Goal: Task Accomplishment & Management: Use online tool/utility

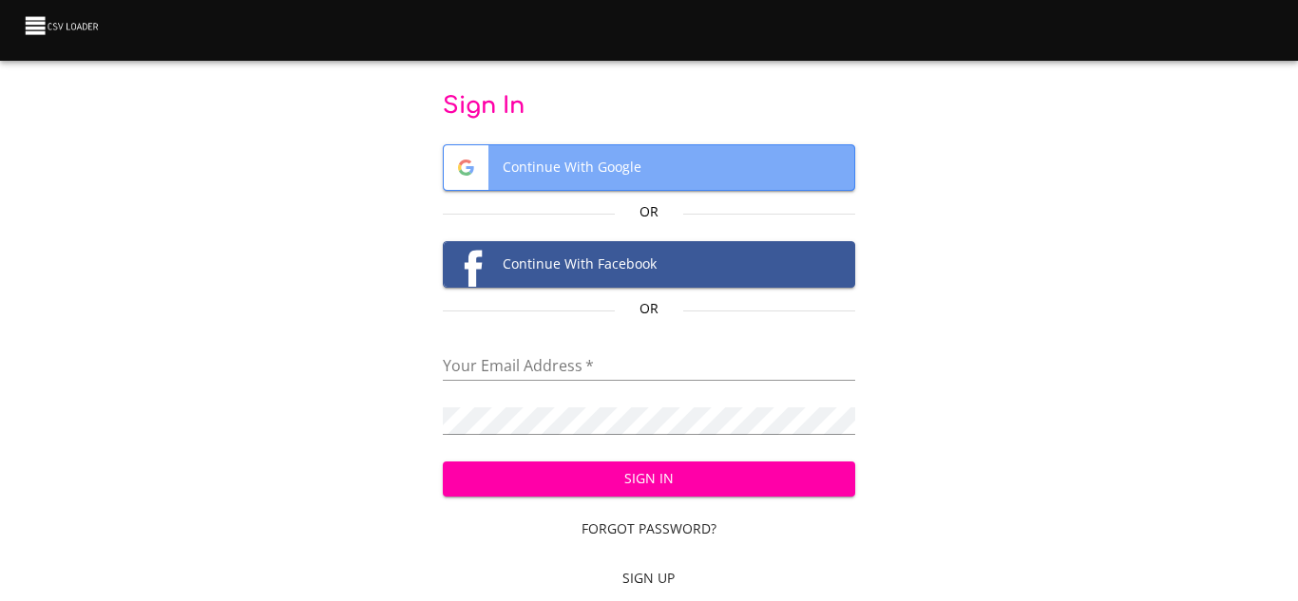
click at [528, 173] on span "Continue With Google" at bounding box center [649, 167] width 410 height 45
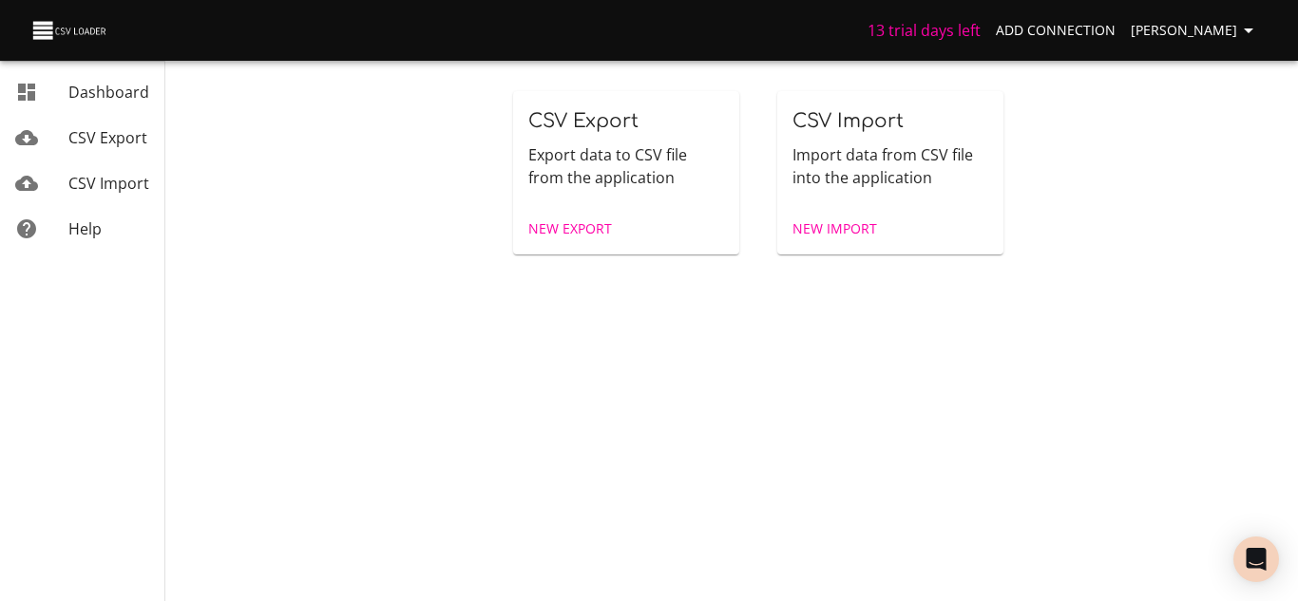
click at [109, 179] on span "CSV Import" at bounding box center [108, 183] width 81 height 21
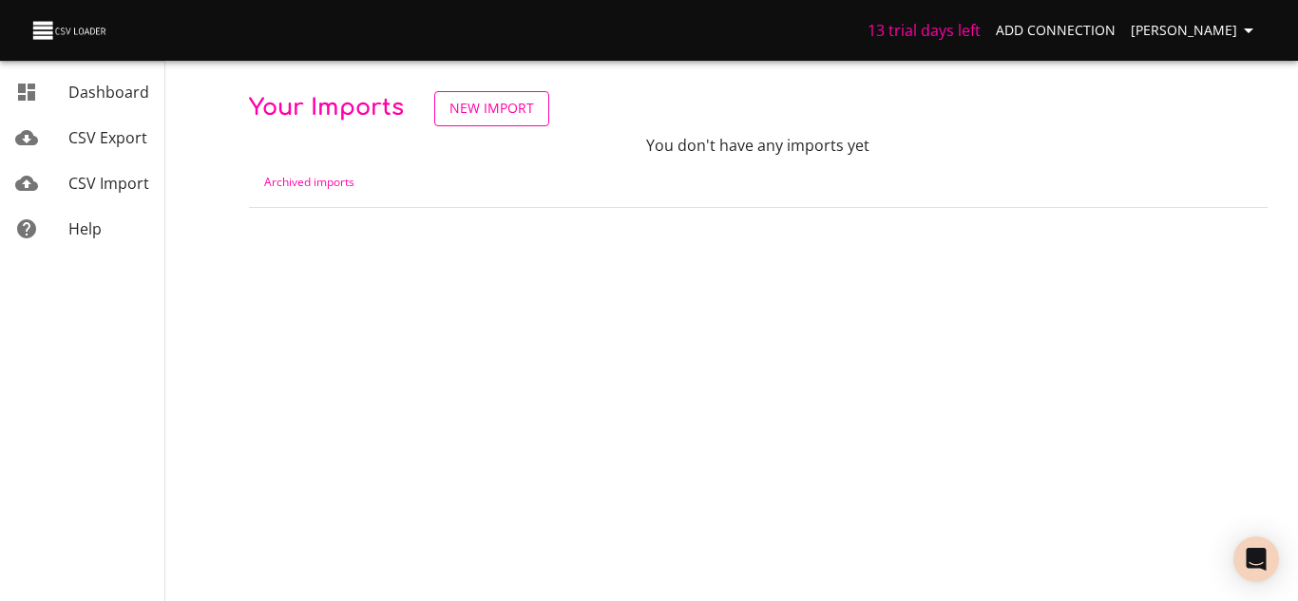
click at [481, 110] on span "New Import" at bounding box center [491, 109] width 85 height 24
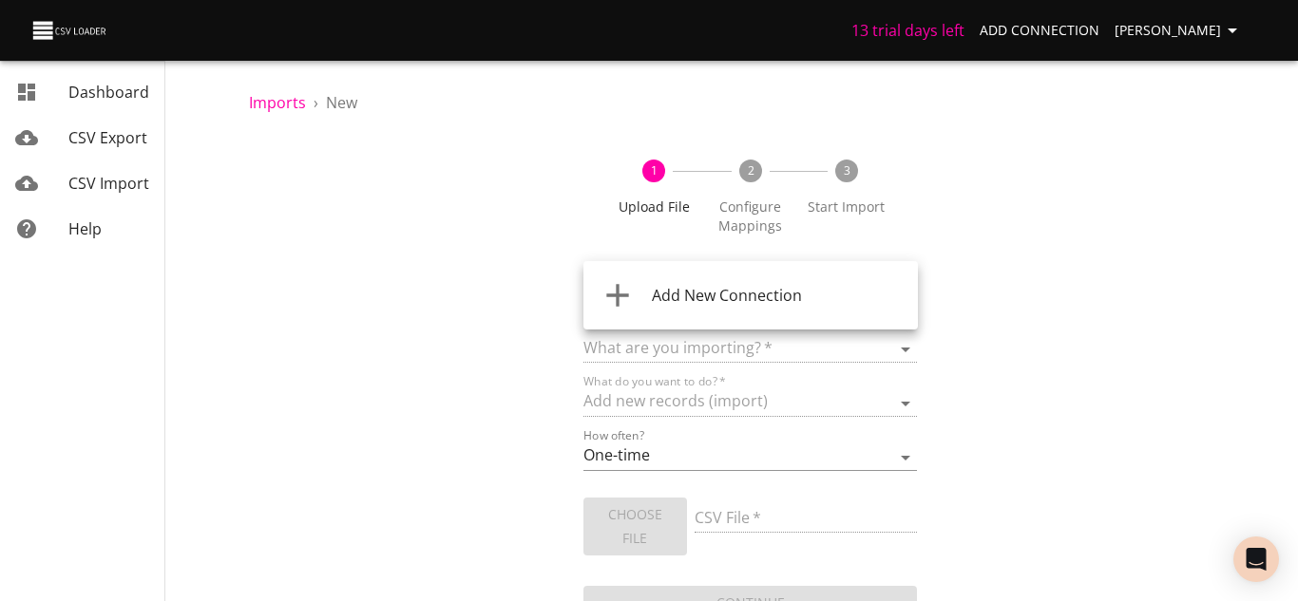
click at [796, 299] on body "13 trial days left Add Connection THOMAZ CABRAL Dashboard CSV Export CSV Import…" at bounding box center [649, 300] width 1298 height 601
click at [1065, 254] on div at bounding box center [649, 300] width 1298 height 601
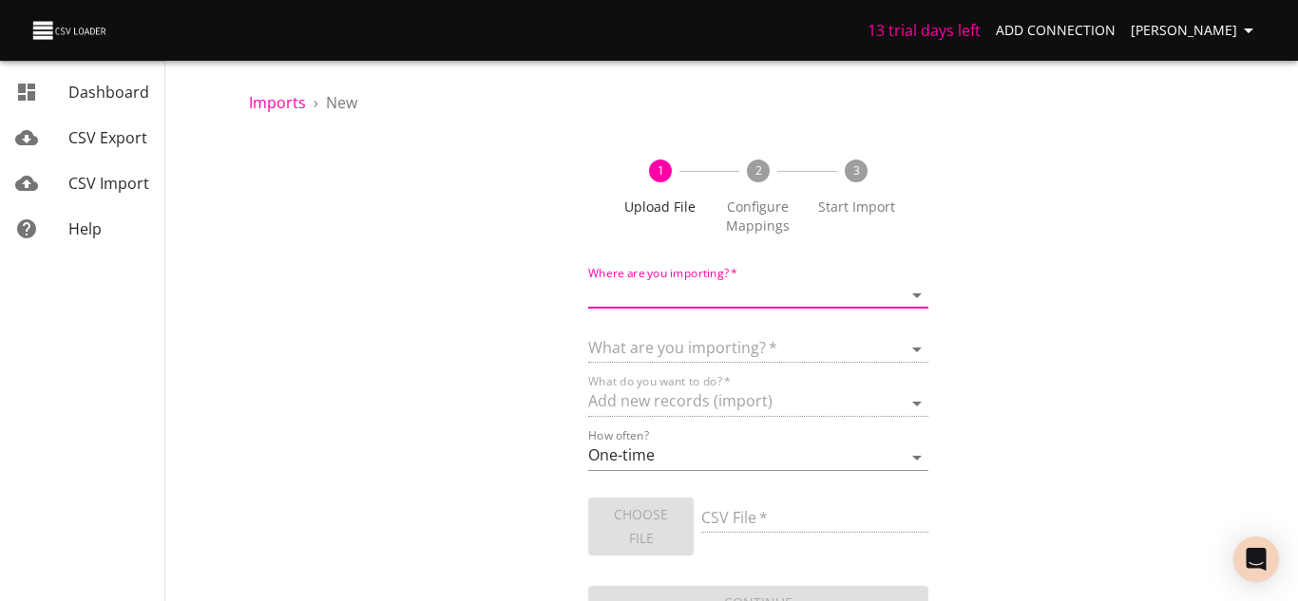
click at [784, 304] on body "13 trial days left Add Connection THOMAZ CABRAL Dashboard CSV Export CSV Import…" at bounding box center [649, 300] width 1298 height 601
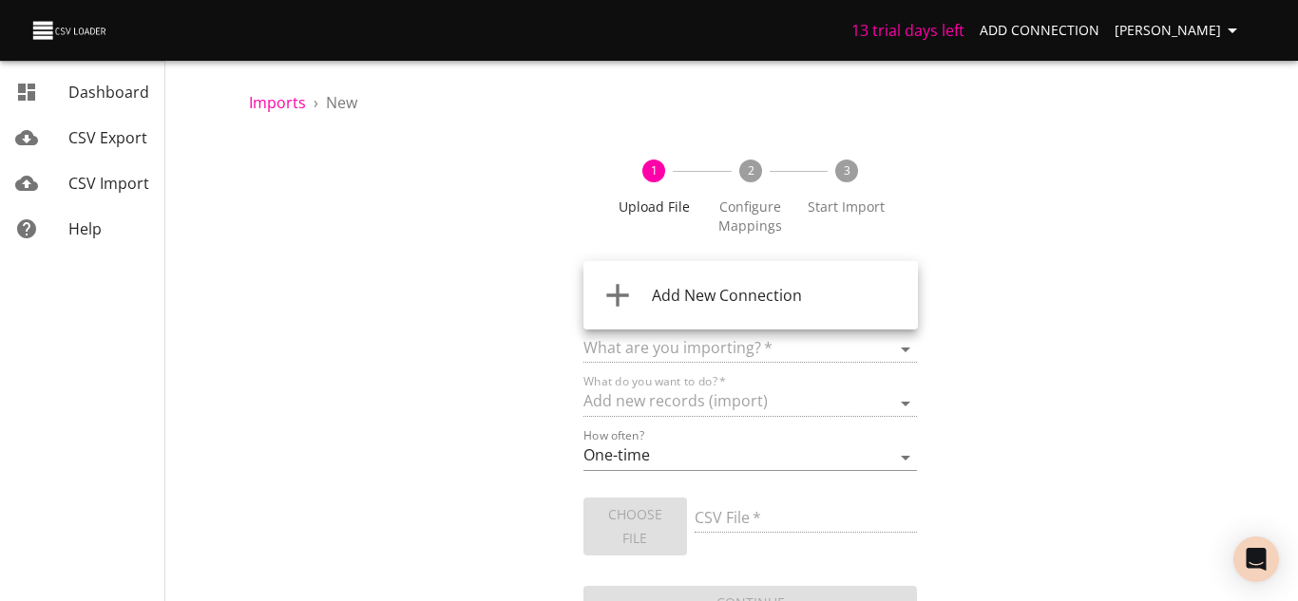
click at [723, 286] on span "Add New Connection" at bounding box center [727, 295] width 150 height 21
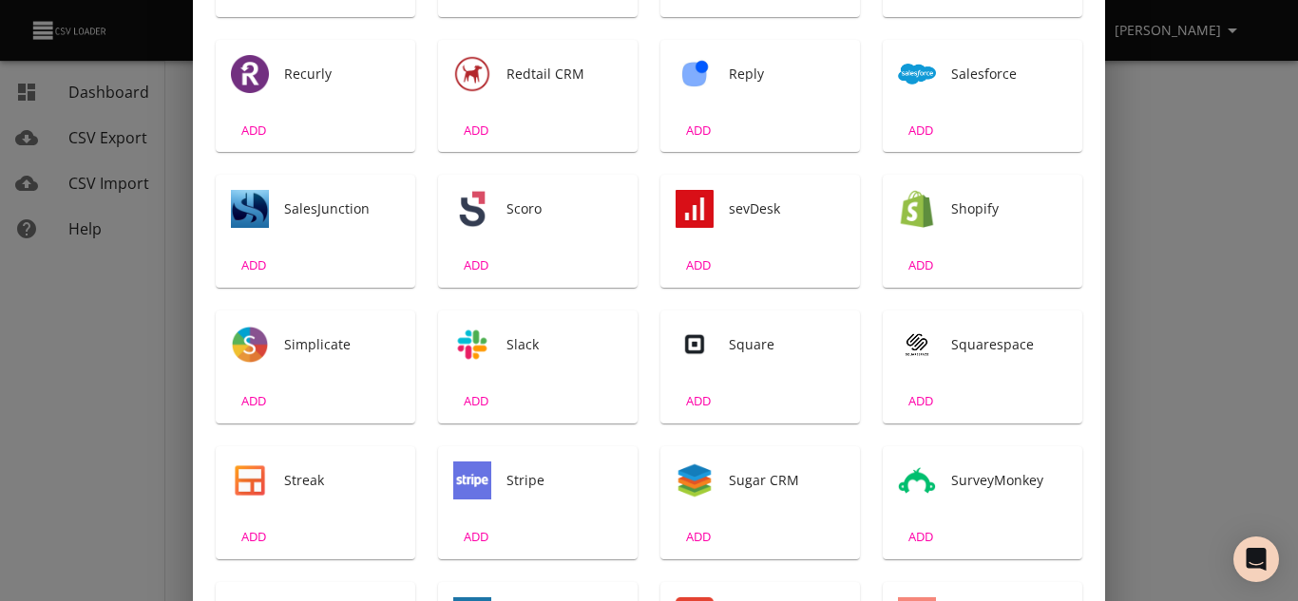
scroll to position [2850, 0]
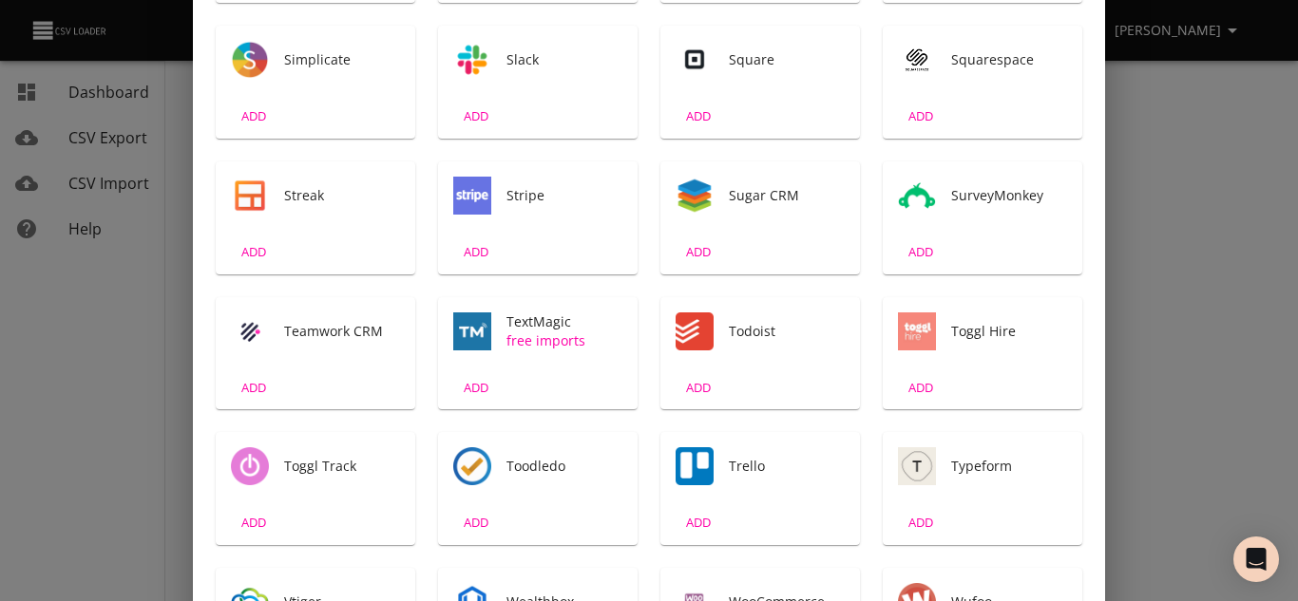
click at [714, 492] on div "Trello" at bounding box center [760, 466] width 200 height 68
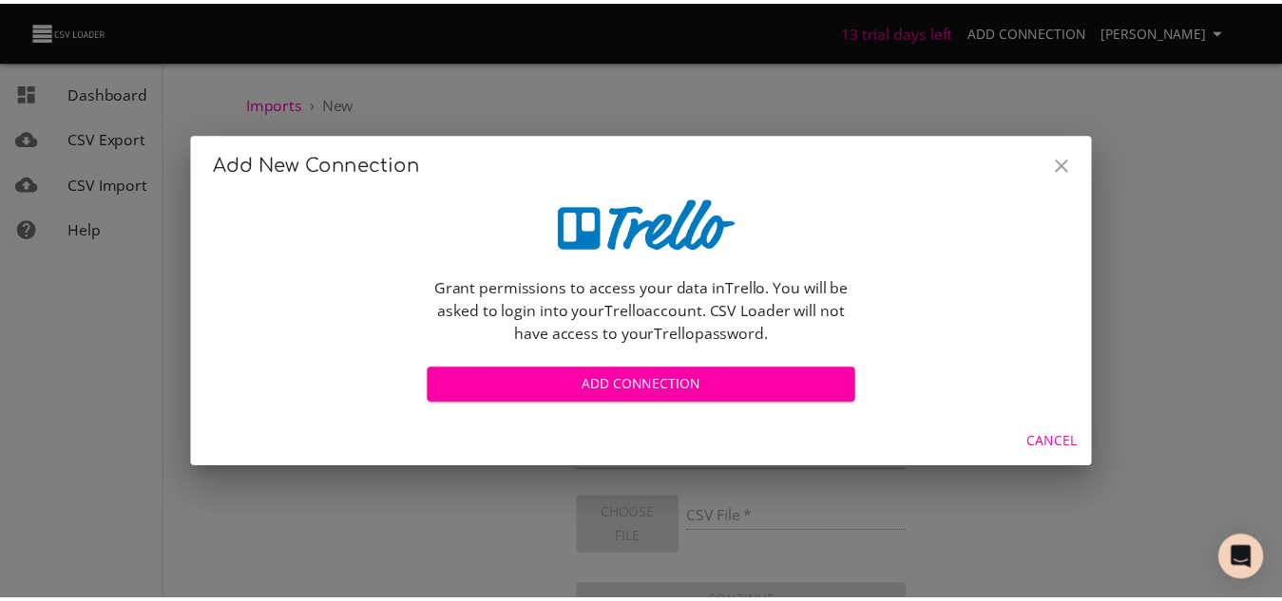
scroll to position [0, 0]
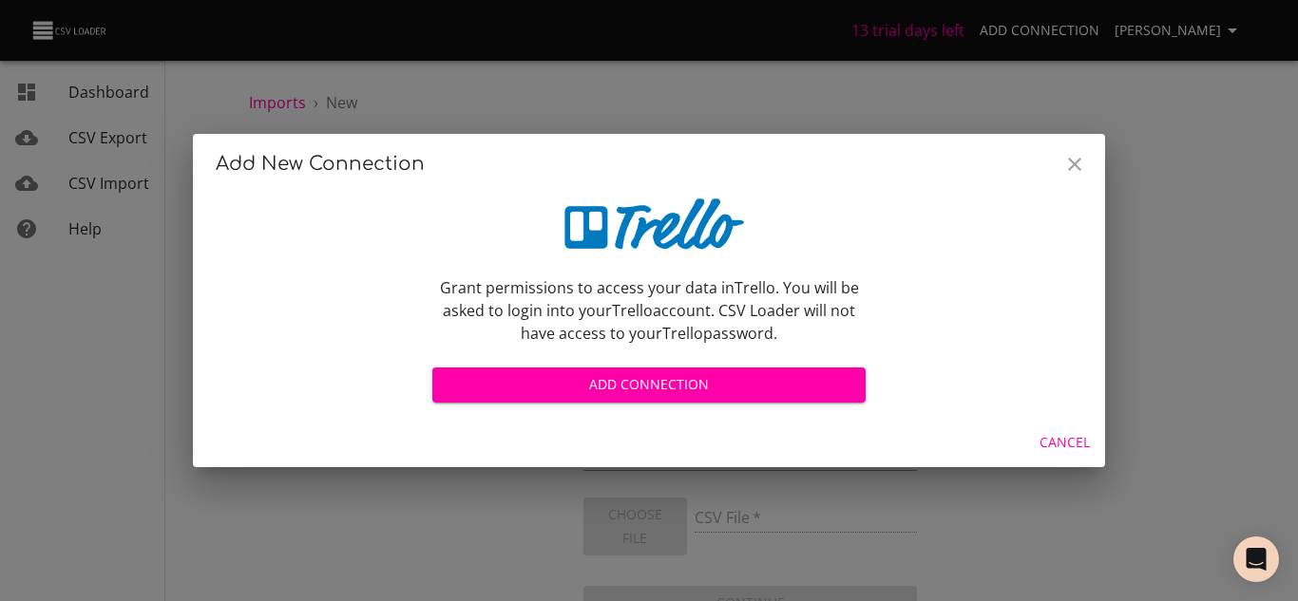
click at [644, 390] on span "Add Connection" at bounding box center [648, 385] width 403 height 24
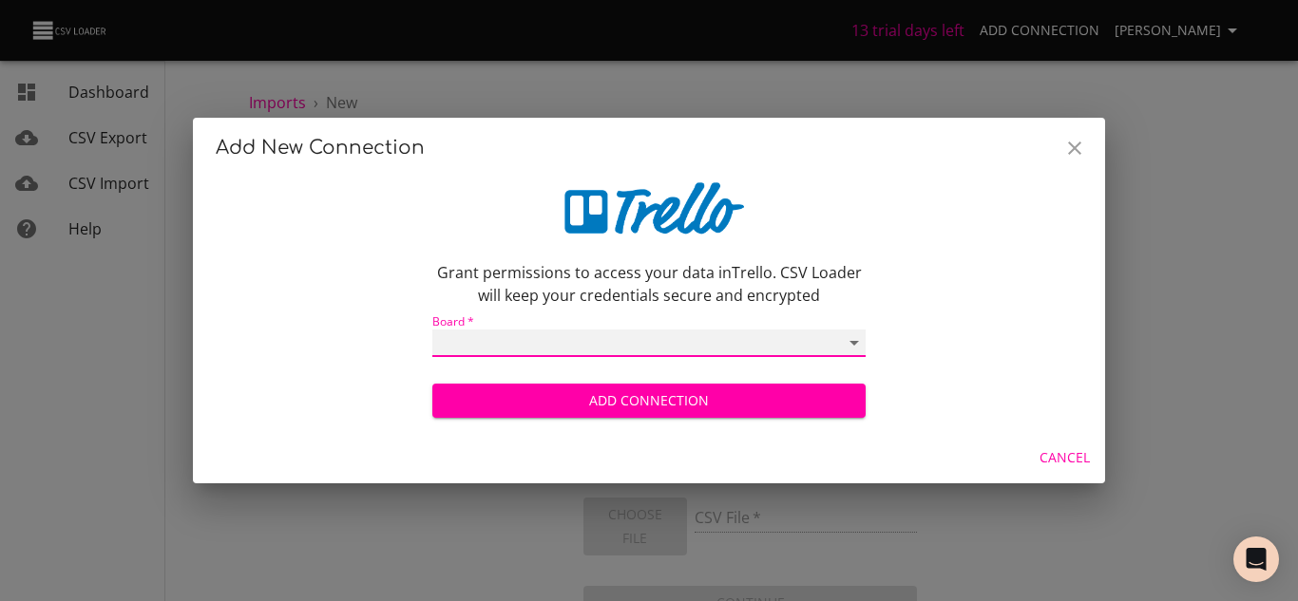
click at [812, 348] on select "Meu quadro do Trello" at bounding box center [648, 344] width 433 height 28
select select "68e439657743fbbbc2ad71dd"
click at [432, 330] on select "Meu quadro do Trello" at bounding box center [648, 344] width 433 height 28
click at [650, 400] on span "Add Connection" at bounding box center [648, 402] width 403 height 24
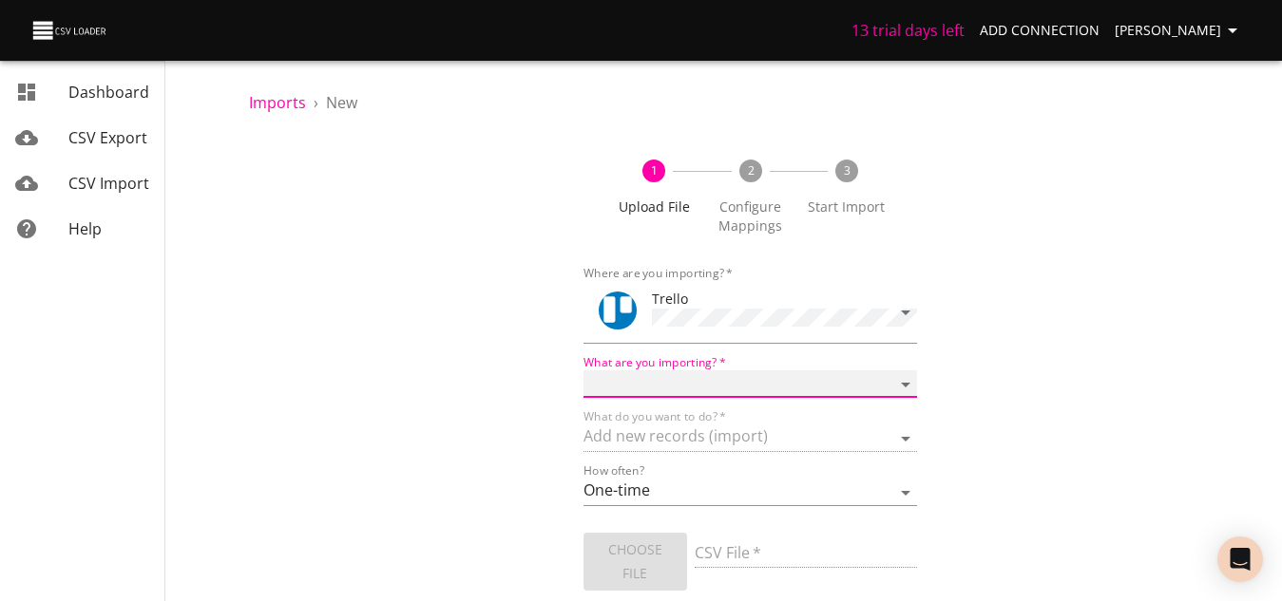
click at [810, 386] on select "Boards Cards Checkitems Checklists" at bounding box center [750, 385] width 334 height 28
select select "cards"
click at [583, 371] on select "Boards Cards Checkitems Checklists" at bounding box center [750, 385] width 334 height 28
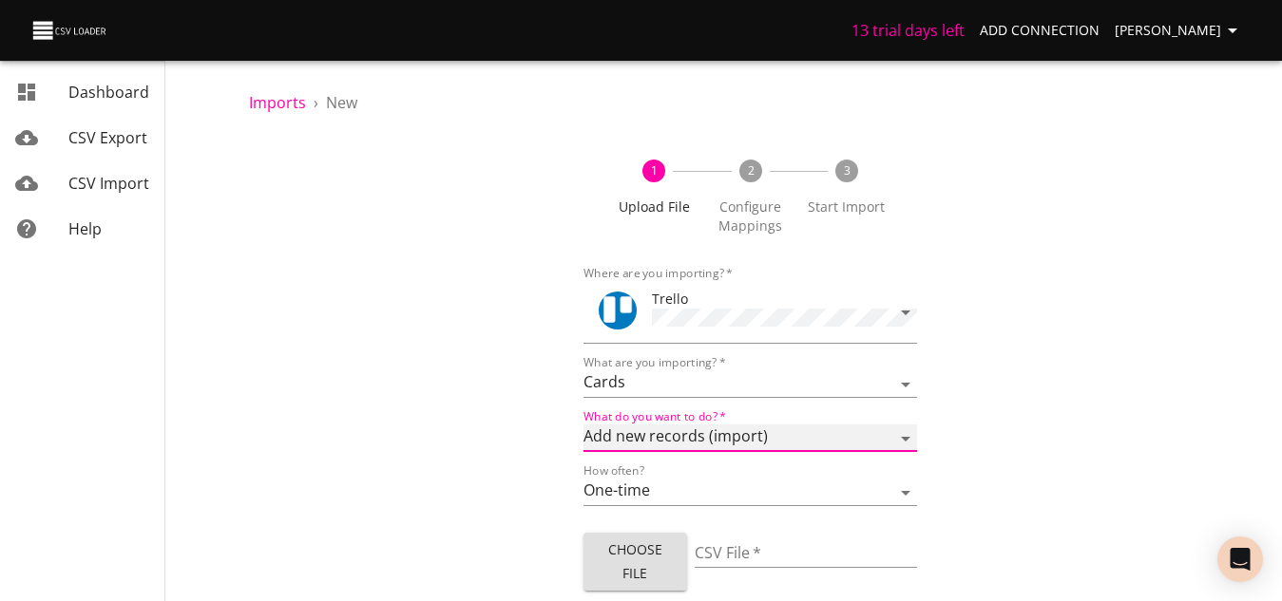
click at [832, 431] on select "Add new records (import) Update existing records (update) Add new and update ex…" at bounding box center [750, 439] width 334 height 28
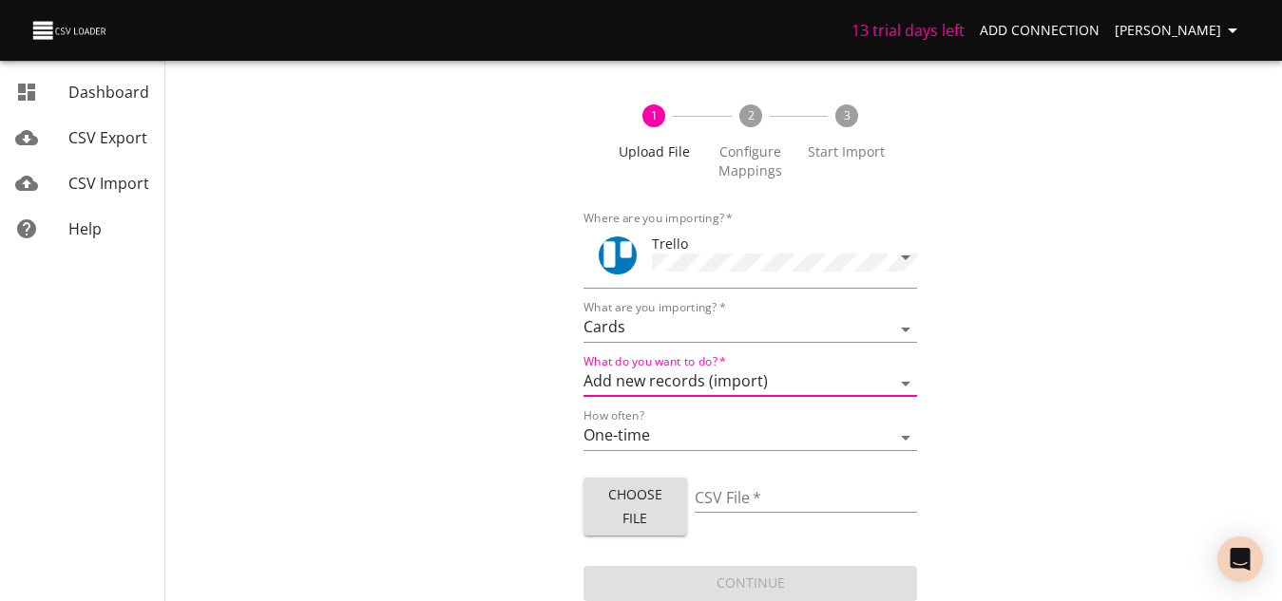
click at [732, 495] on input "CSV File   *" at bounding box center [805, 499] width 222 height 28
type input "trello_cards_studybuddy.csv"
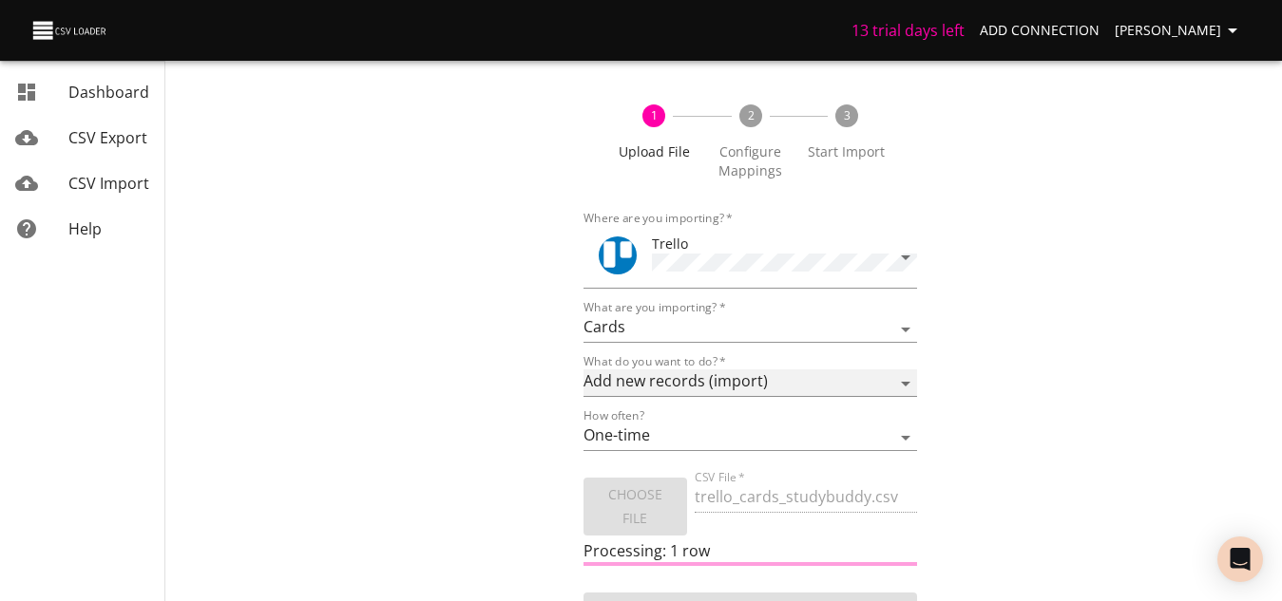
click at [753, 375] on select "Add new records (import) Update existing records (update) Add new and update ex…" at bounding box center [750, 384] width 334 height 28
click at [1041, 351] on div "1 Upload File 2 Configure Mappings 3 Start Import Where are you importing?   * …" at bounding box center [750, 357] width 1002 height 550
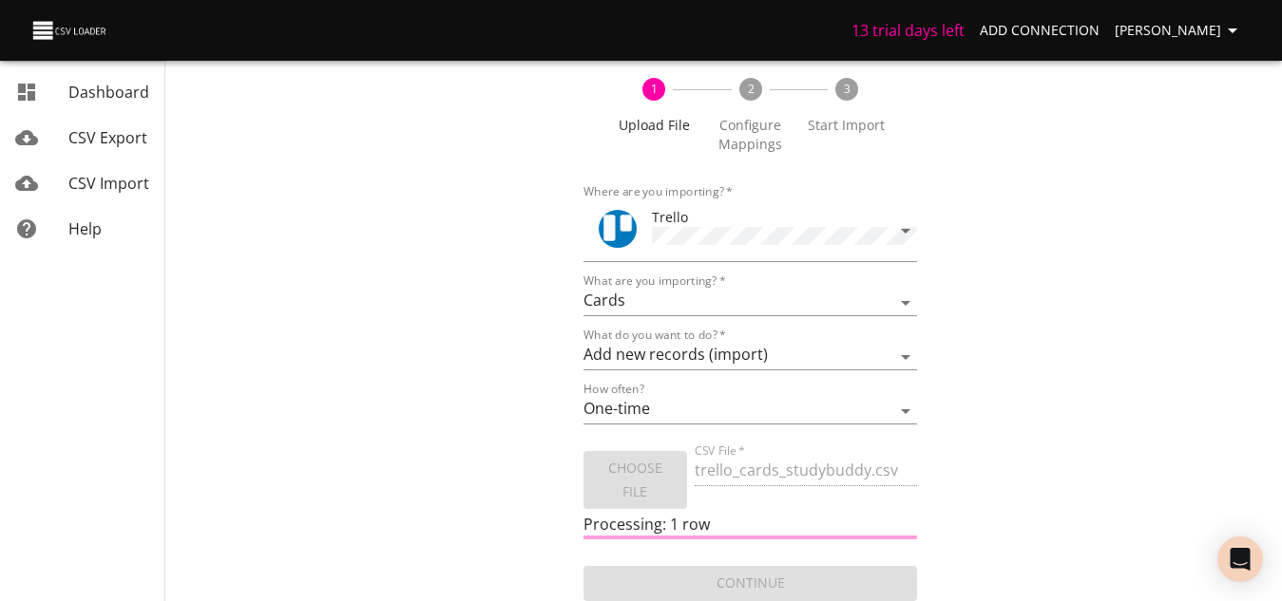
click at [656, 526] on span "Processing: 1 row" at bounding box center [646, 524] width 126 height 21
click at [832, 407] on select "One-time Auto import" at bounding box center [750, 411] width 334 height 28
click at [1096, 428] on div "1 Upload File 2 Configure Mappings 3 Start Import Where are you importing?   * …" at bounding box center [750, 330] width 1002 height 550
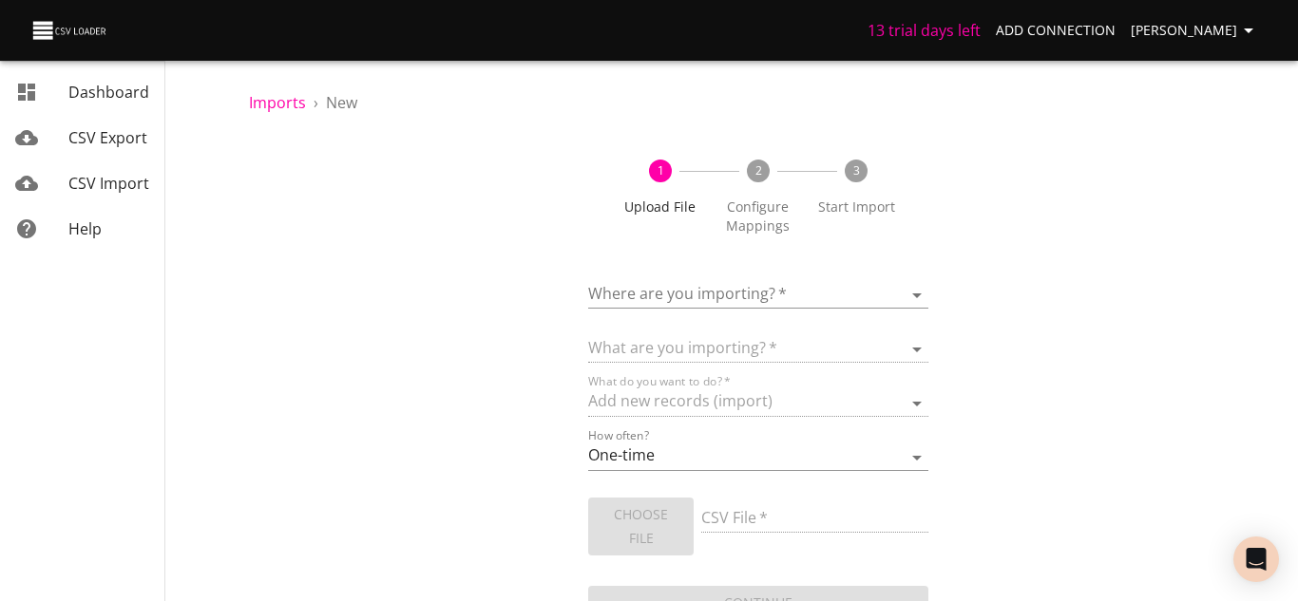
click at [876, 295] on body "13 trial days left Add Connection THOMAZ CABRAL Dashboard CSV Export CSV Import…" at bounding box center [649, 300] width 1298 height 601
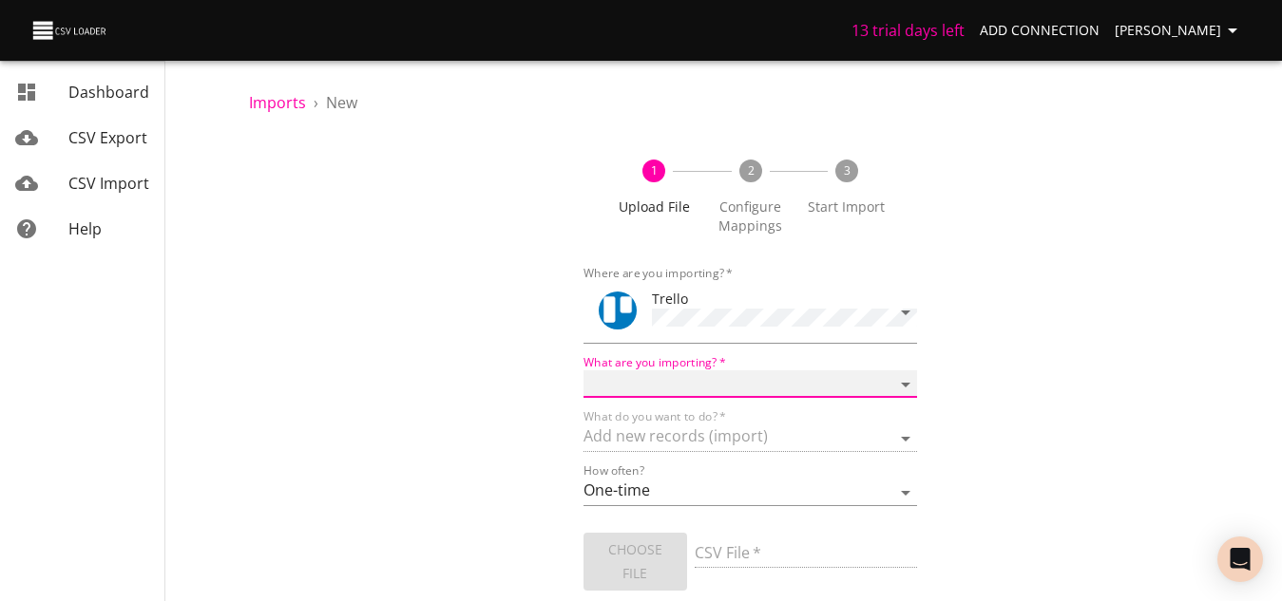
click at [683, 387] on select "Boards Cards Checkitems Checklists" at bounding box center [750, 385] width 334 height 28
select select "cards"
click at [583, 371] on select "Boards Cards Checkitems Checklists" at bounding box center [750, 385] width 334 height 28
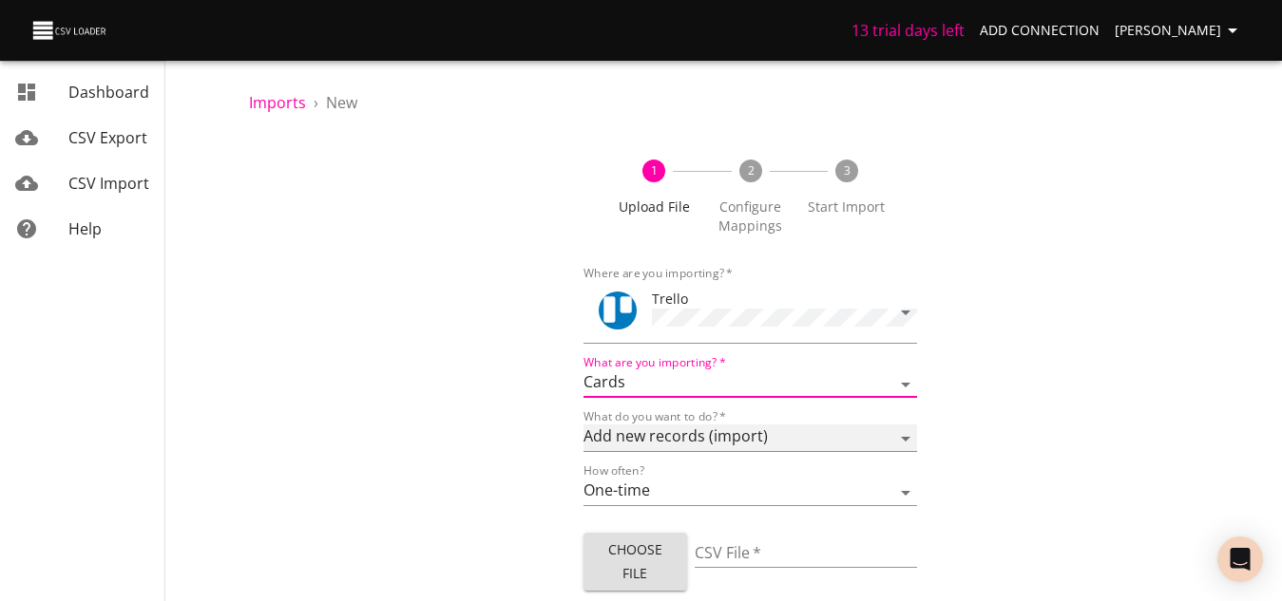
click at [667, 425] on select "Add new records (import) Update existing records (update) Add new and update ex…" at bounding box center [750, 439] width 334 height 28
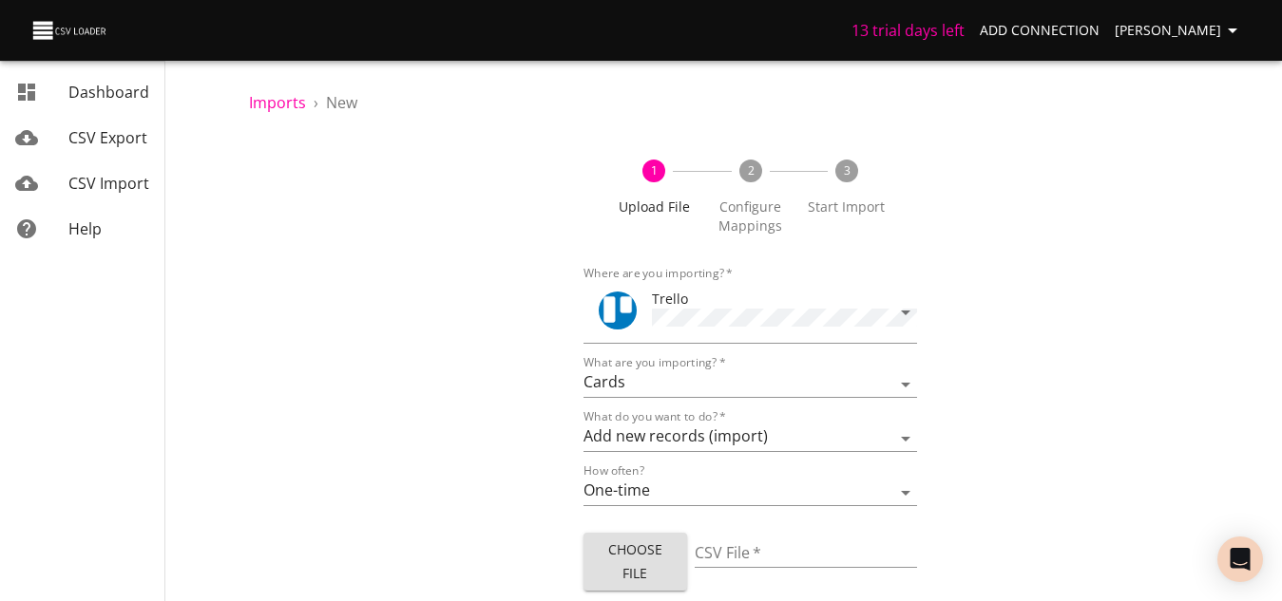
click at [1014, 433] on div "1 Upload File 2 Configure Mappings 3 Start Import Where are you importing?   * …" at bounding box center [750, 398] width 1002 height 523
click at [695, 481] on select "One-time Auto import" at bounding box center [750, 493] width 334 height 28
select select "autoimport"
click at [583, 479] on select "One-time Auto import" at bounding box center [750, 493] width 334 height 28
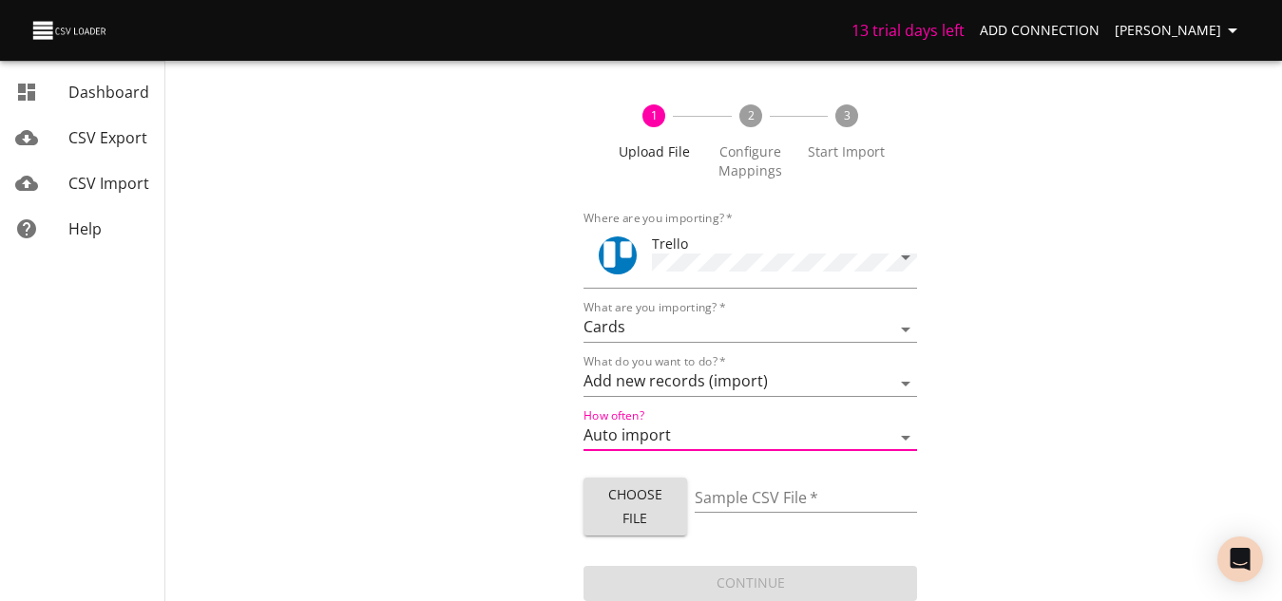
click at [660, 514] on span "Choose File" at bounding box center [635, 507] width 73 height 47
type input "trello_cards_studybuddy.csv"
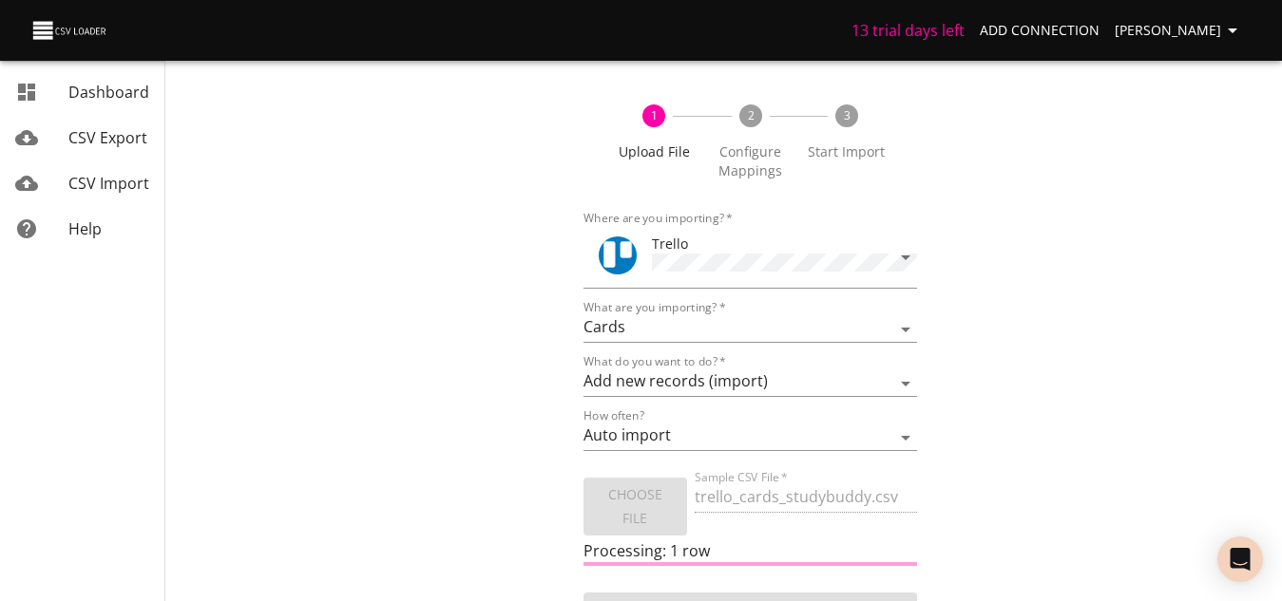
scroll to position [82, 0]
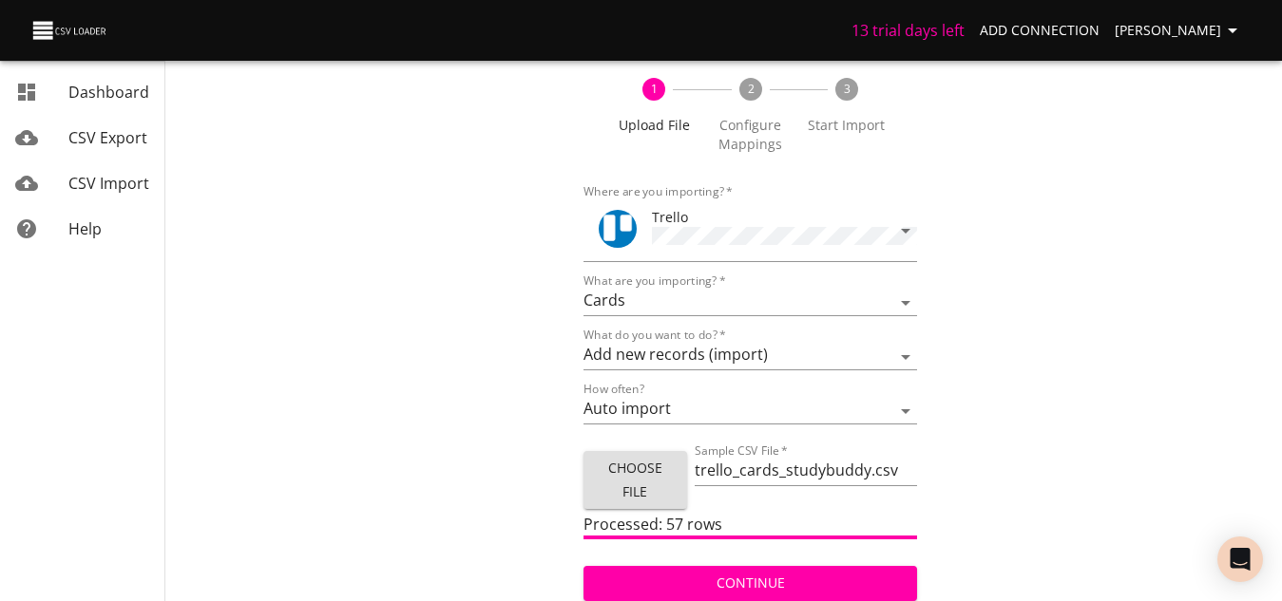
click at [764, 576] on span "Continue" at bounding box center [751, 584] width 304 height 24
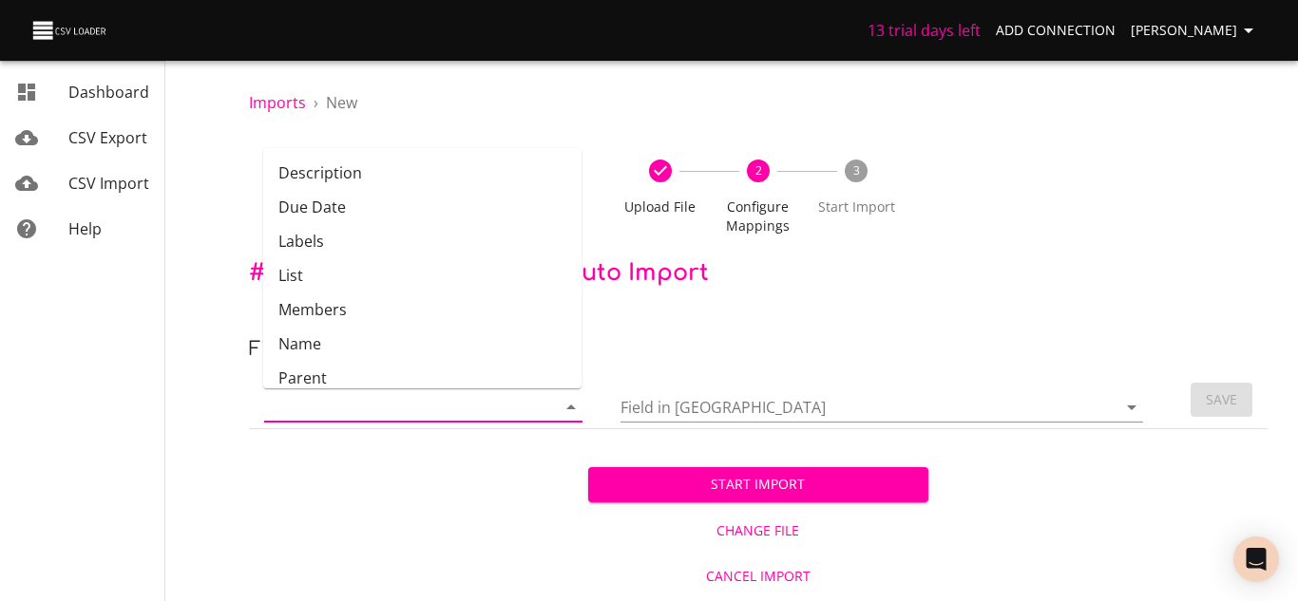
click at [480, 407] on input "Column in CSV" at bounding box center [393, 406] width 259 height 29
click at [338, 176] on li "Description" at bounding box center [422, 173] width 318 height 34
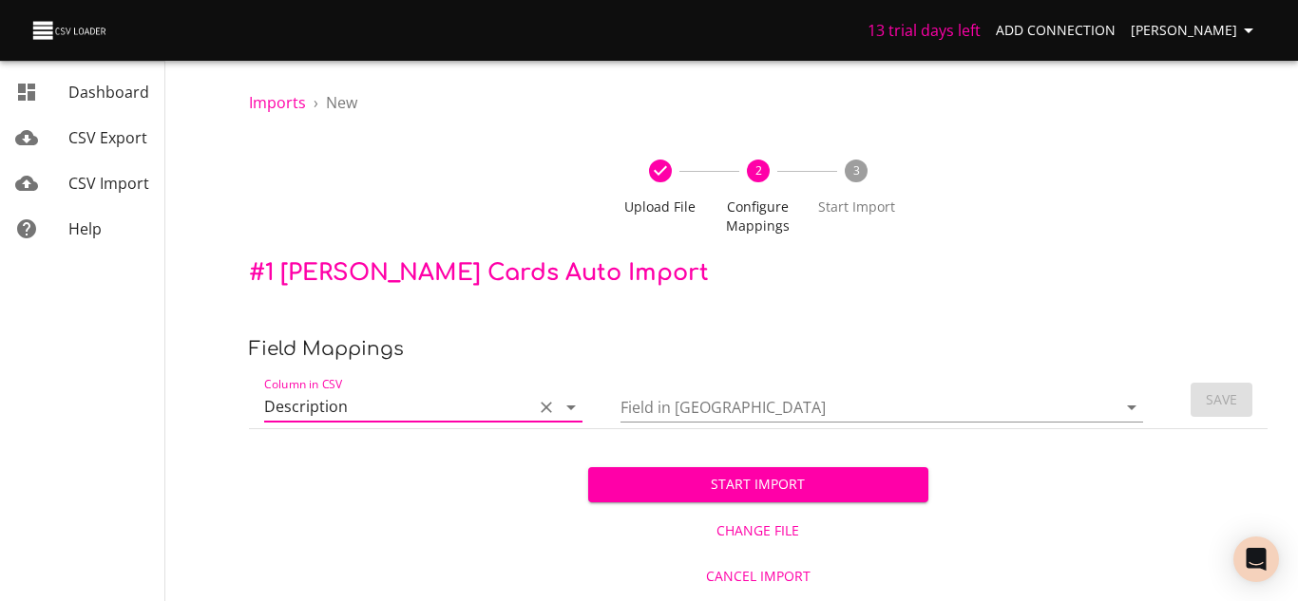
type input "Description"
click at [704, 413] on input "Field in Trello" at bounding box center [852, 406] width 464 height 29
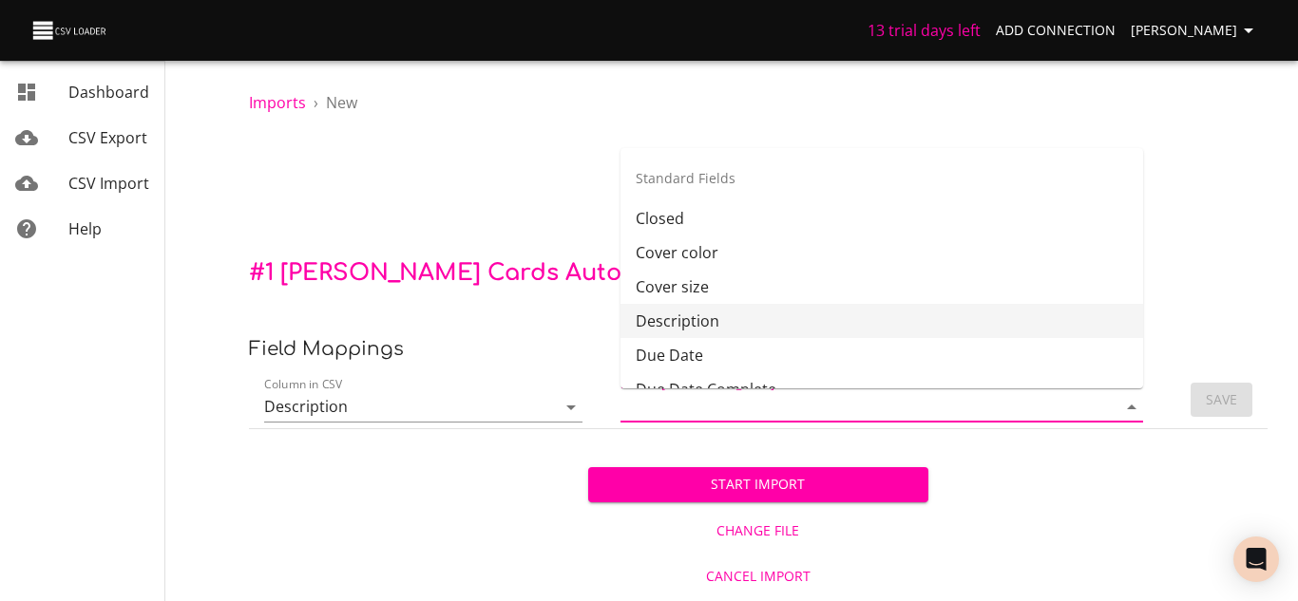
click at [707, 323] on li "Description" at bounding box center [881, 321] width 523 height 34
type input "Description"
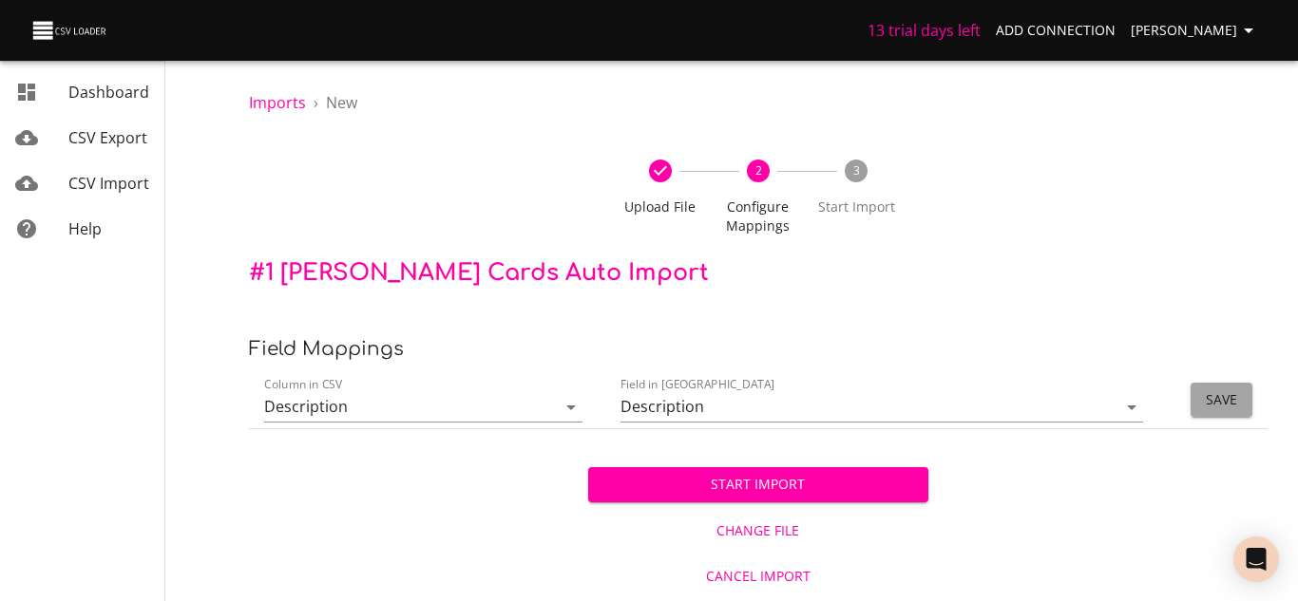
click at [1227, 406] on span "Save" at bounding box center [1221, 401] width 31 height 24
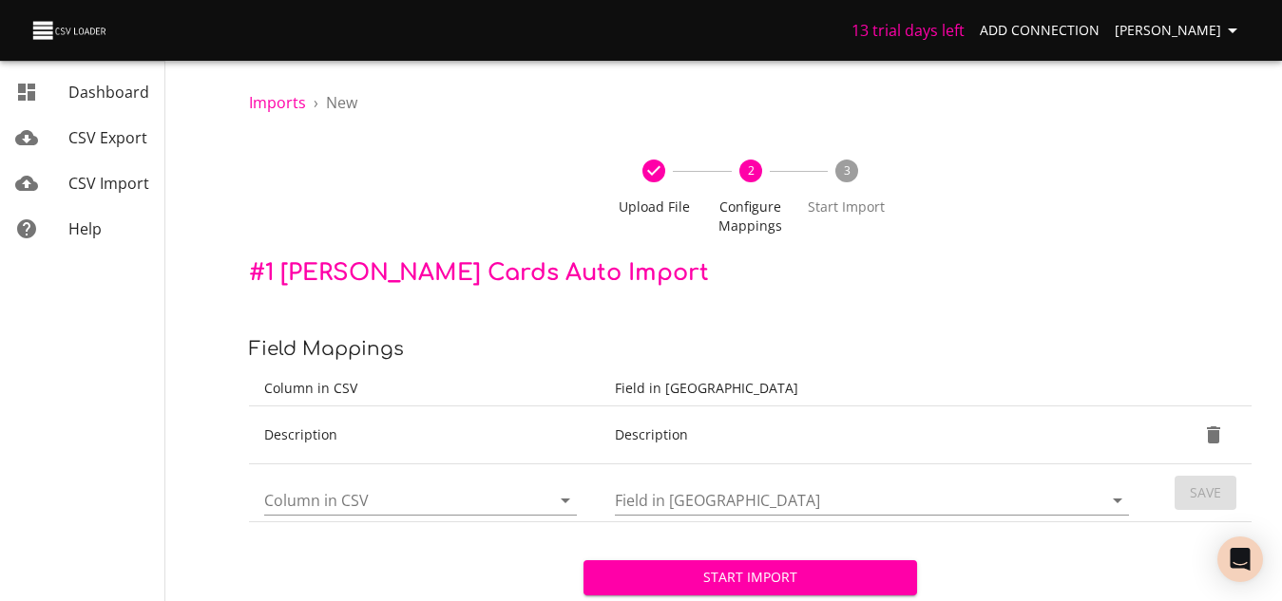
scroll to position [90, 0]
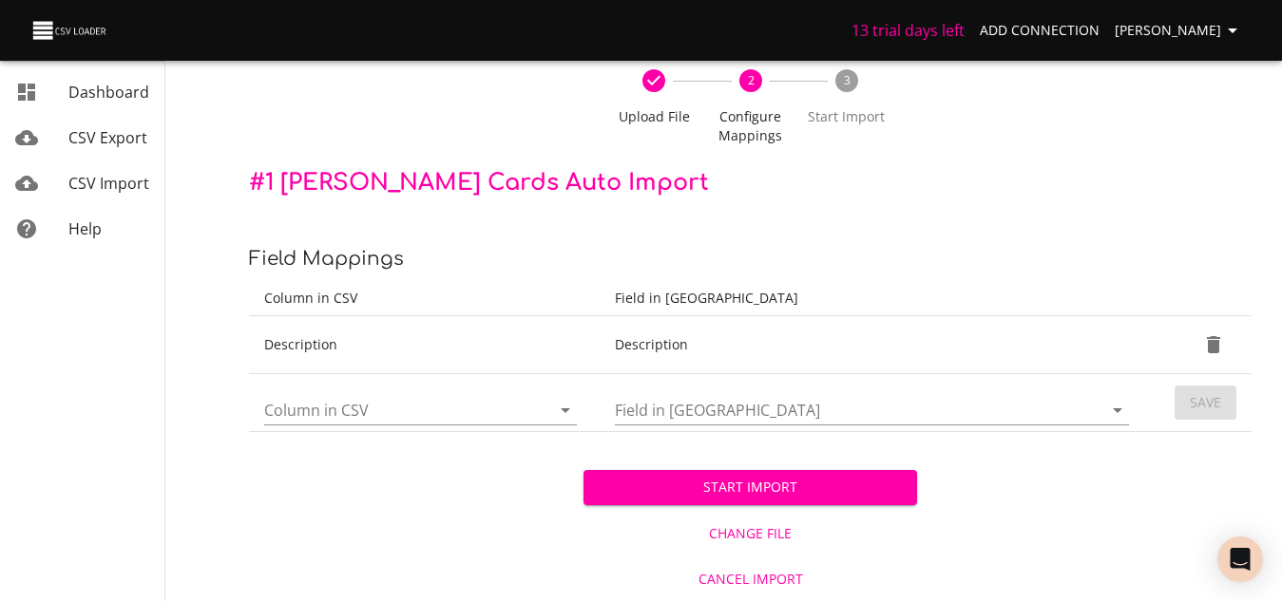
click at [524, 406] on div at bounding box center [420, 410] width 313 height 30
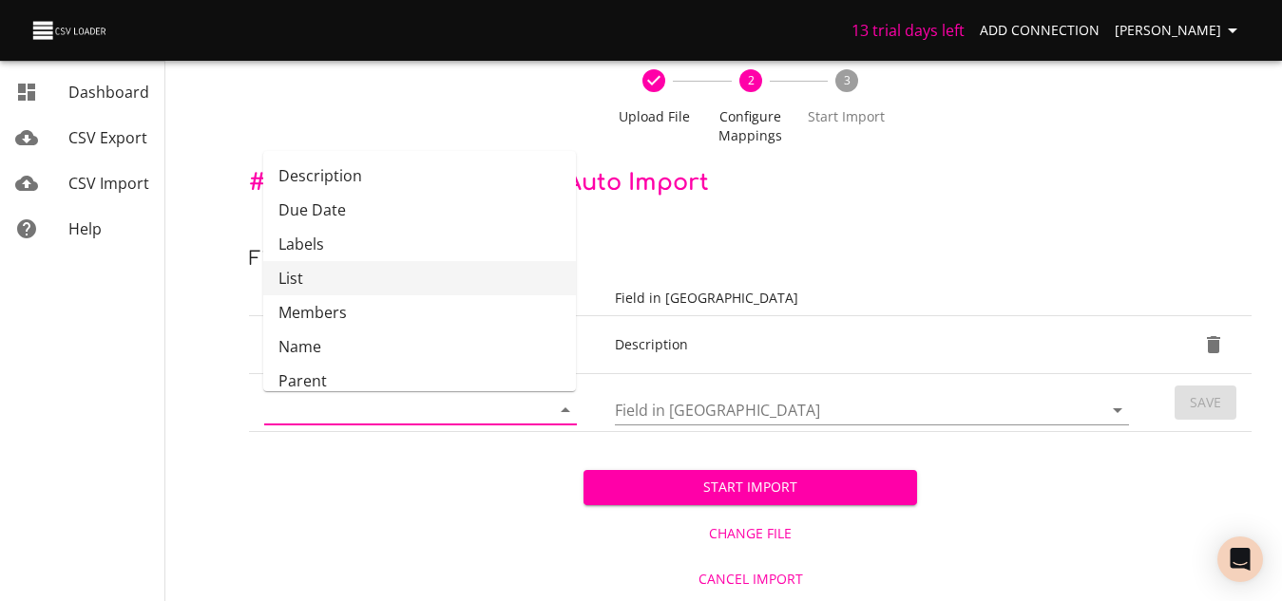
click at [342, 274] on li "List" at bounding box center [419, 278] width 313 height 34
type input "List"
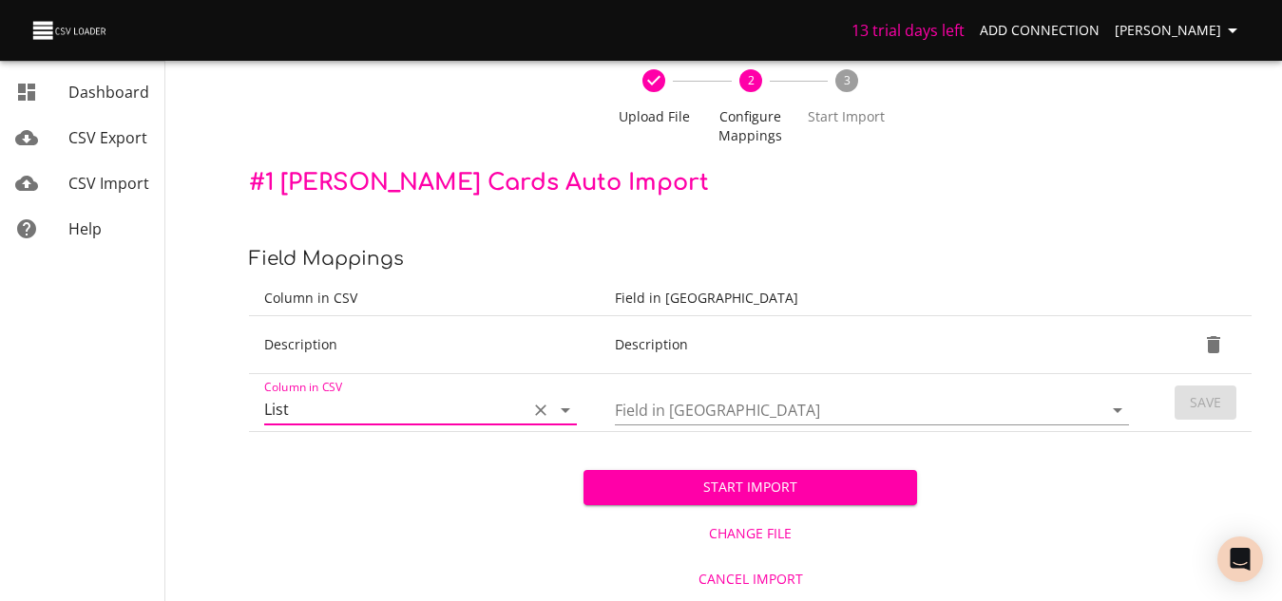
click at [813, 415] on input "Field in Trello" at bounding box center [842, 409] width 454 height 29
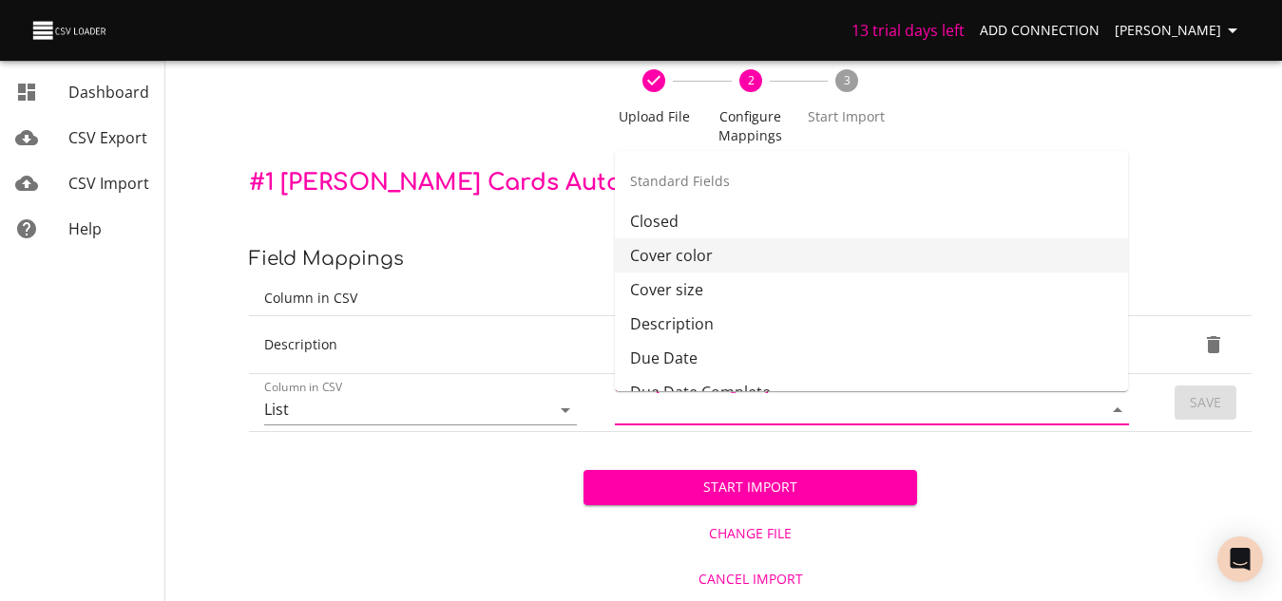
scroll to position [190, 0]
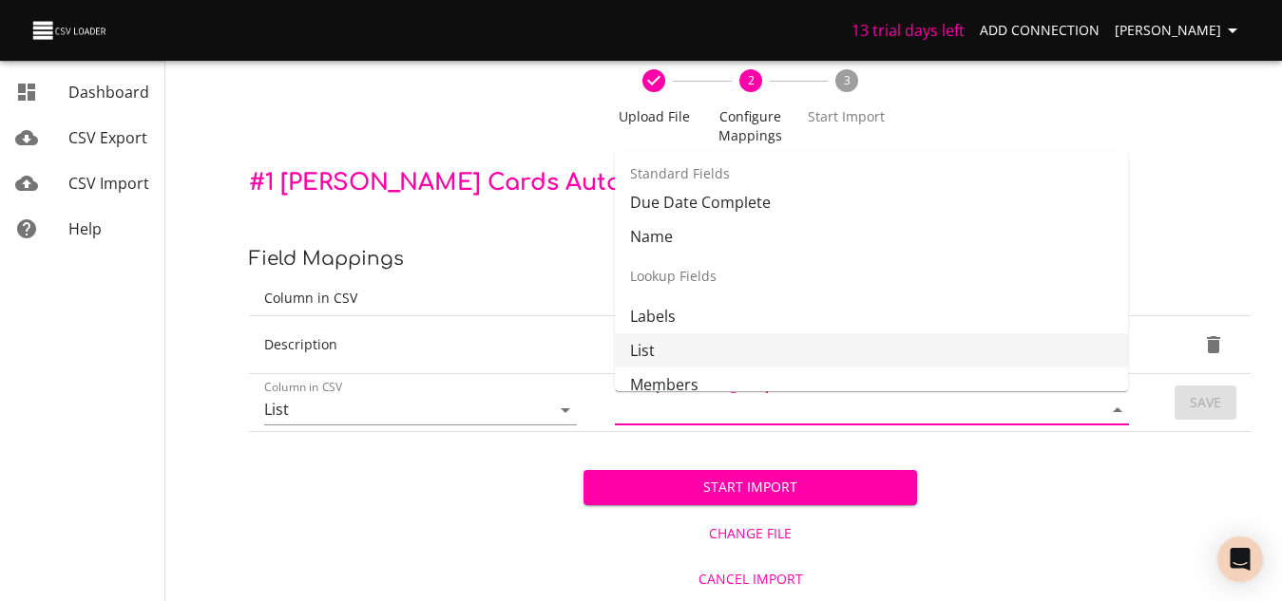
click at [685, 344] on li "List" at bounding box center [871, 350] width 513 height 34
type input "List"
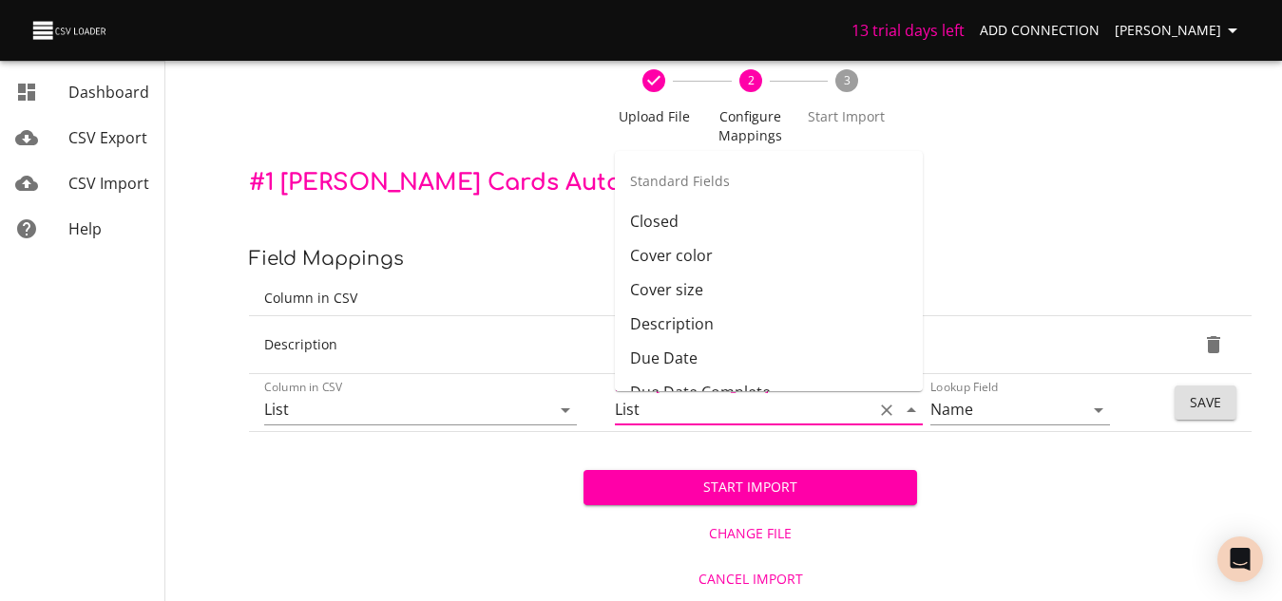
scroll to position [166, 0]
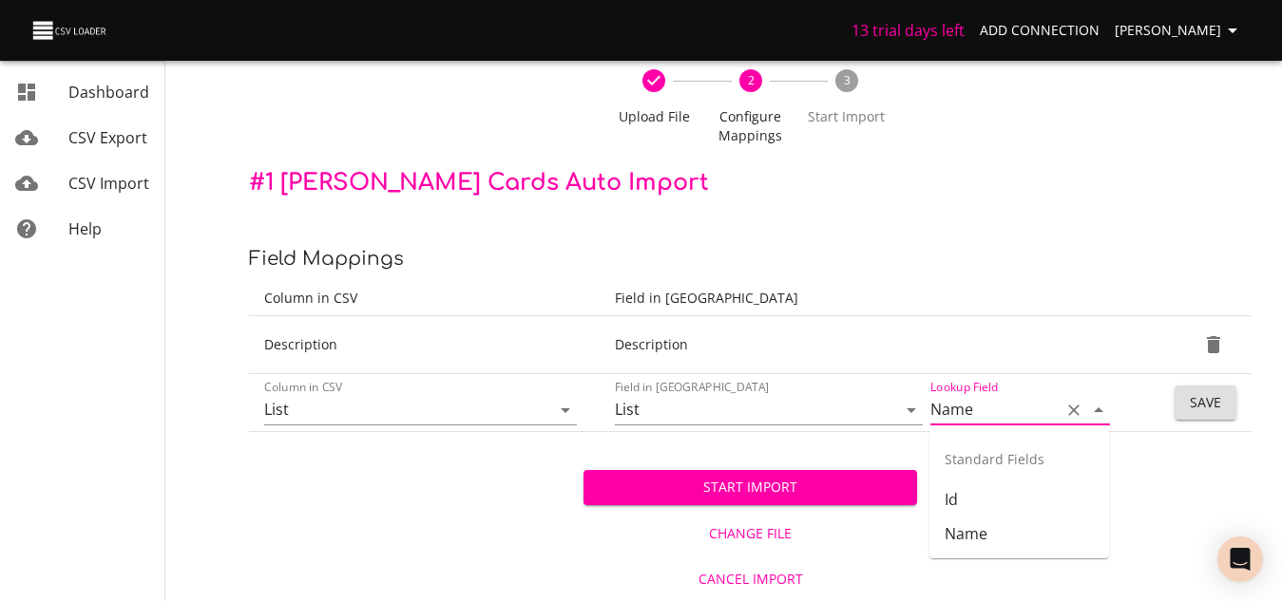
click at [1003, 420] on input "Name" at bounding box center [990, 409] width 121 height 29
click at [974, 535] on li "Name" at bounding box center [1019, 534] width 180 height 34
click at [1203, 412] on span "Save" at bounding box center [1204, 403] width 31 height 24
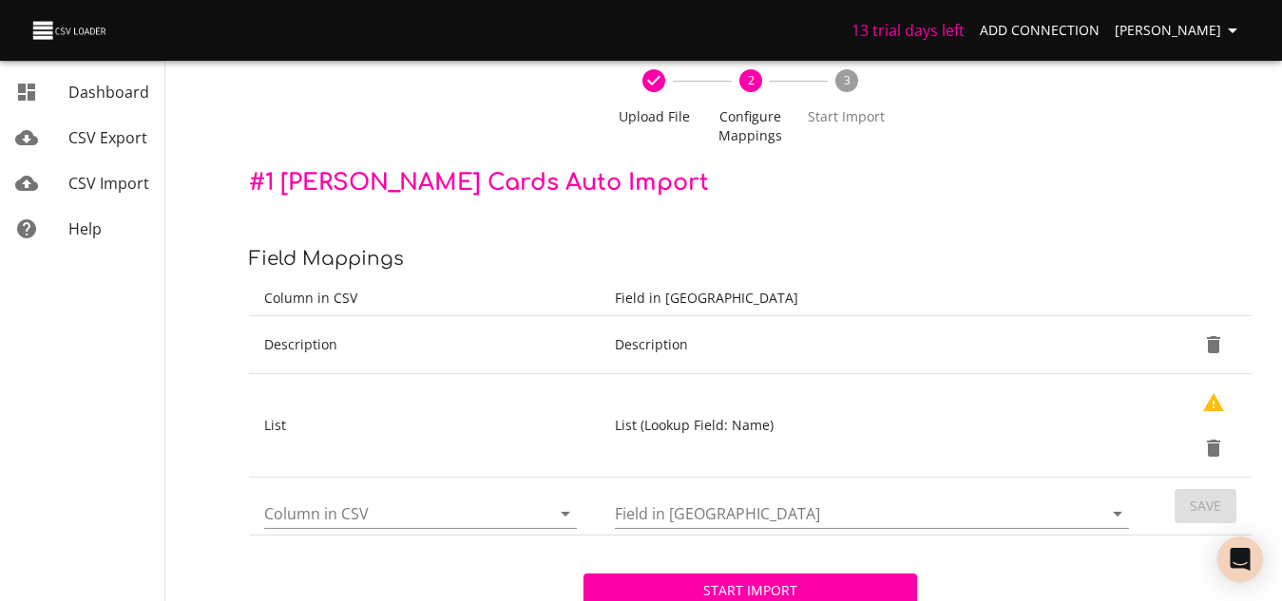
scroll to position [194, 0]
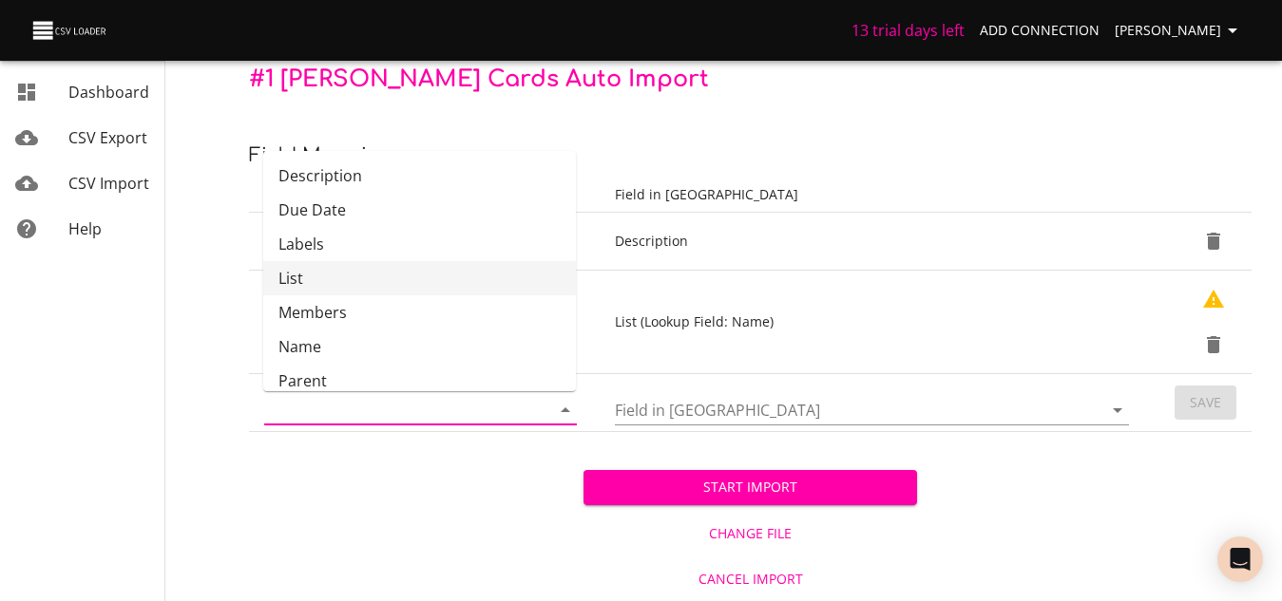
click at [517, 412] on input "Column in CSV" at bounding box center [391, 409] width 254 height 29
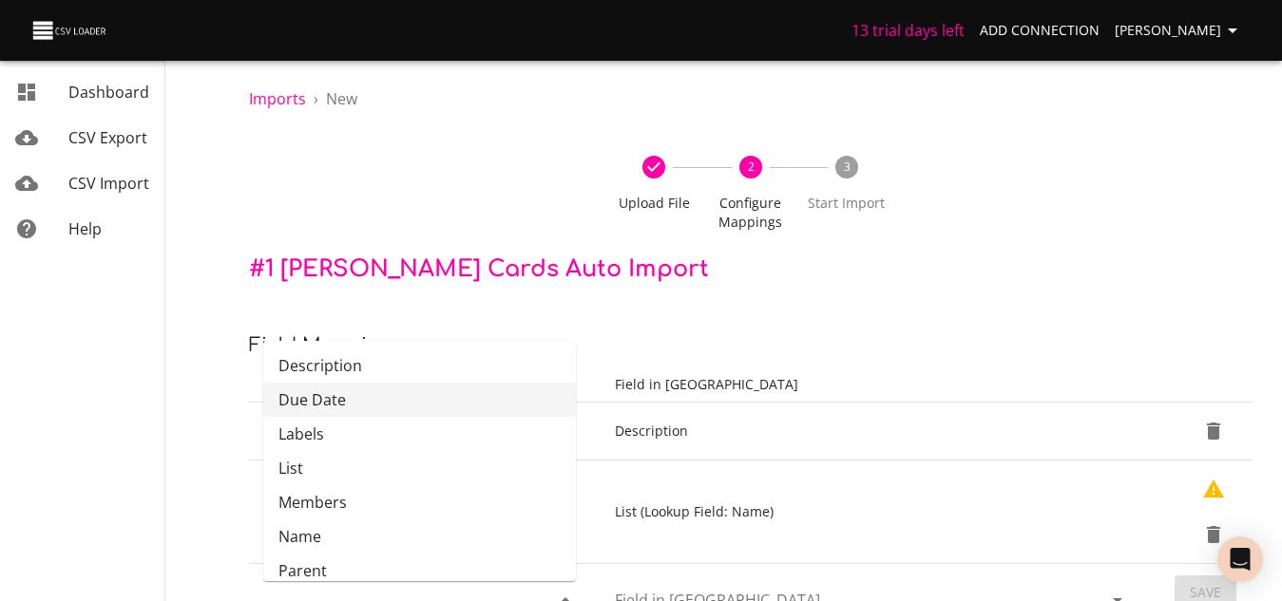
scroll to position [99, 0]
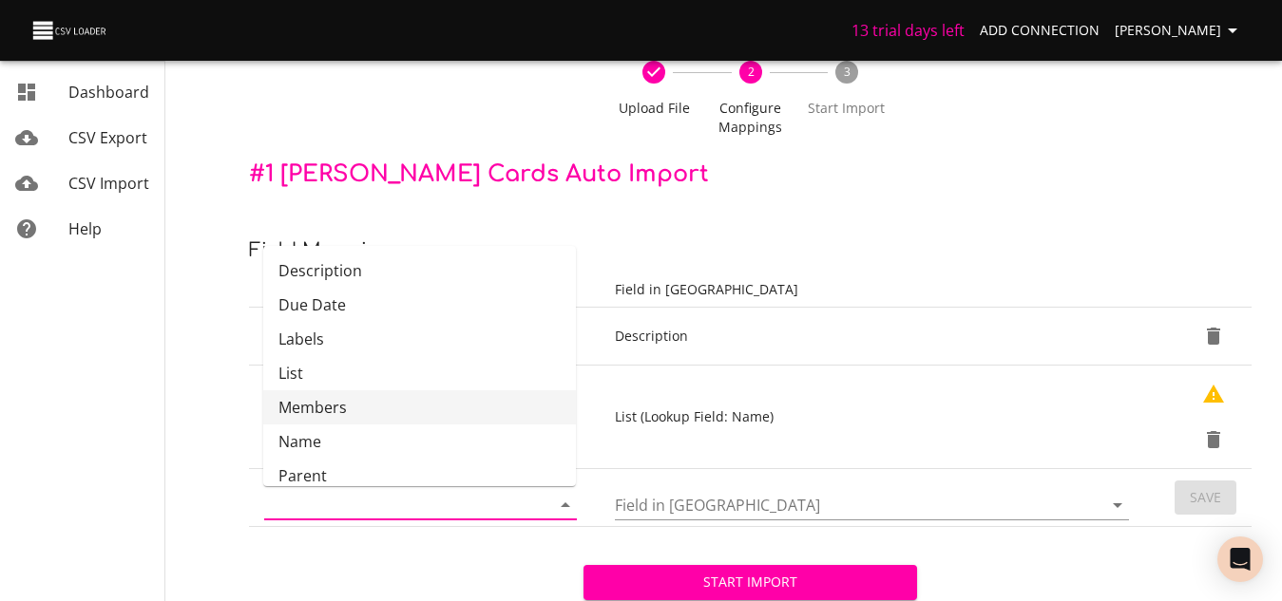
click at [366, 417] on li "Members" at bounding box center [419, 407] width 313 height 34
type input "Members"
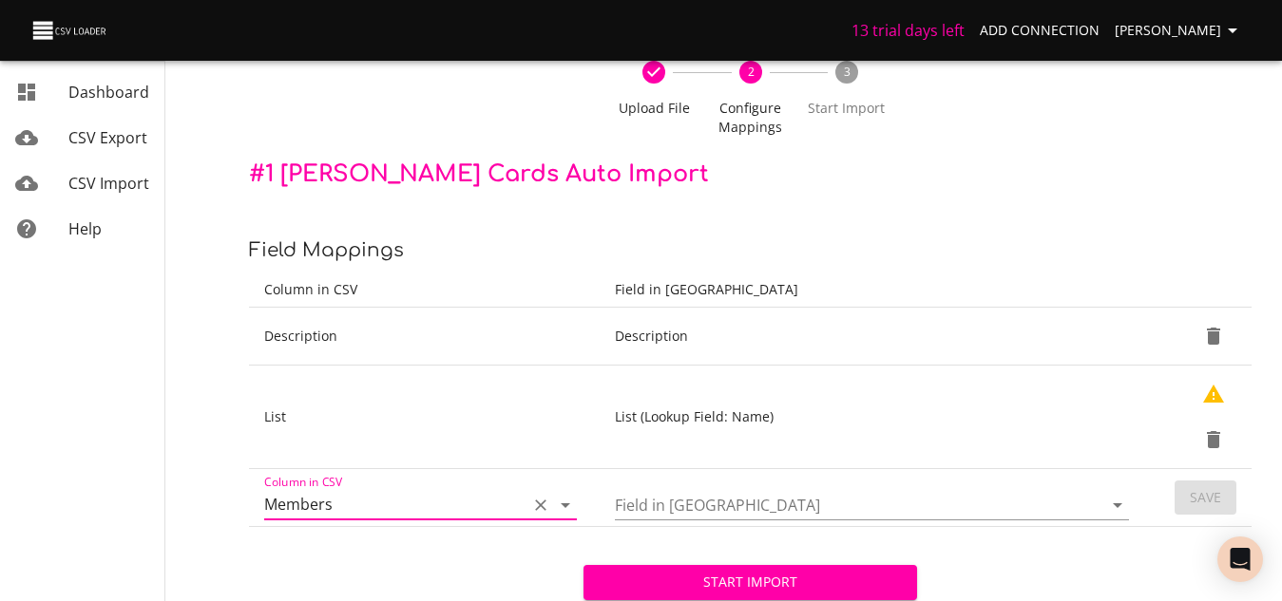
click at [713, 507] on input "Field in Trello" at bounding box center [842, 504] width 454 height 29
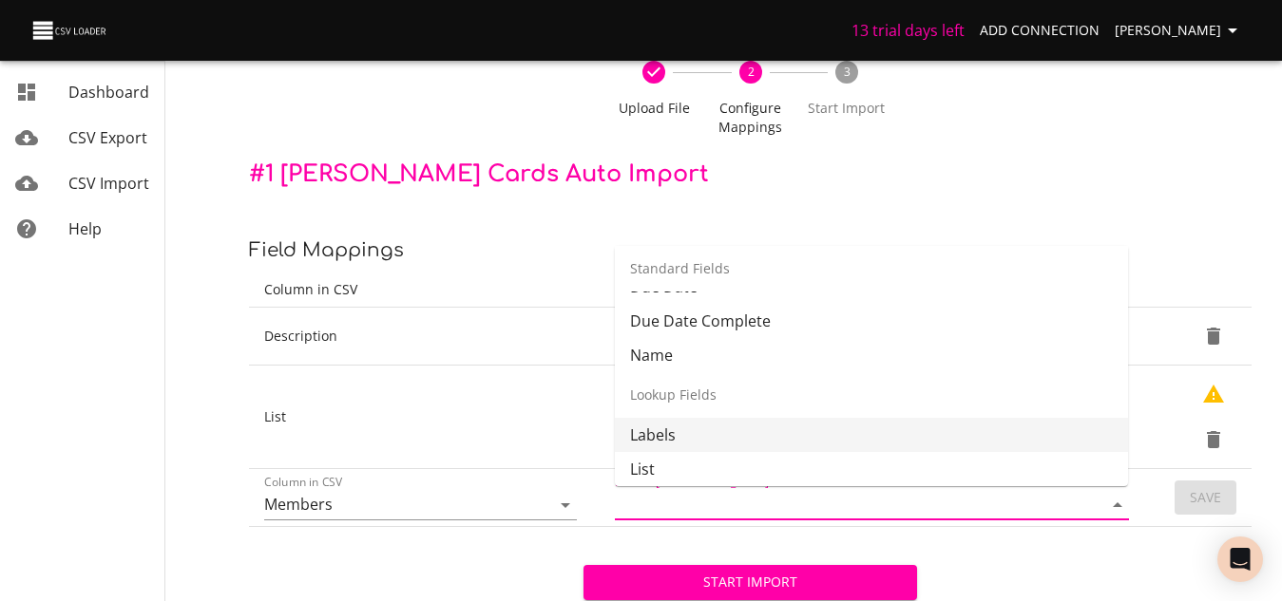
scroll to position [208, 0]
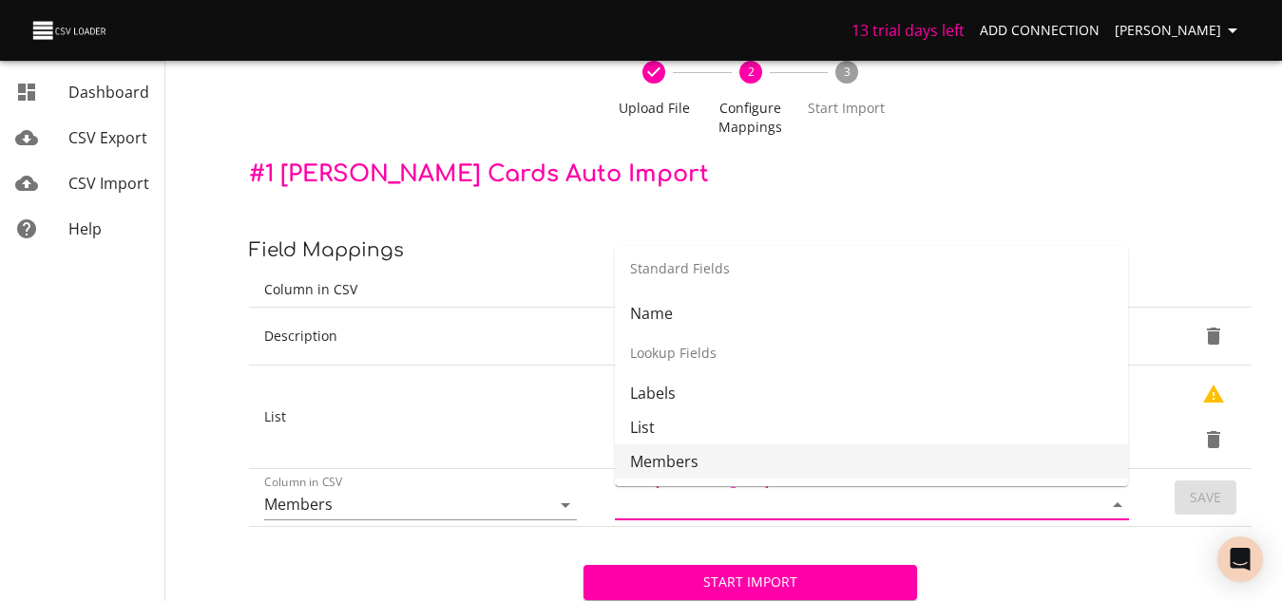
click at [688, 460] on li "Members" at bounding box center [871, 462] width 513 height 34
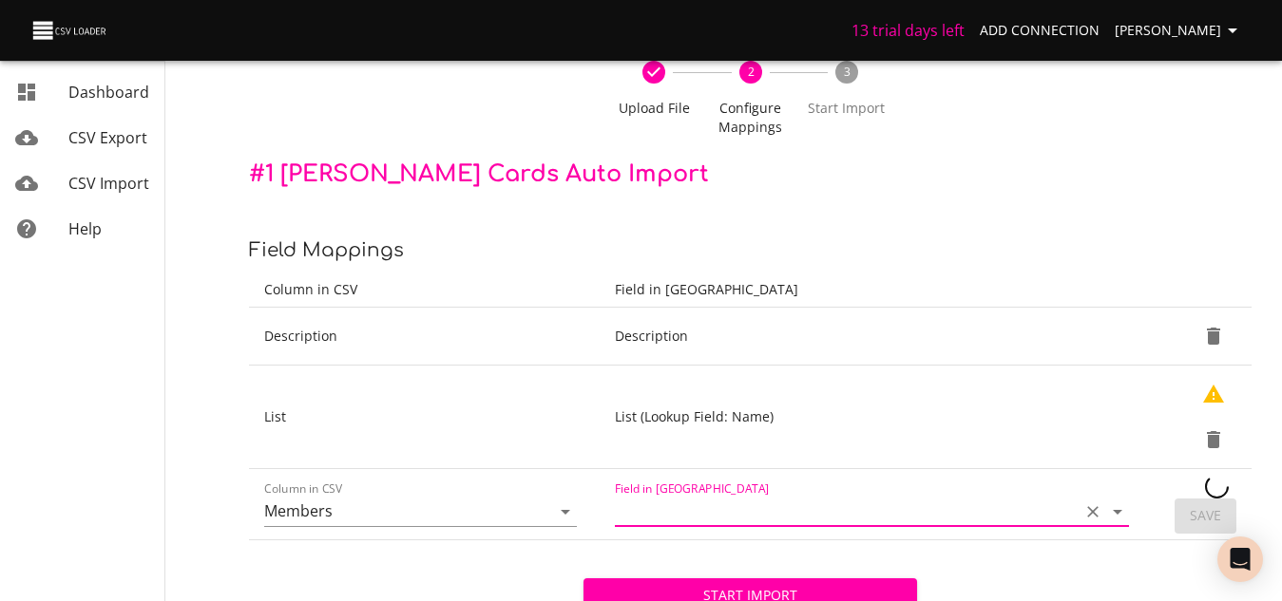
type input "Members"
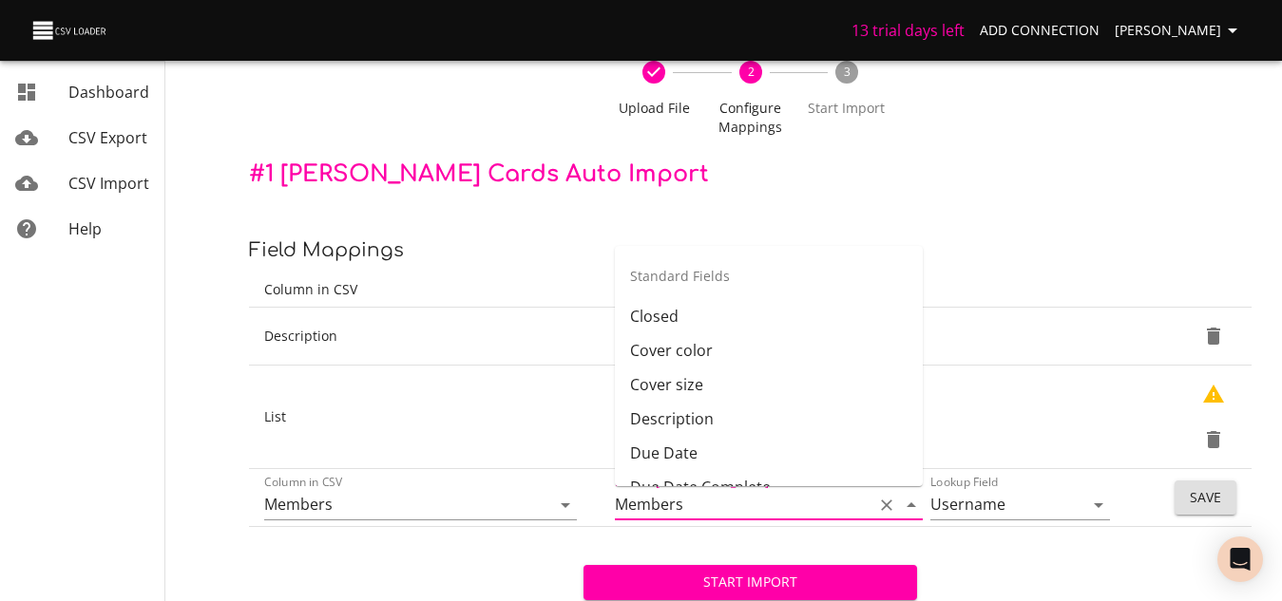
scroll to position [200, 0]
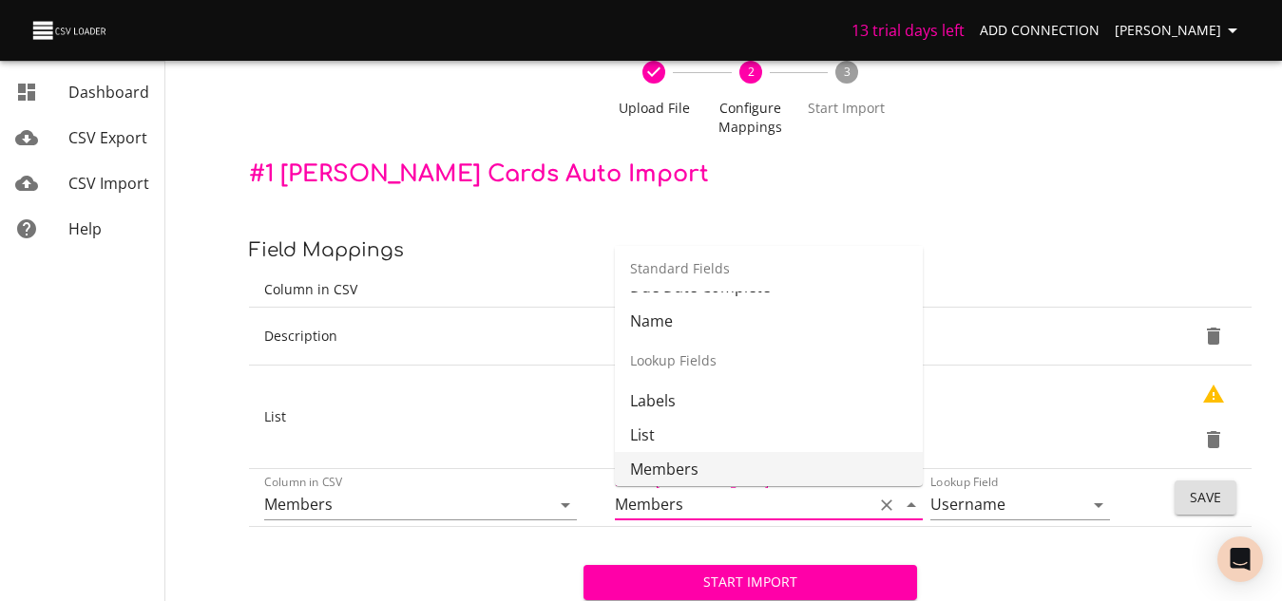
click at [1211, 504] on span "Save" at bounding box center [1204, 498] width 31 height 24
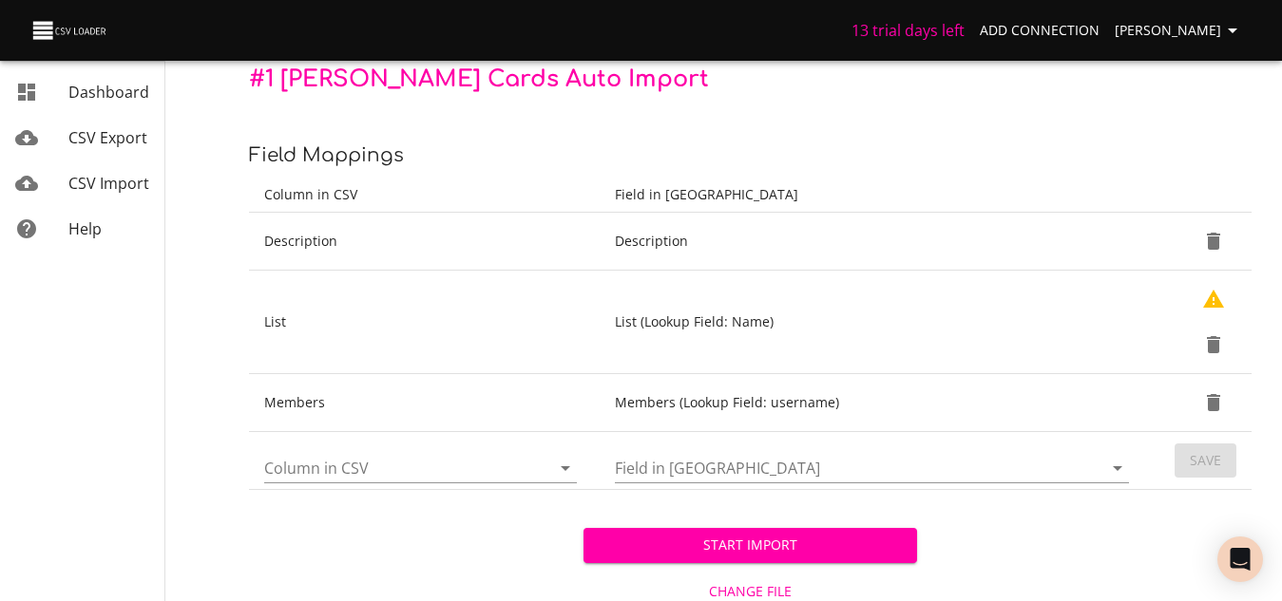
scroll to position [252, 0]
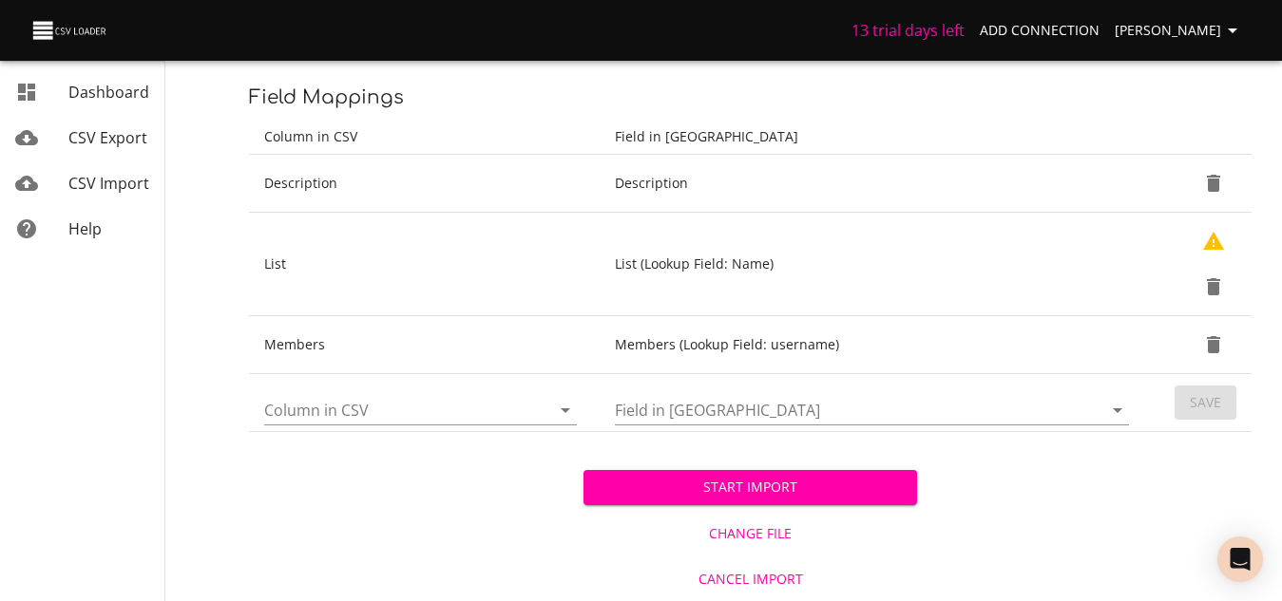
click at [462, 424] on input "Column in CSV" at bounding box center [391, 409] width 254 height 29
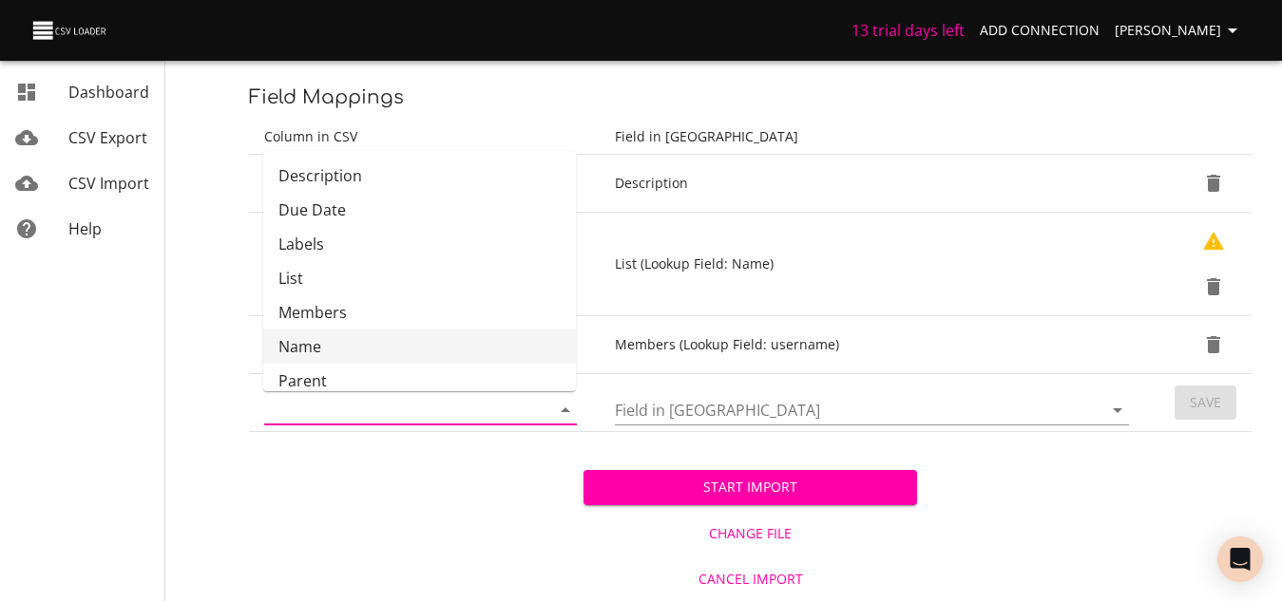
click at [340, 353] on li "Name" at bounding box center [419, 347] width 313 height 34
type input "Name"
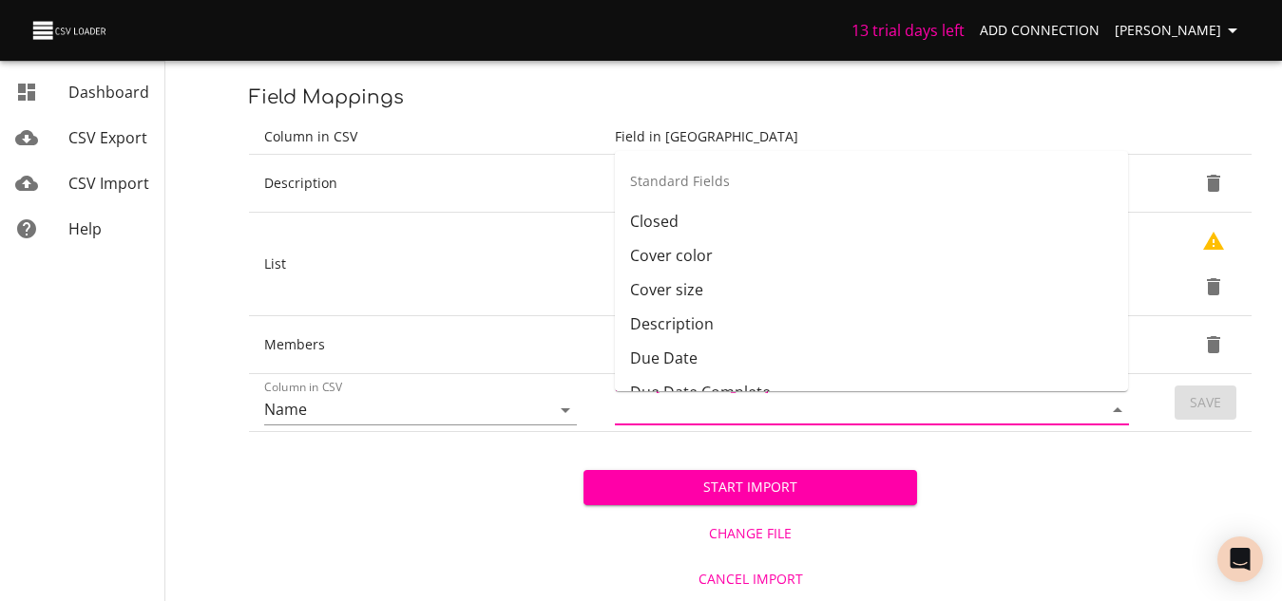
click at [741, 411] on input "Field in Trello" at bounding box center [842, 409] width 454 height 29
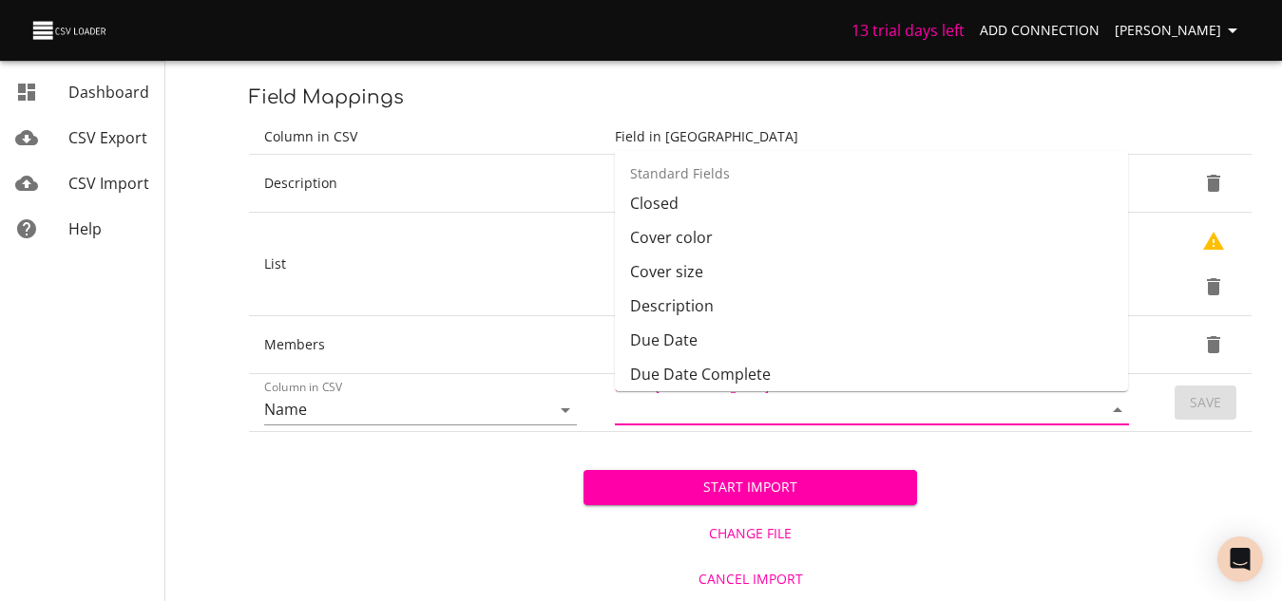
scroll to position [113, 0]
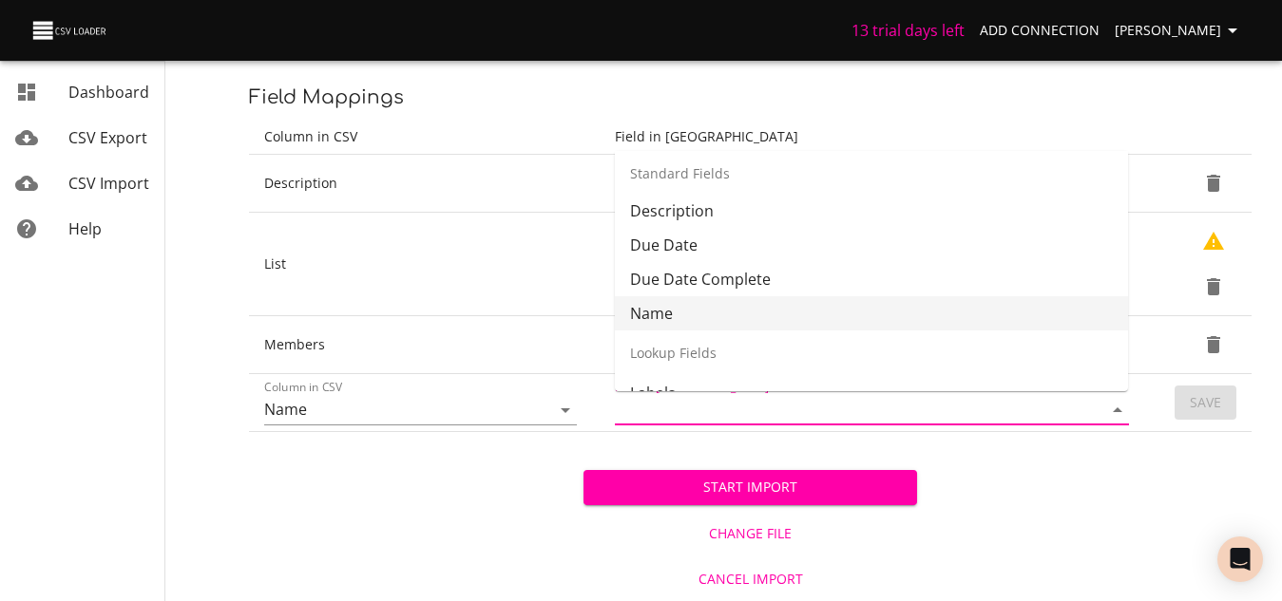
click at [672, 320] on li "Name" at bounding box center [871, 313] width 513 height 34
type input "Name"
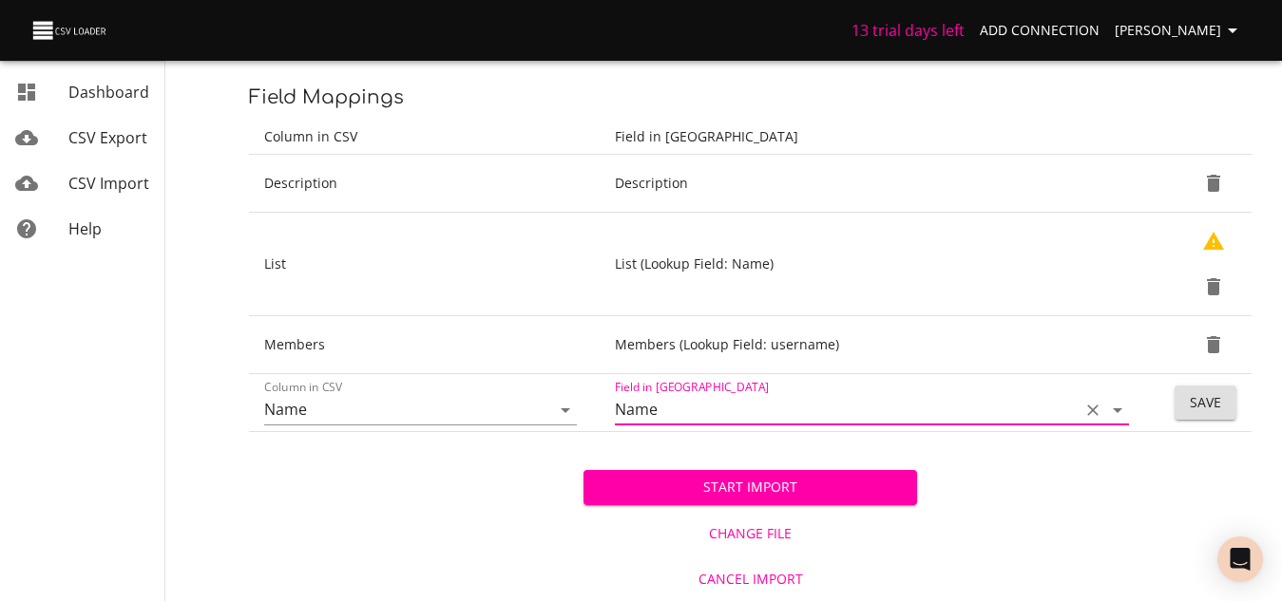
click at [1221, 405] on button "Save" at bounding box center [1205, 403] width 62 height 35
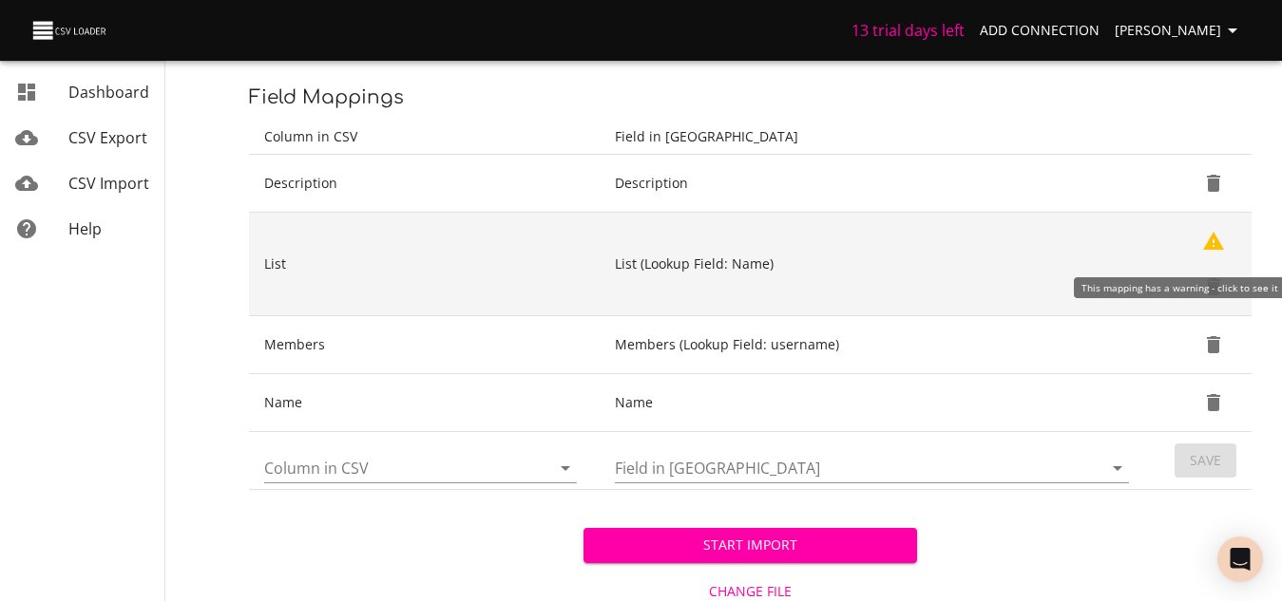
click at [1218, 243] on icon "Show Warnings" at bounding box center [1213, 241] width 21 height 18
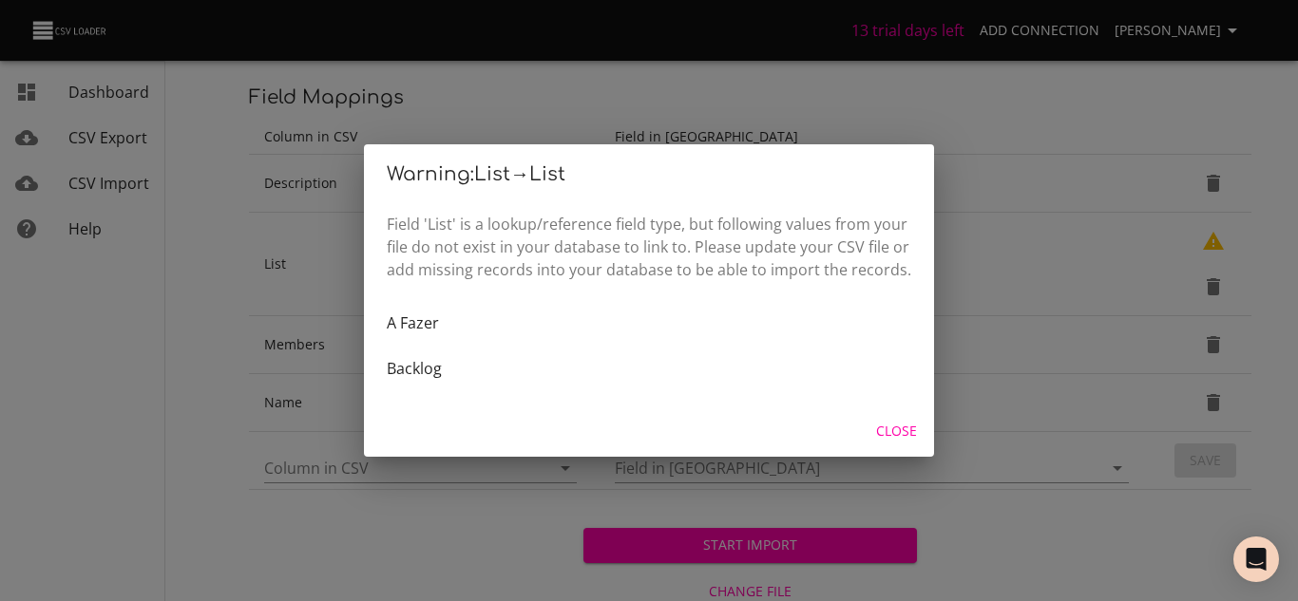
click at [915, 429] on span "Close" at bounding box center [896, 432] width 46 height 24
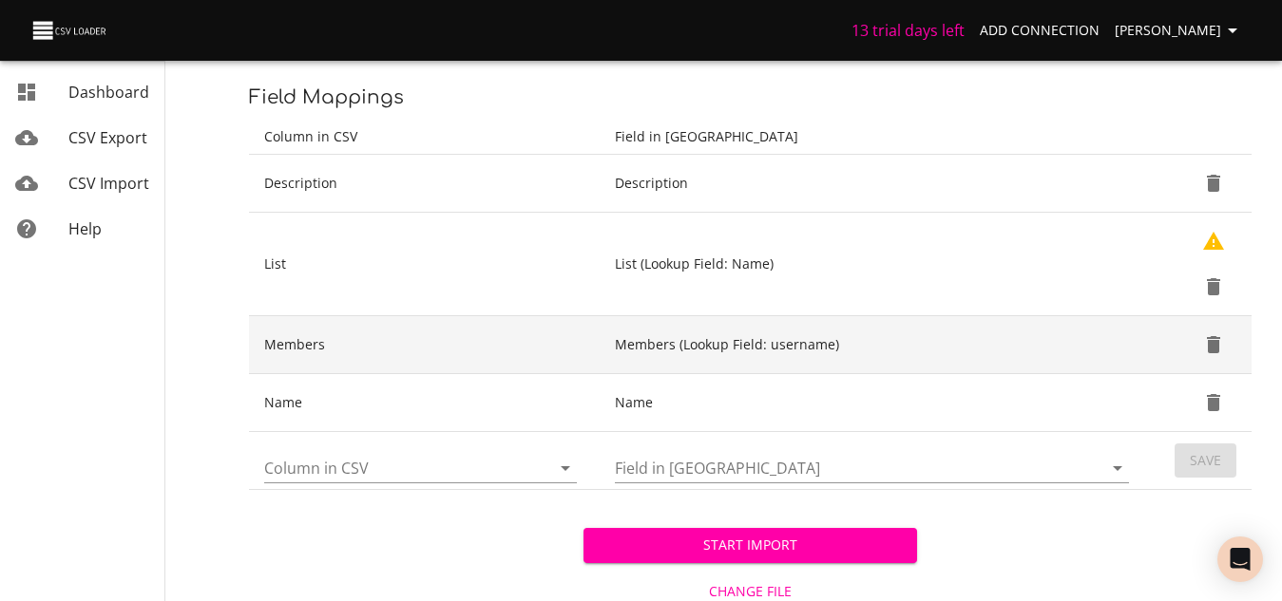
scroll to position [310, 0]
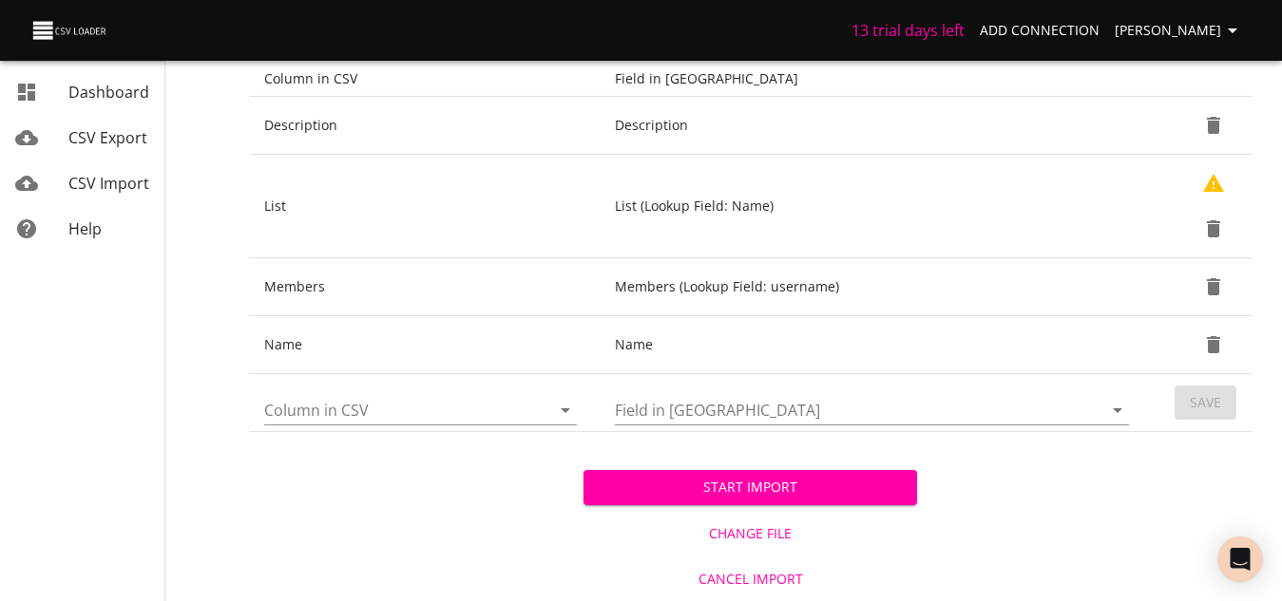
click at [424, 417] on input "Column in CSV" at bounding box center [391, 409] width 254 height 29
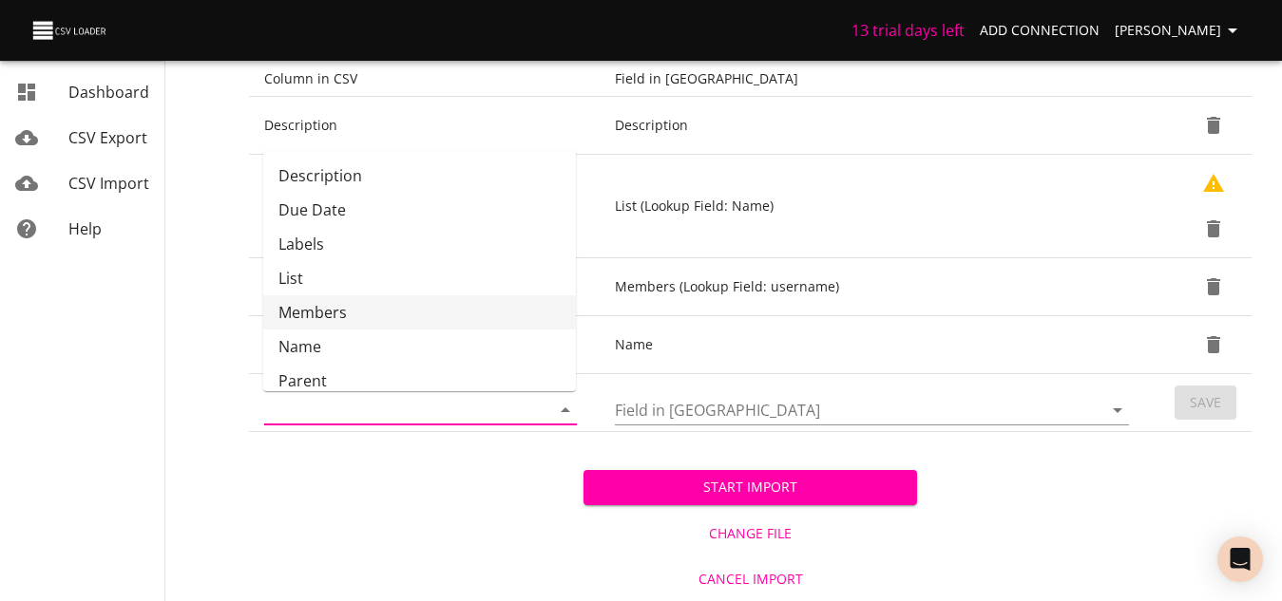
scroll to position [48, 0]
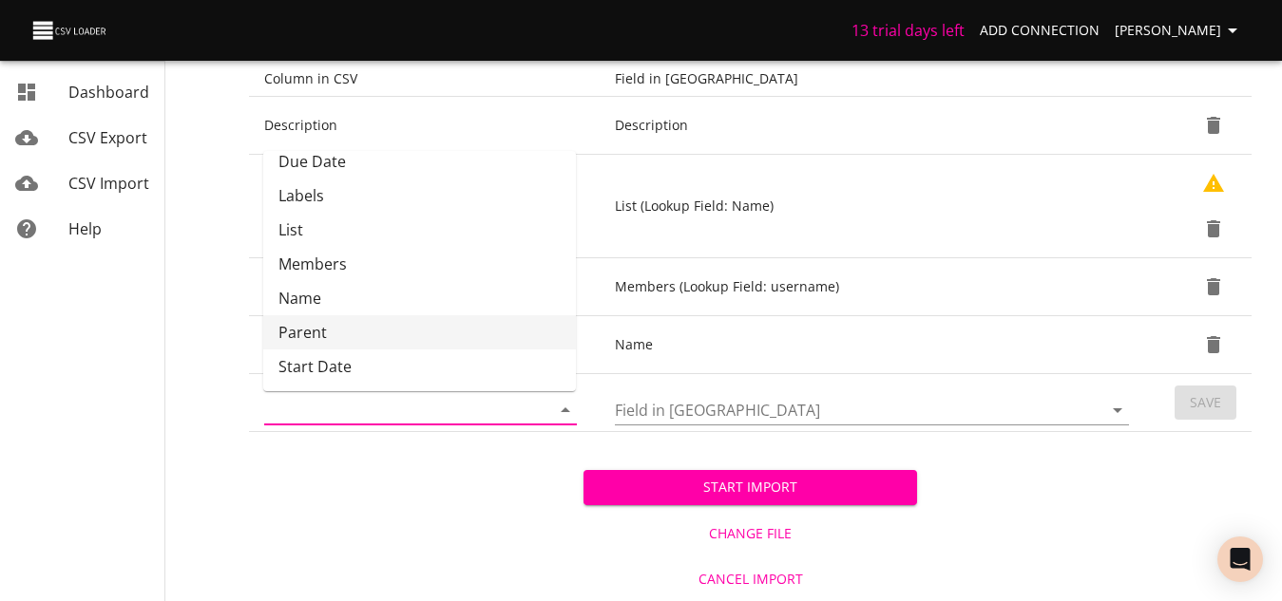
click at [333, 331] on li "Parent" at bounding box center [419, 332] width 313 height 34
type input "Parent"
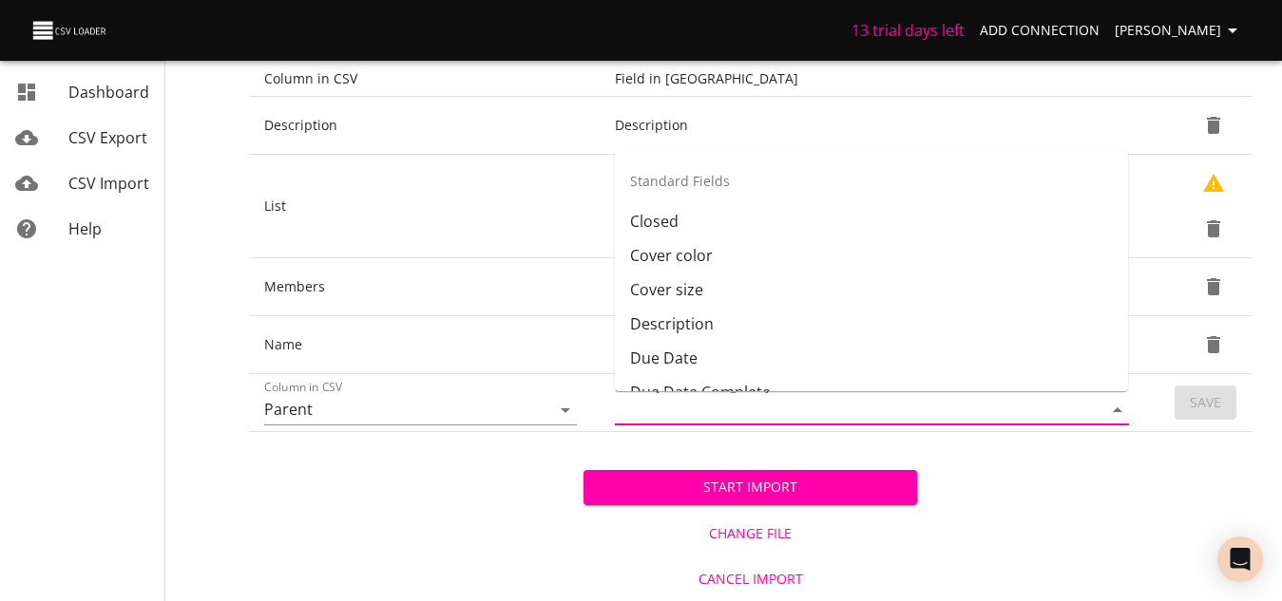
click at [666, 411] on input "Field in Trello" at bounding box center [842, 409] width 454 height 29
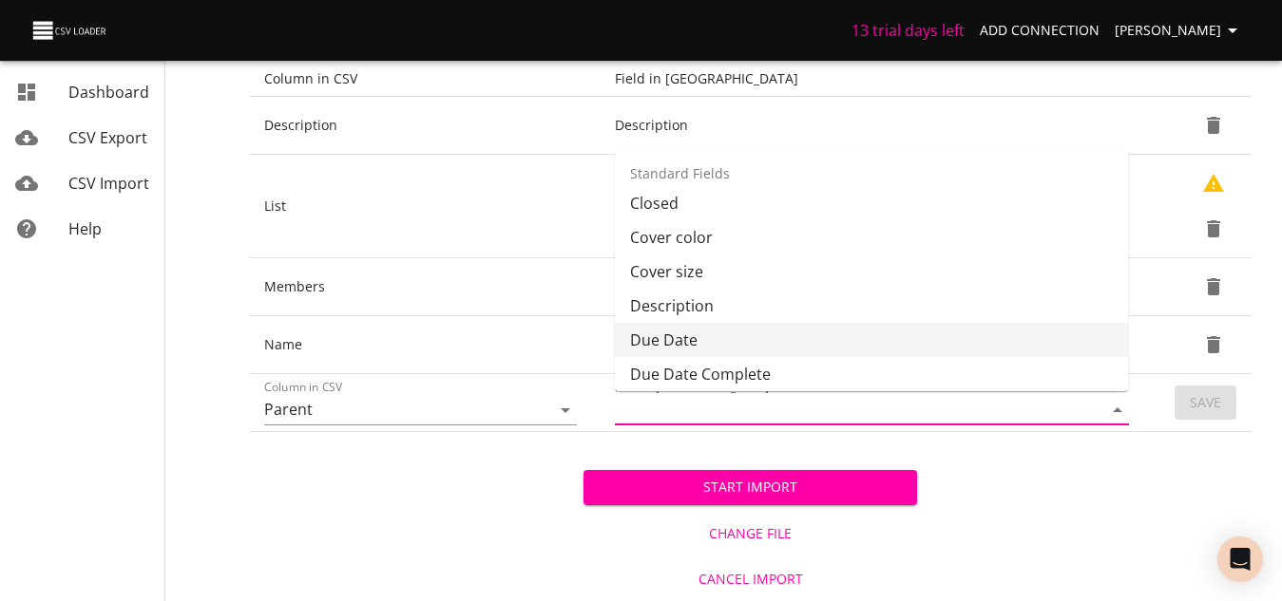
scroll to position [0, 0]
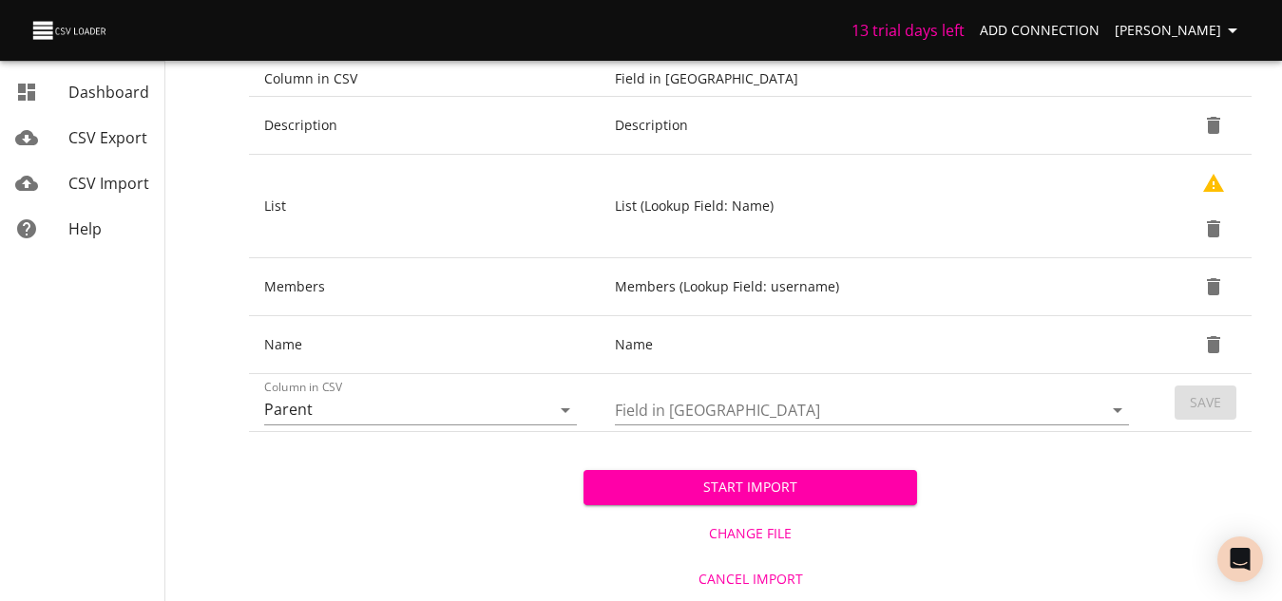
click at [341, 456] on div "Start Import Change File Cancel Import" at bounding box center [750, 516] width 1002 height 169
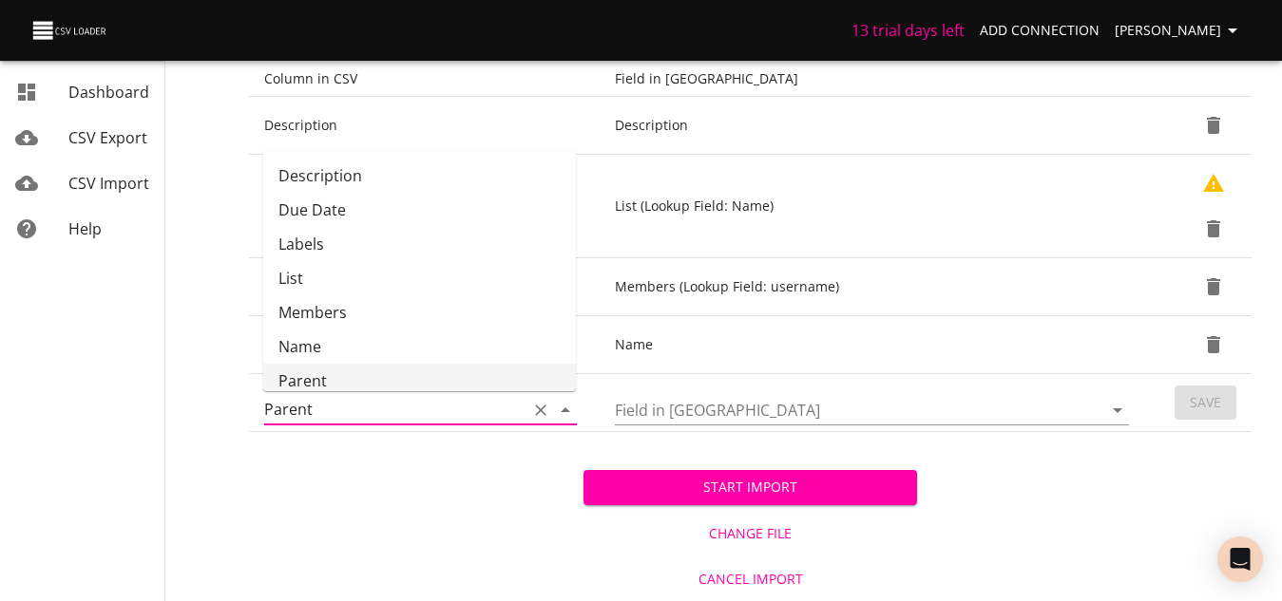
click at [500, 421] on input "Parent" at bounding box center [391, 409] width 254 height 29
click at [542, 407] on icon "Clear" at bounding box center [540, 410] width 19 height 19
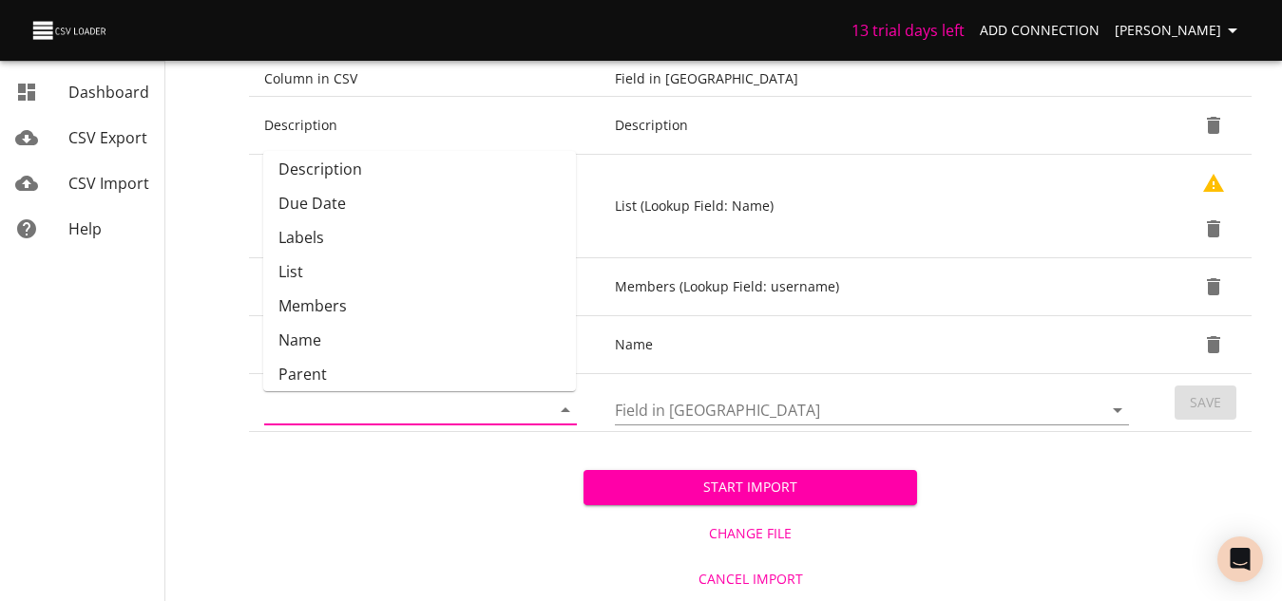
scroll to position [0, 0]
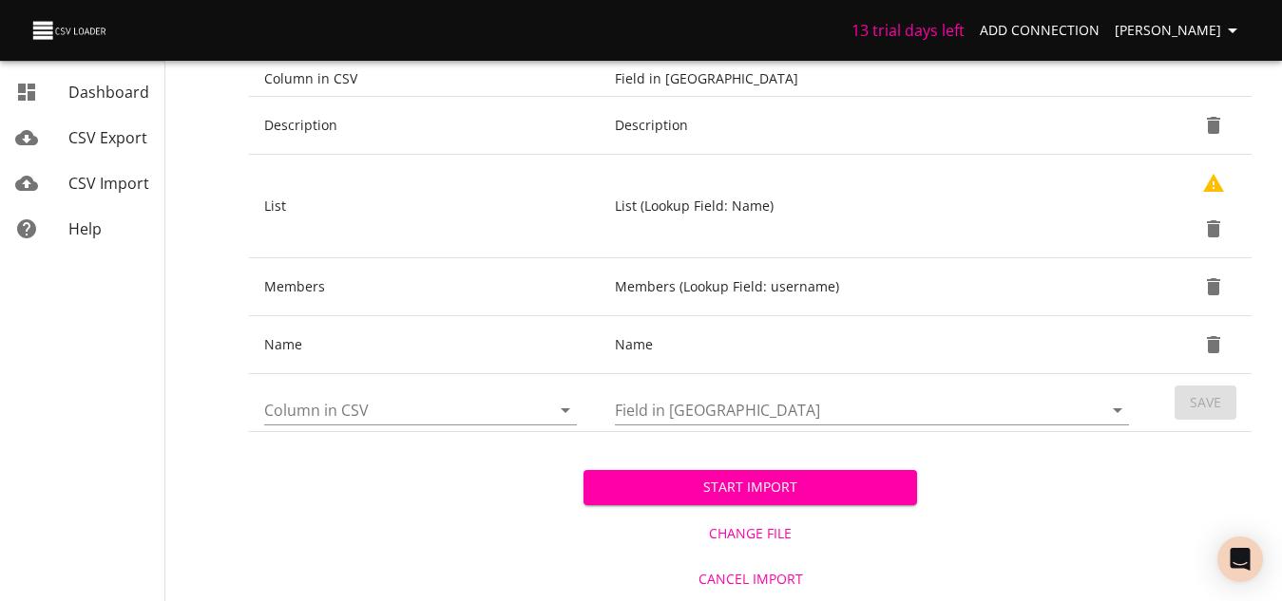
click at [446, 491] on div "Start Import Change File Cancel Import" at bounding box center [750, 516] width 1002 height 169
click at [780, 492] on span "Start Import" at bounding box center [751, 488] width 304 height 24
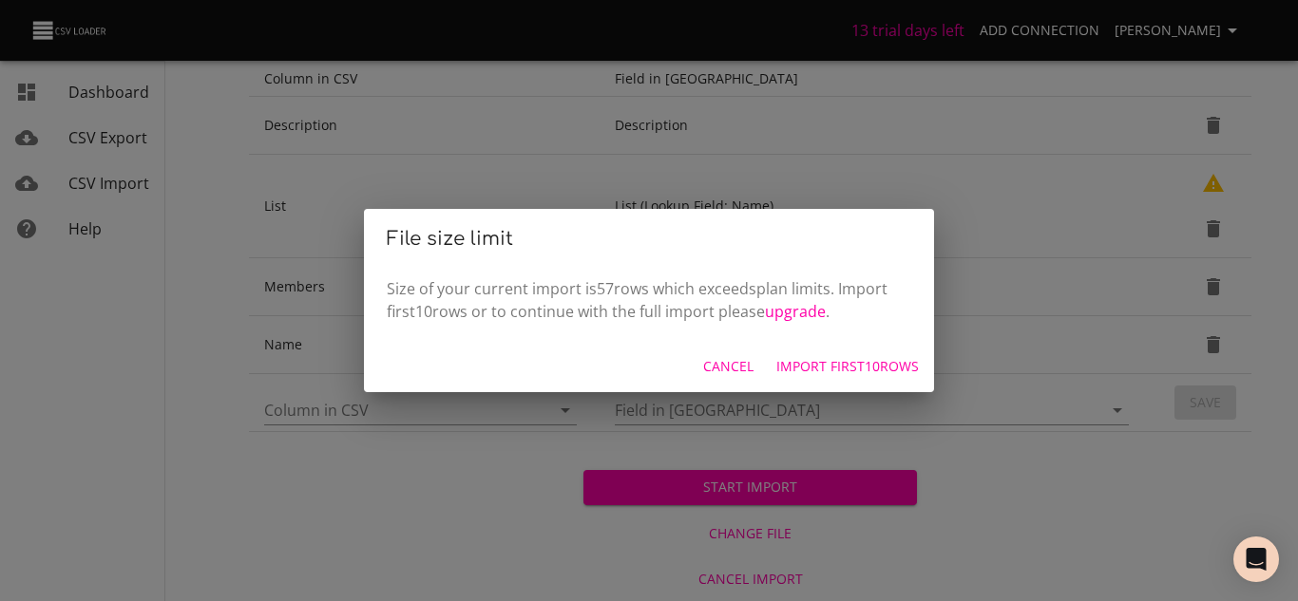
click at [818, 361] on span "Import first 10 rows" at bounding box center [847, 367] width 143 height 24
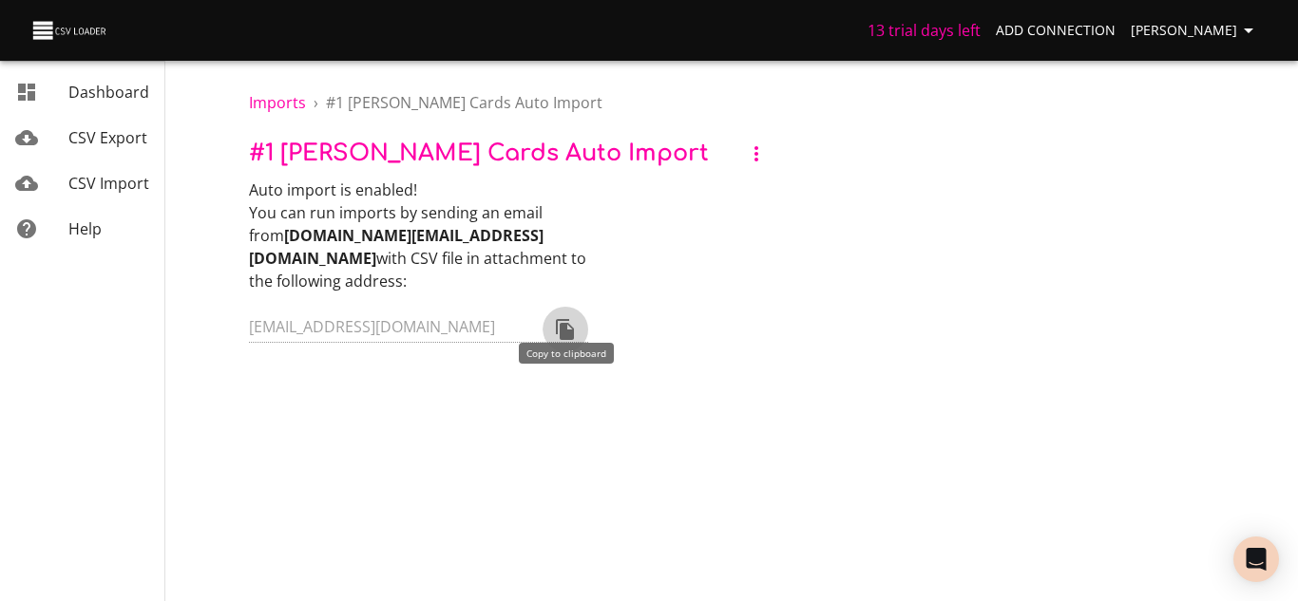
click at [563, 319] on icon "Copy to clipboard" at bounding box center [565, 329] width 18 height 21
click at [284, 110] on span "Imports" at bounding box center [277, 102] width 57 height 21
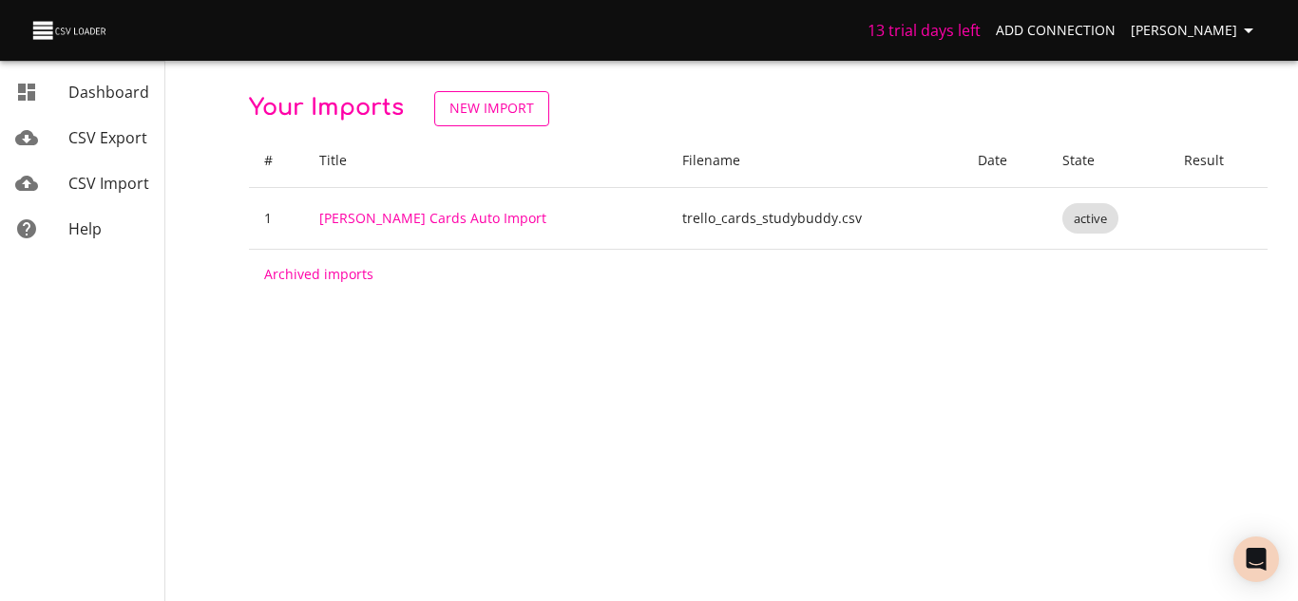
click at [472, 115] on span "New Import" at bounding box center [491, 109] width 85 height 24
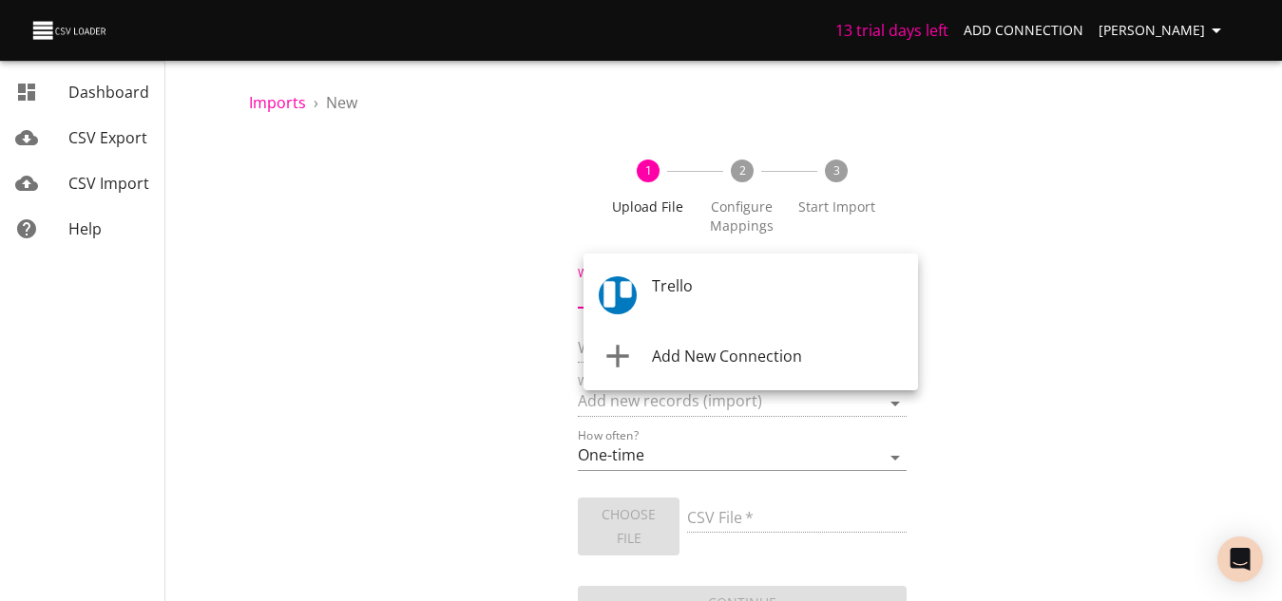
click at [736, 298] on body "13 trial days left Add Connection THOMAZ CABRAL Dashboard CSV Export CSV Import…" at bounding box center [641, 300] width 1282 height 601
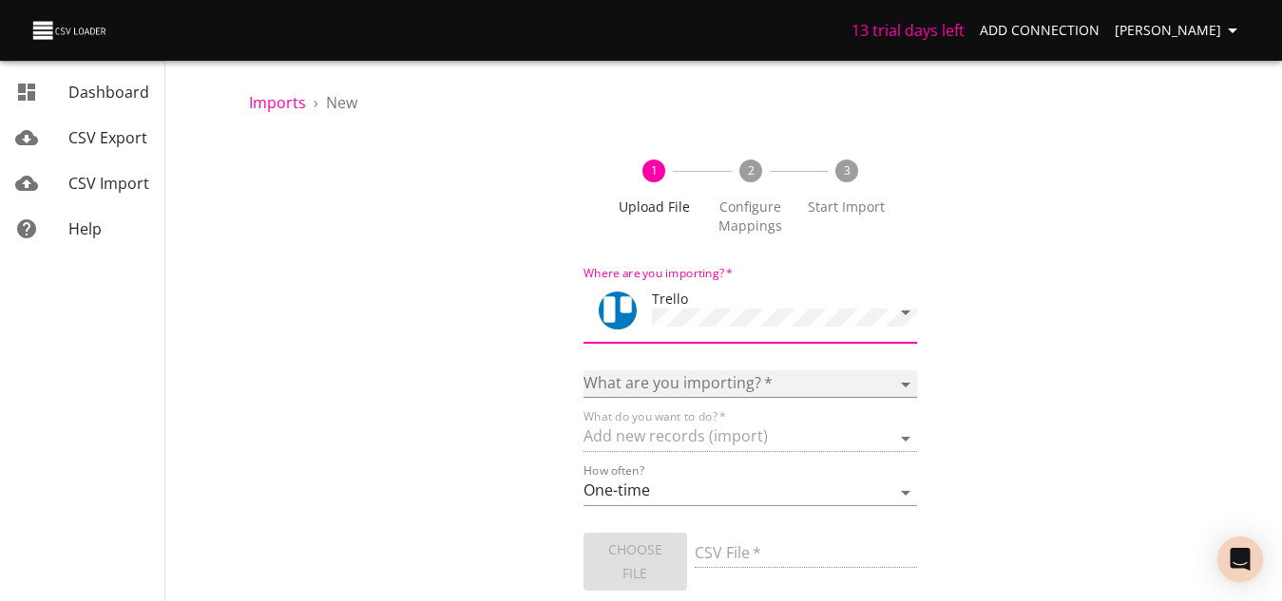
click at [674, 380] on select "Boards Cards Checkitems Checklists" at bounding box center [750, 385] width 334 height 28
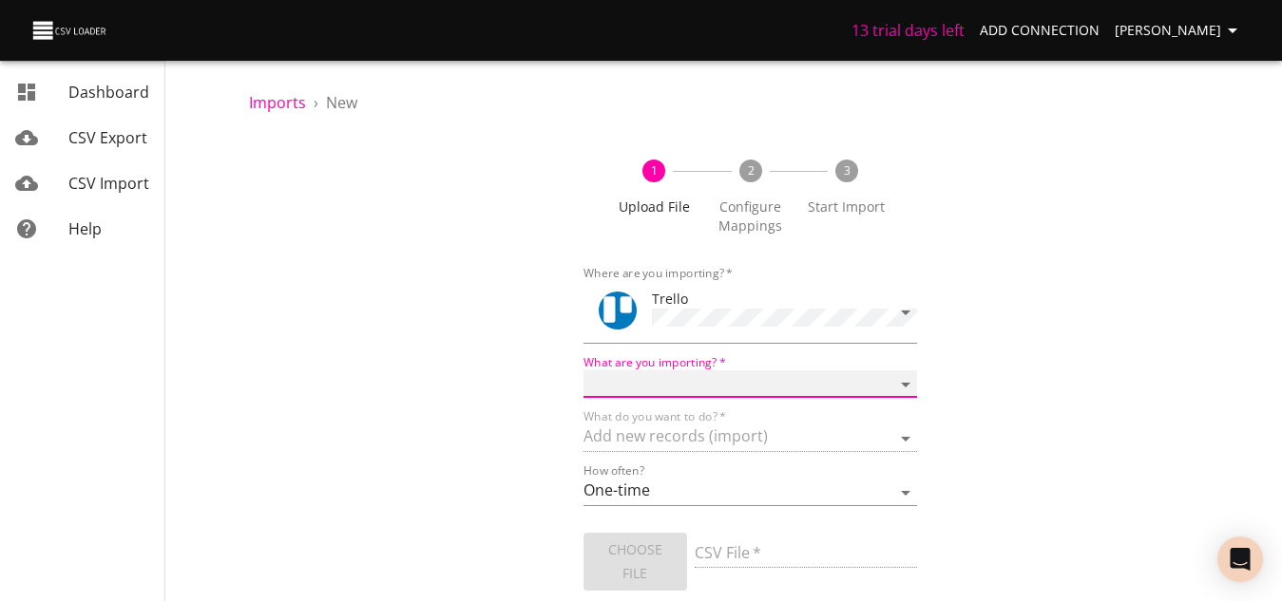
select select "cards"
click at [583, 371] on select "Boards Cards Checkitems Checklists" at bounding box center [750, 385] width 334 height 28
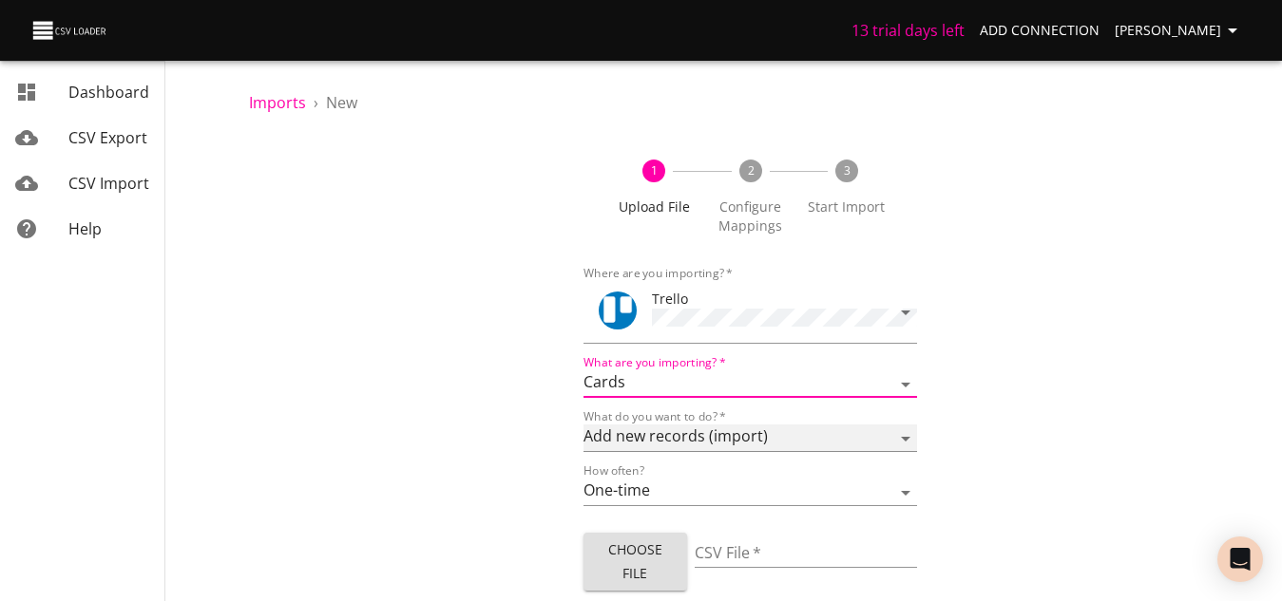
click at [654, 431] on select "Add new records (import) Update existing records (update) Add new and update ex…" at bounding box center [750, 439] width 334 height 28
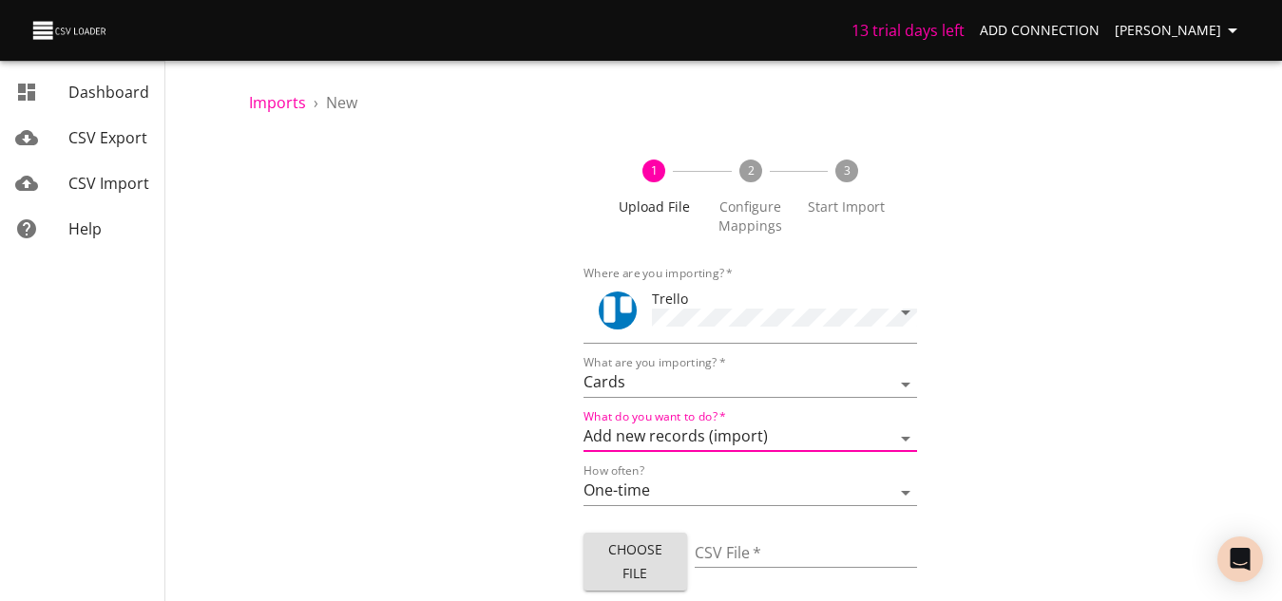
drag, startPoint x: 1006, startPoint y: 401, endPoint x: 996, endPoint y: 422, distance: 23.4
click at [1006, 402] on div "1 Upload File 2 Configure Mappings 3 Start Import Where are you importing?   * …" at bounding box center [750, 398] width 1002 height 523
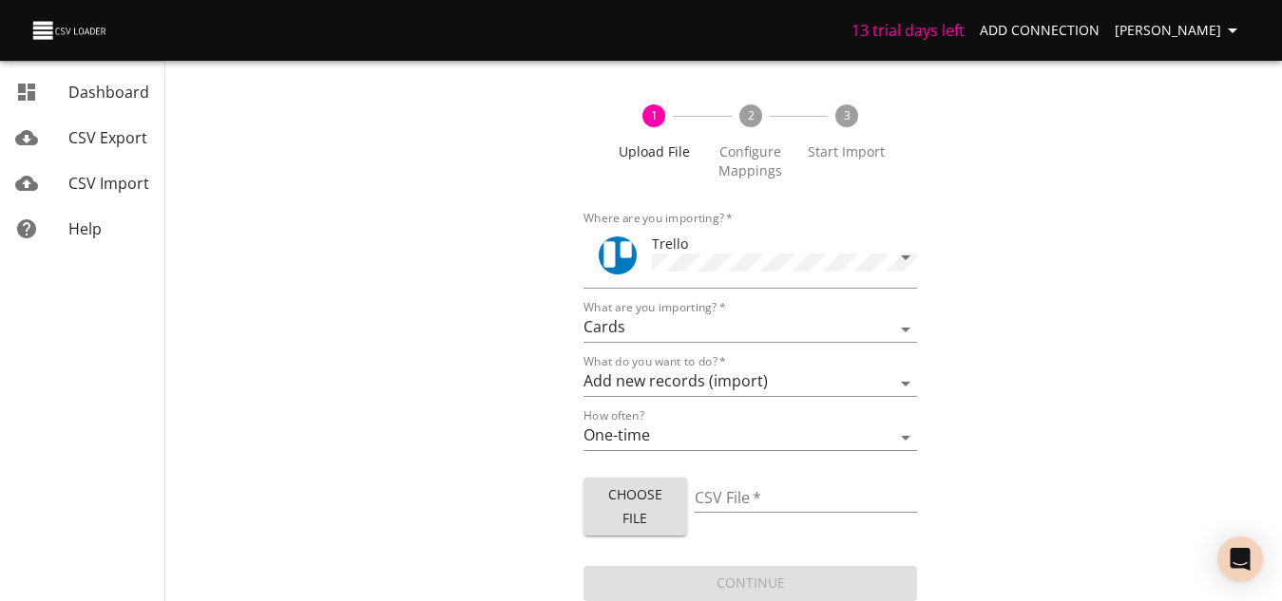
click at [657, 507] on span "Choose File" at bounding box center [635, 507] width 73 height 47
type input "trello_cards_studybuddy.csv"
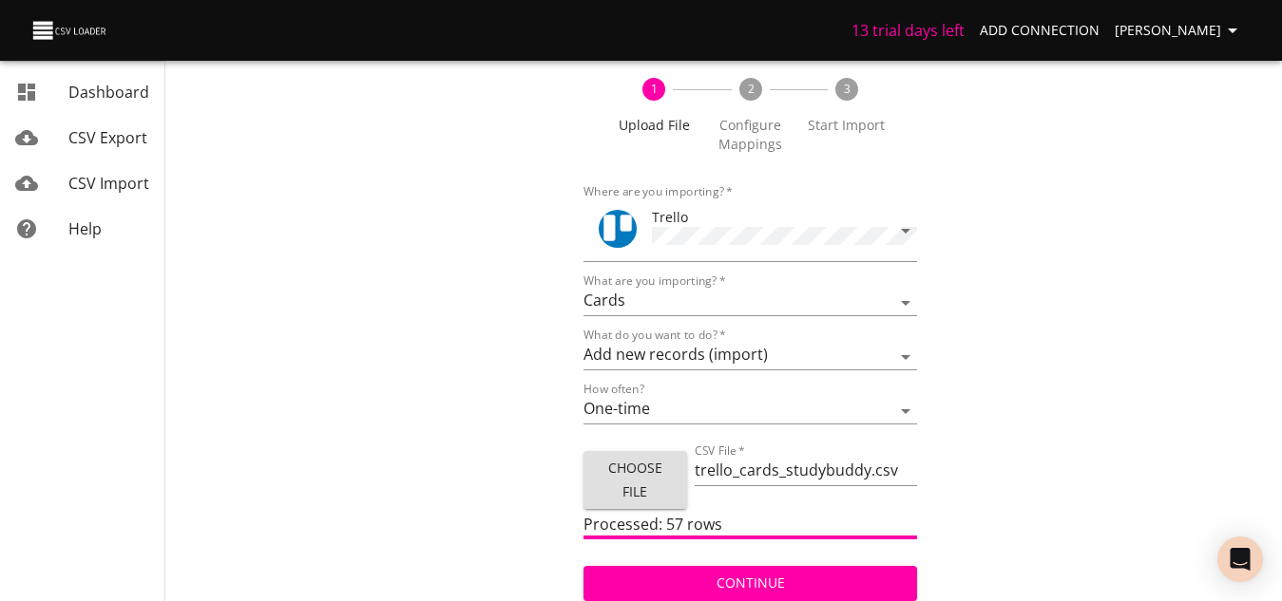
scroll to position [1, 0]
click at [759, 575] on span "Continue" at bounding box center [751, 584] width 304 height 24
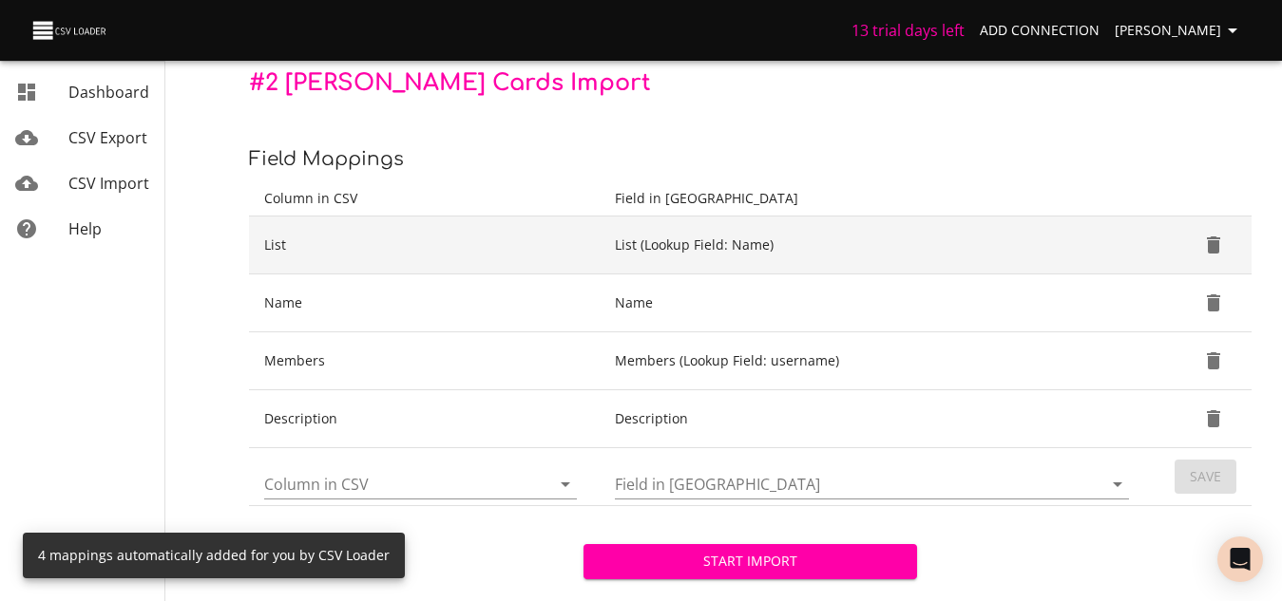
scroll to position [264, 0]
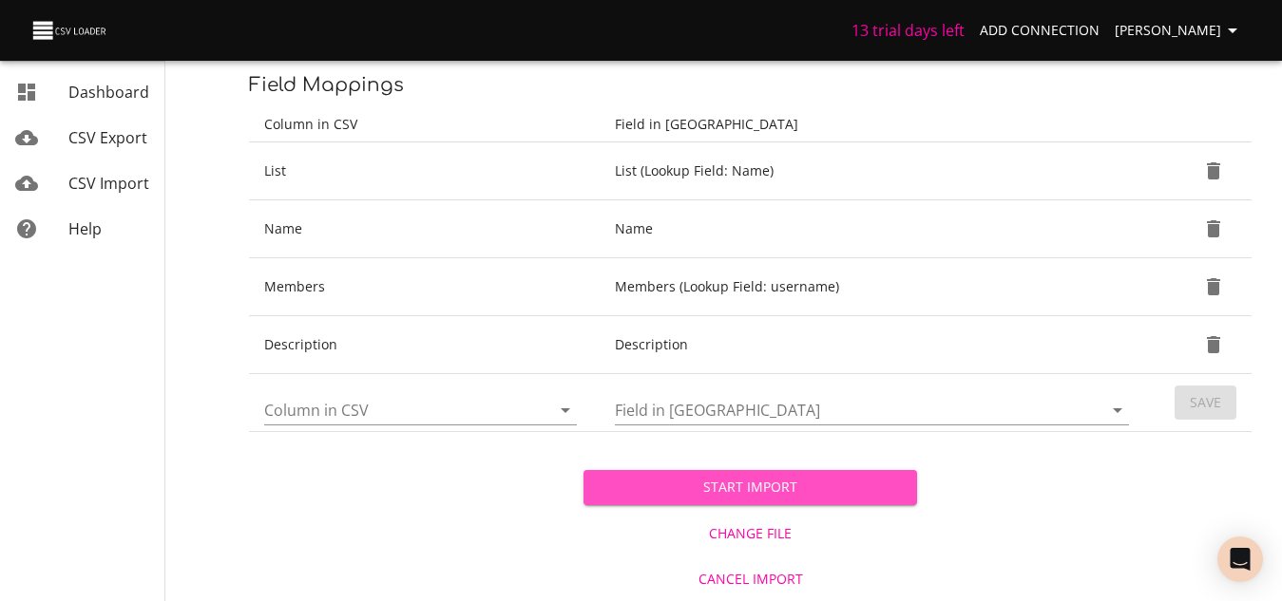
click at [710, 491] on span "Start Import" at bounding box center [751, 488] width 304 height 24
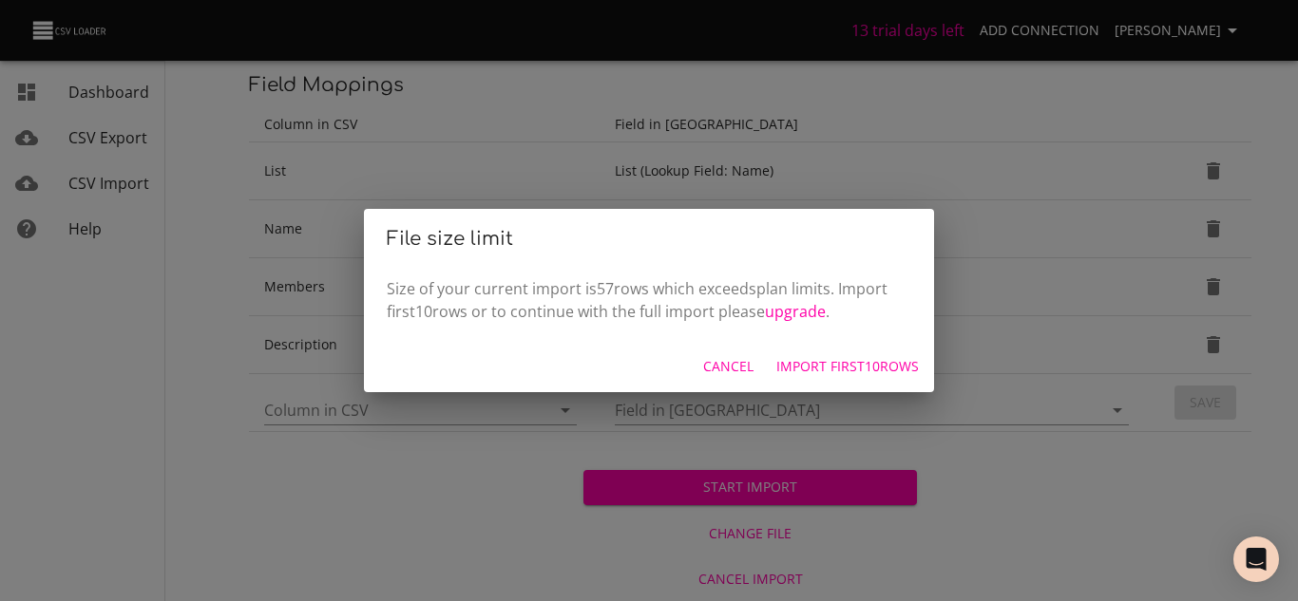
click at [838, 367] on span "Import first 10 rows" at bounding box center [847, 367] width 143 height 24
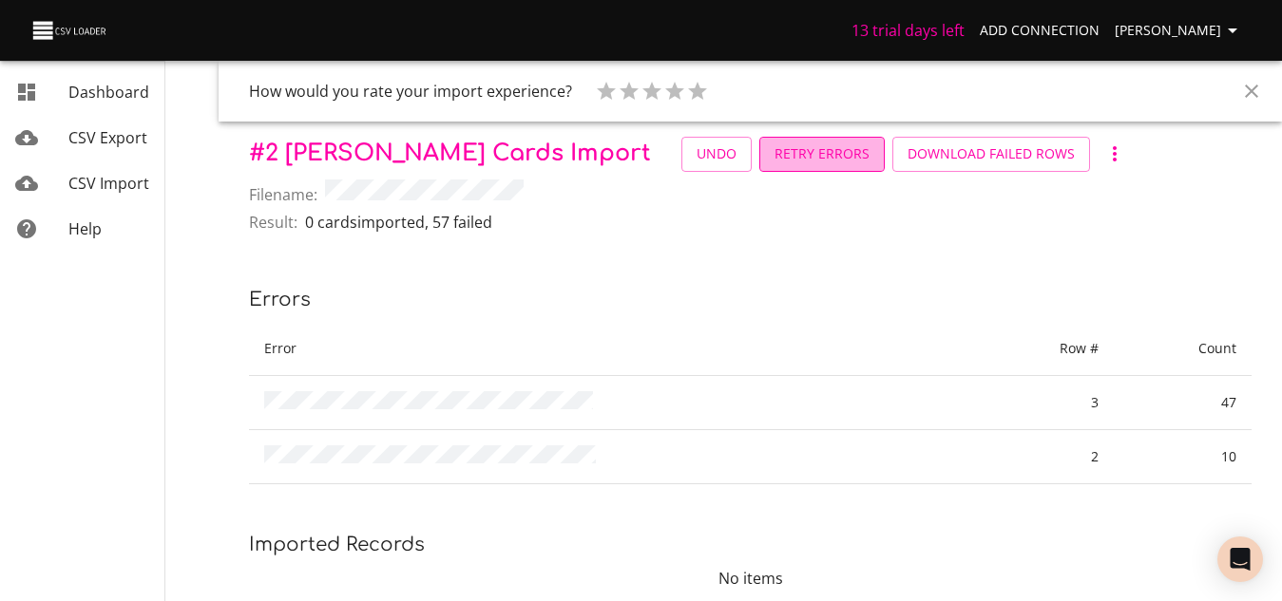
click at [774, 151] on span "Retry Errors" at bounding box center [821, 155] width 95 height 24
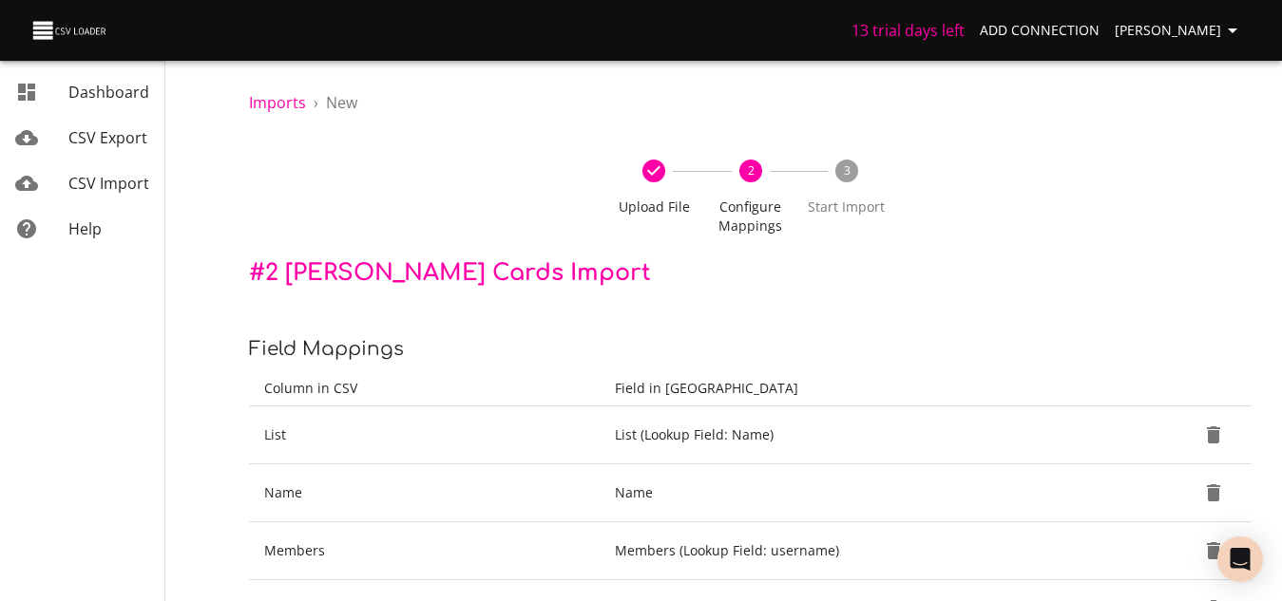
scroll to position [172, 0]
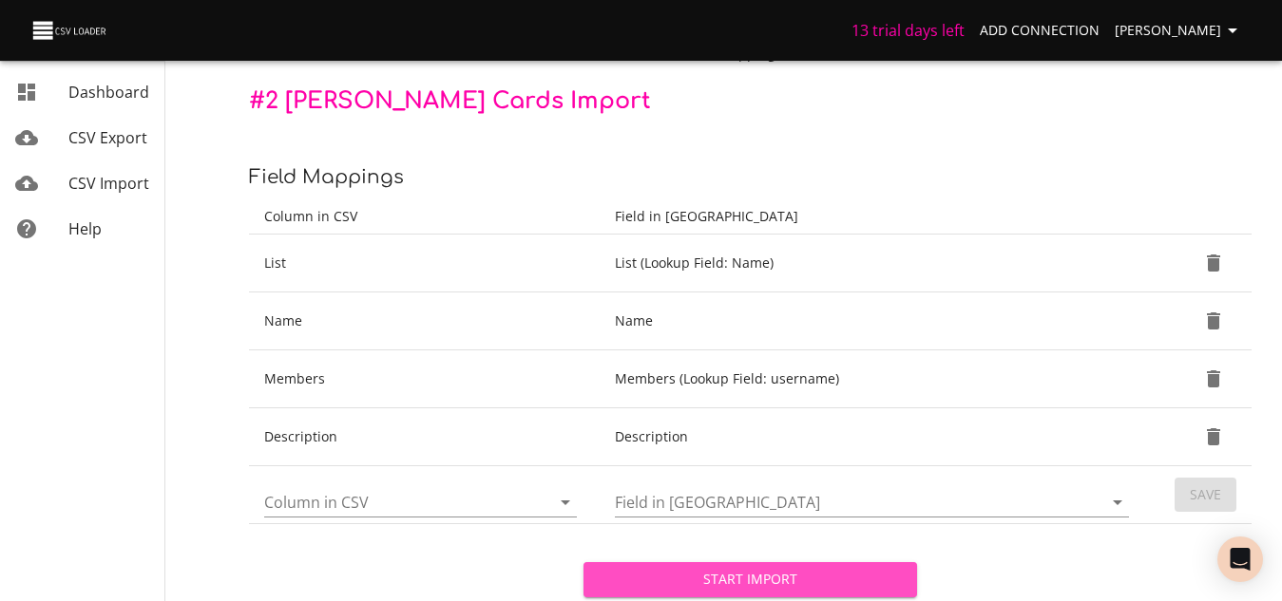
click at [716, 585] on span "Start Import" at bounding box center [751, 580] width 304 height 24
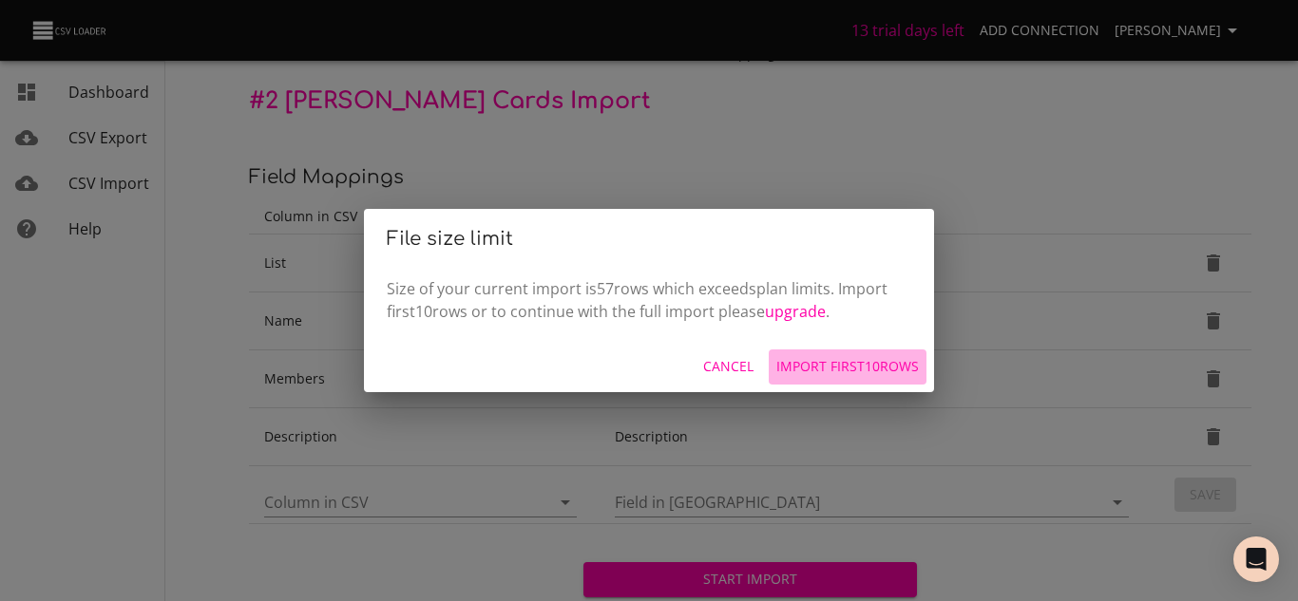
click at [831, 375] on span "Import first 10 rows" at bounding box center [847, 367] width 143 height 24
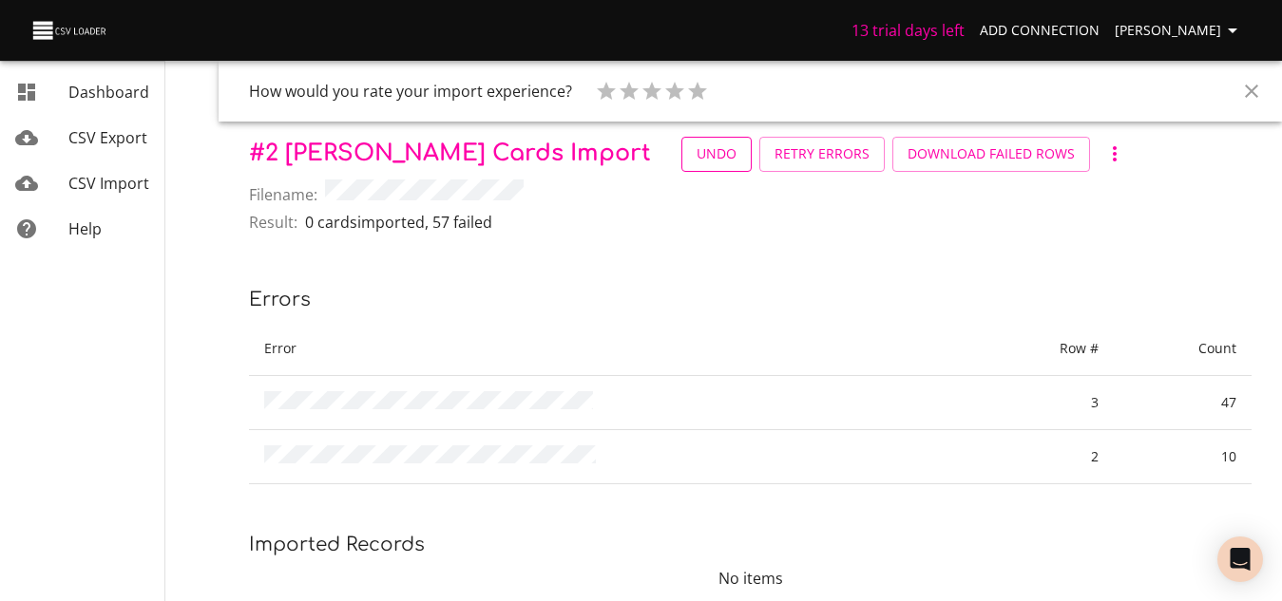
click at [696, 162] on span "Undo" at bounding box center [716, 155] width 40 height 24
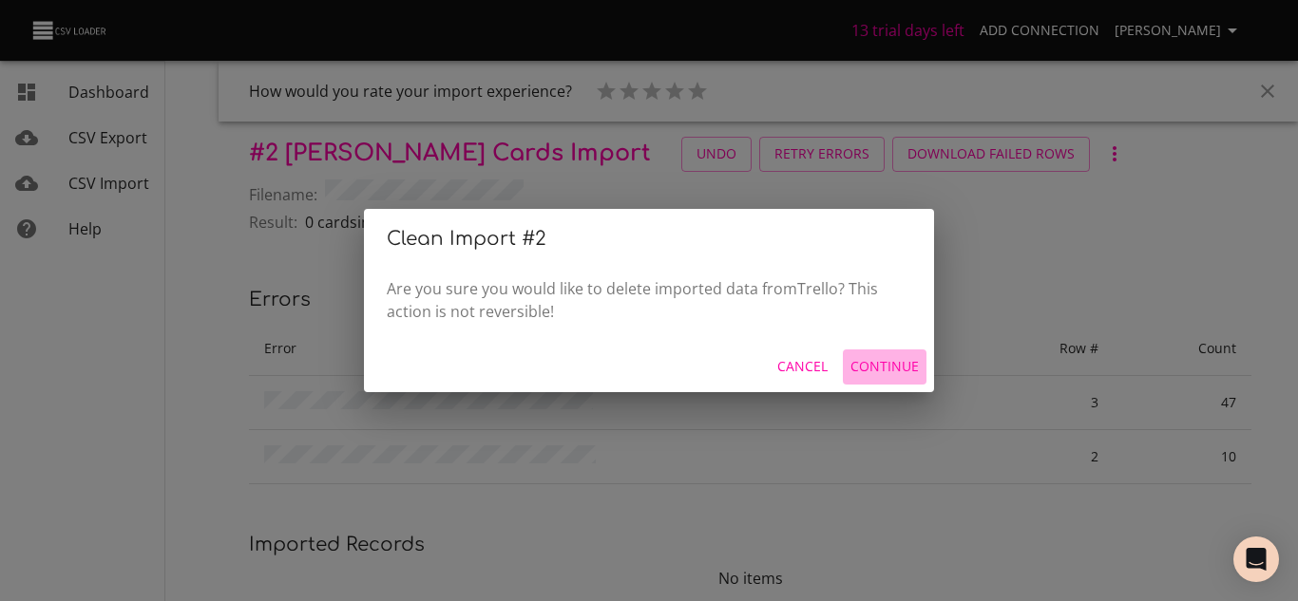
click at [894, 371] on span "Continue" at bounding box center [884, 367] width 68 height 24
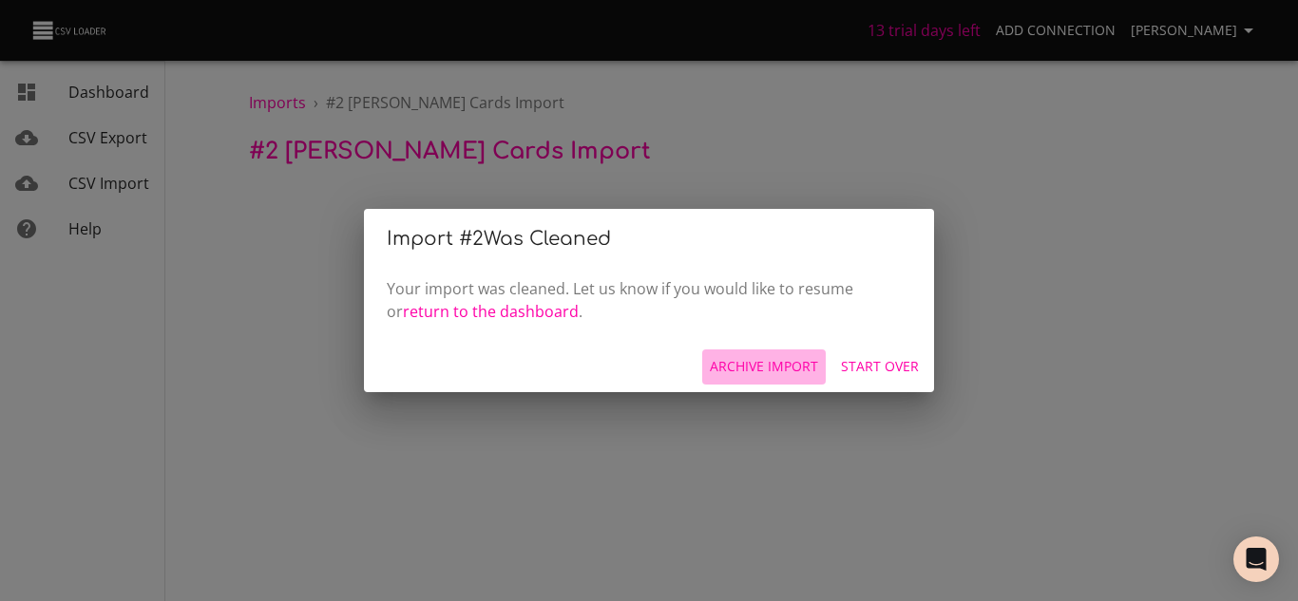
click at [775, 361] on span "Archive Import" at bounding box center [764, 367] width 108 height 24
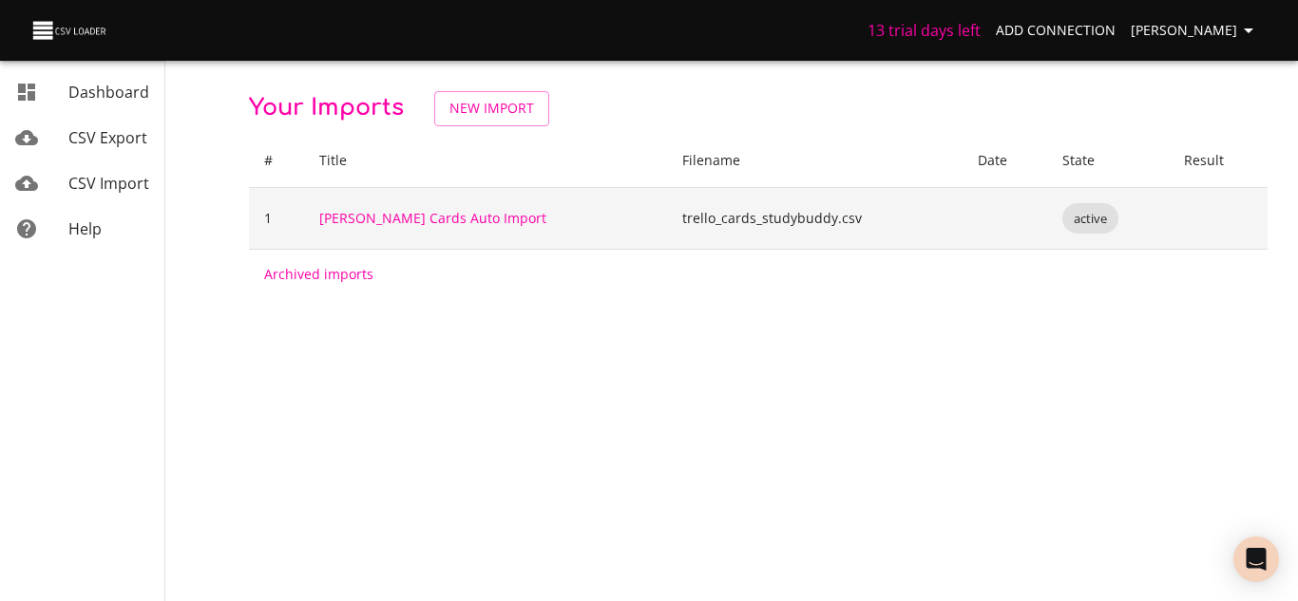
click at [1069, 218] on span "active" at bounding box center [1090, 219] width 56 height 18
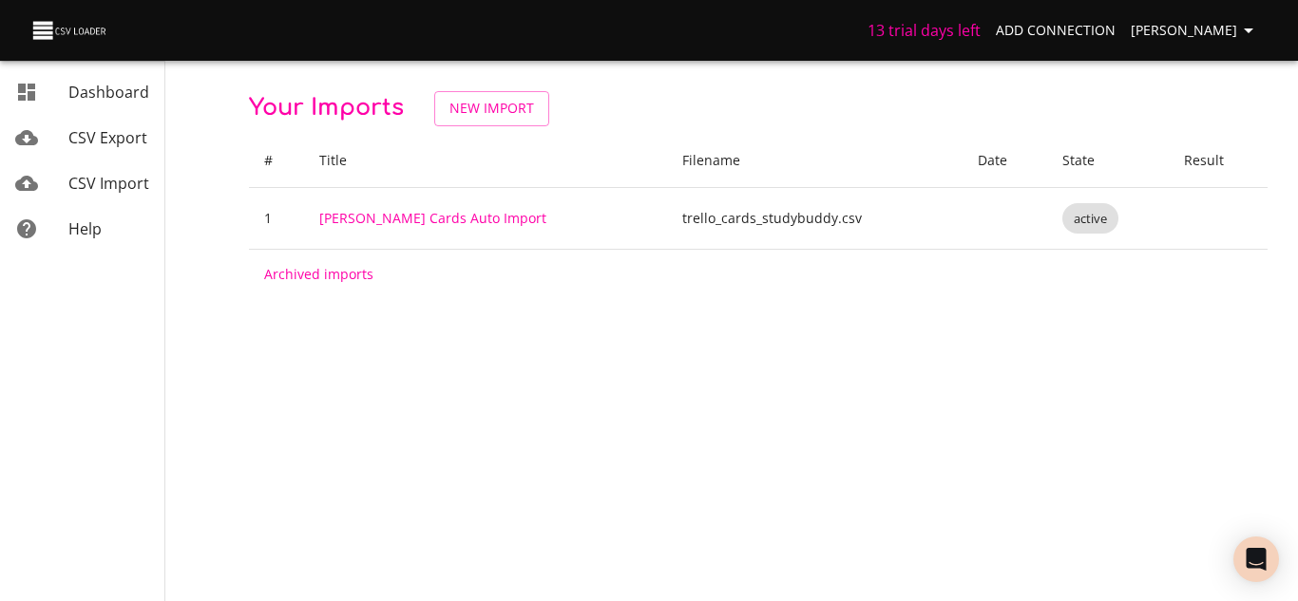
drag, startPoint x: 493, startPoint y: 114, endPoint x: 504, endPoint y: 119, distance: 11.5
click at [494, 114] on span "New Import" at bounding box center [491, 109] width 85 height 24
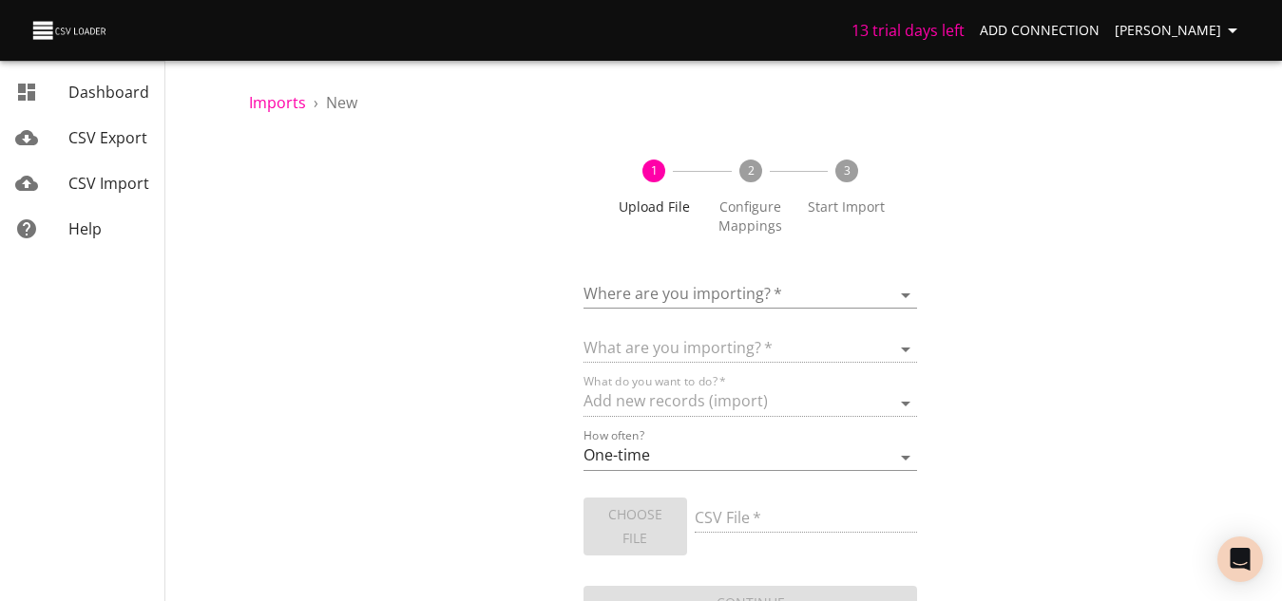
scroll to position [24, 0]
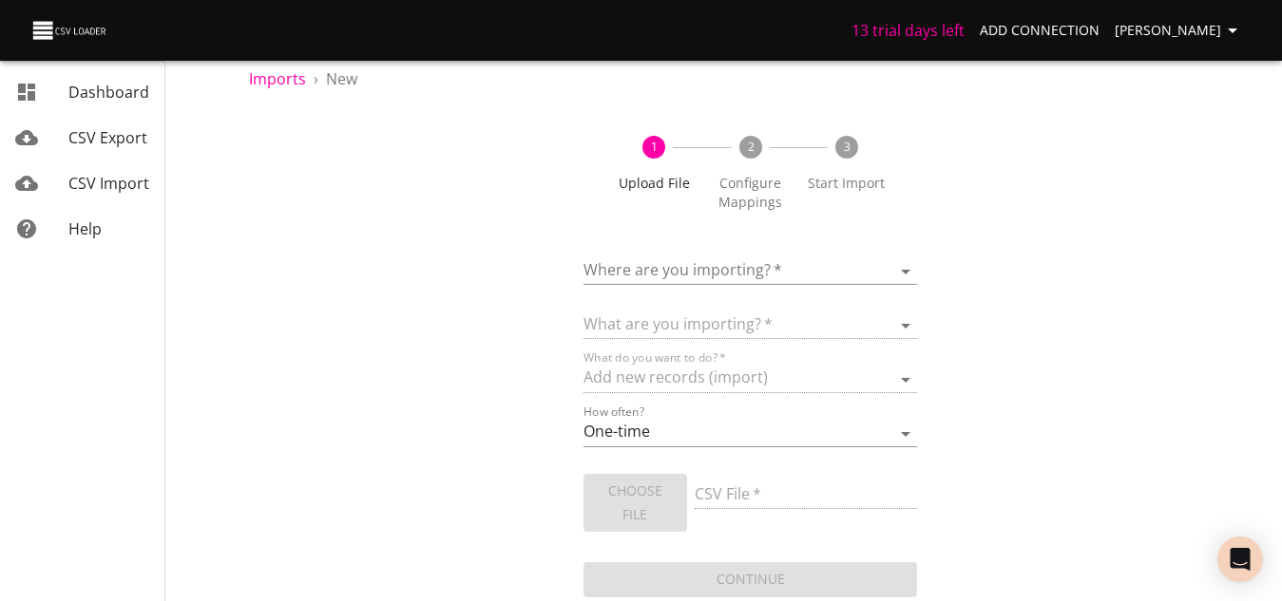
click at [839, 271] on body "13 trial days left Add Connection THOMAZ CABRAL Dashboard CSV Export CSV Import…" at bounding box center [641, 276] width 1282 height 601
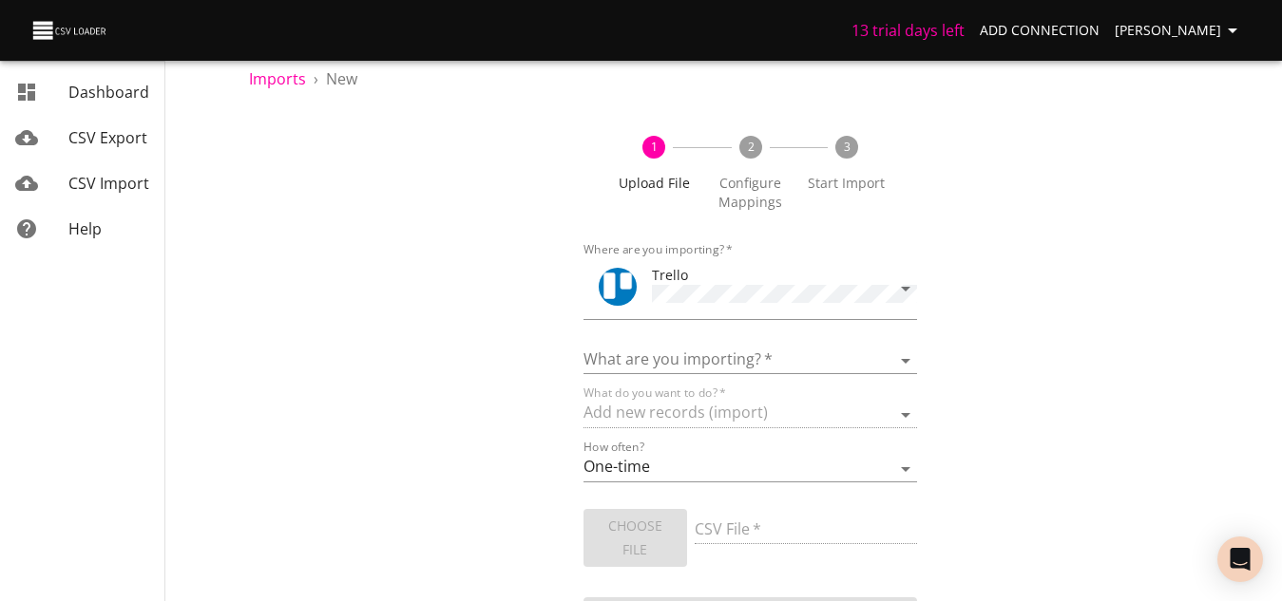
click at [758, 341] on div "What are you importing?   * Boards Cards Checkitems Checklists" at bounding box center [750, 353] width 334 height 43
click at [759, 357] on select "Boards Cards Checkitems Checklists" at bounding box center [750, 361] width 334 height 28
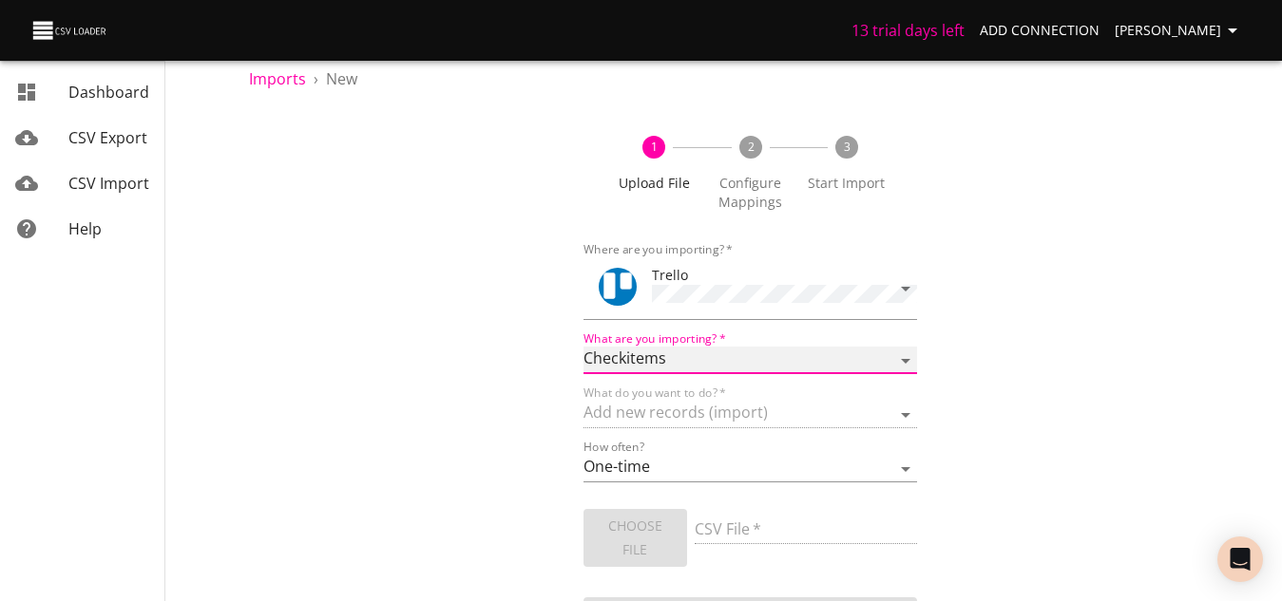
click at [583, 347] on select "Boards Cards Checkitems Checklists" at bounding box center [750, 361] width 334 height 28
click at [699, 363] on select "Boards Cards Checkitems Checklists" at bounding box center [750, 361] width 334 height 28
select select "cards"
click at [583, 347] on select "Boards Cards Checkitems Checklists" at bounding box center [750, 361] width 334 height 28
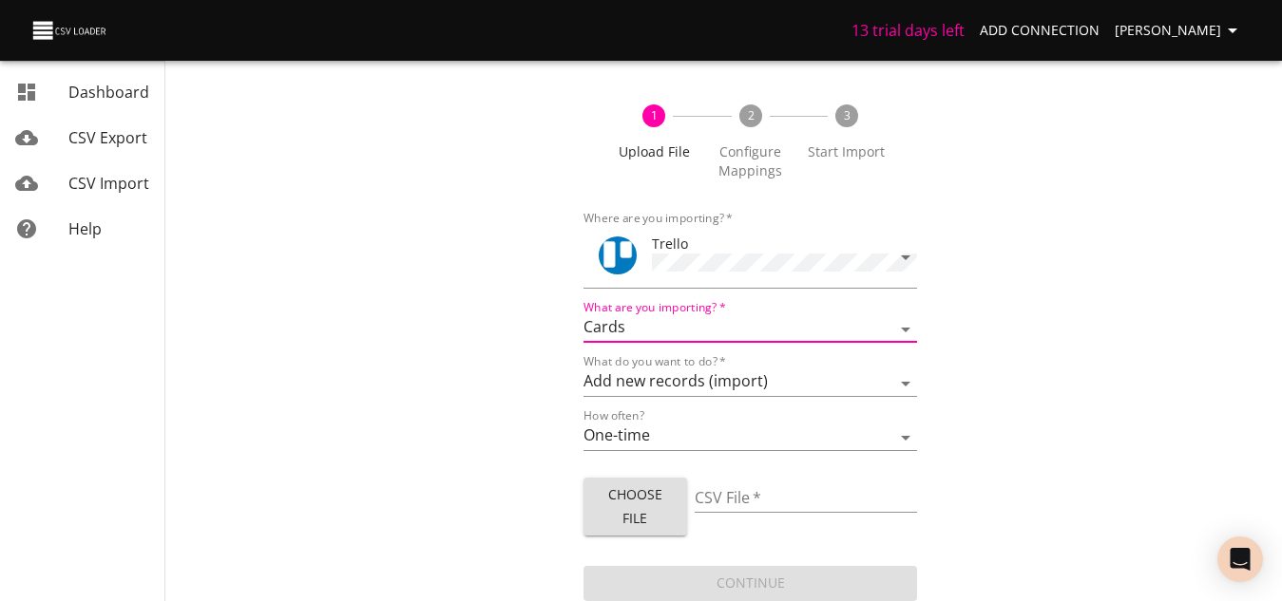
click at [628, 513] on span "Choose File" at bounding box center [635, 507] width 73 height 47
type input "trello_cards_studybuddy.csv"
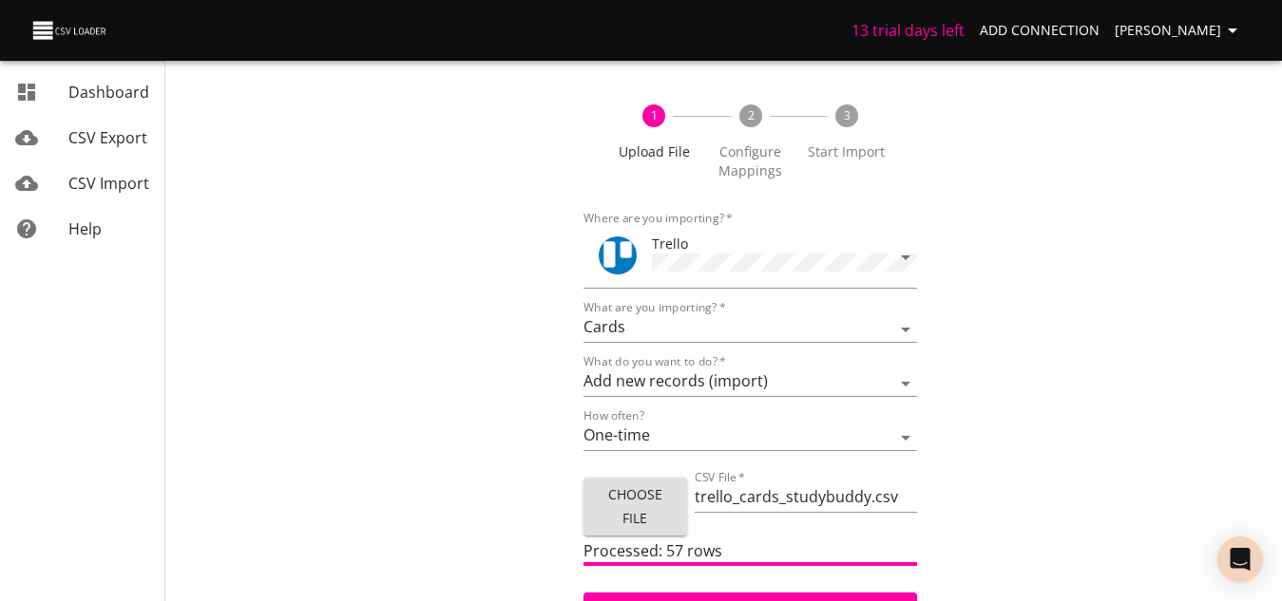
scroll to position [82, 0]
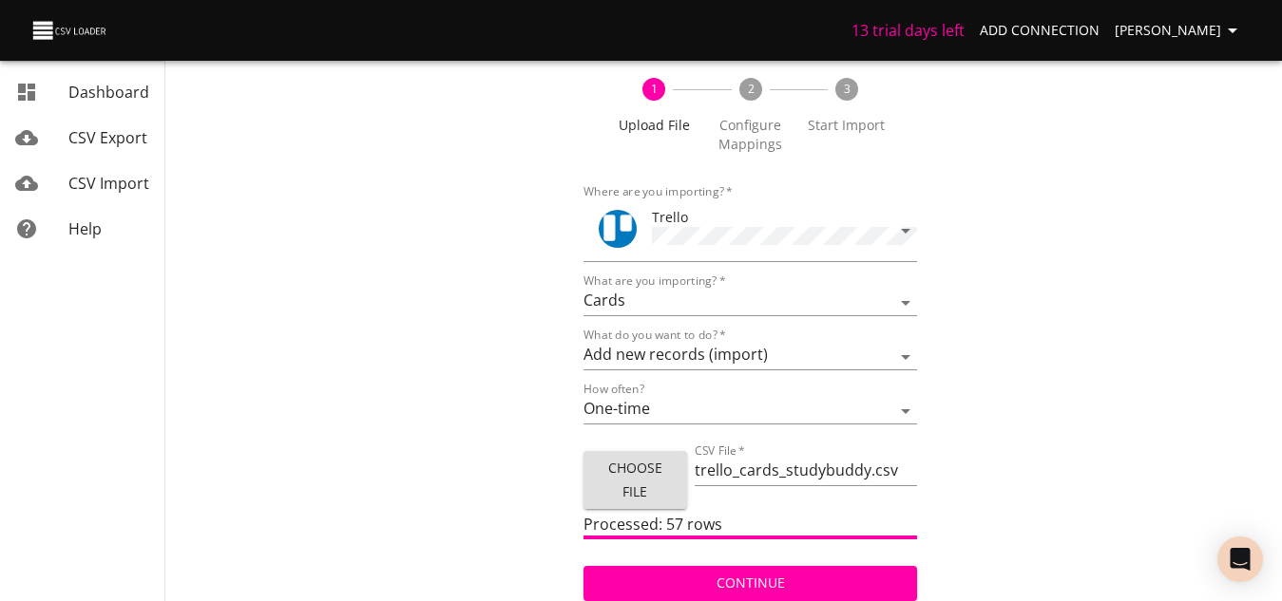
click at [792, 576] on span "Continue" at bounding box center [751, 584] width 304 height 24
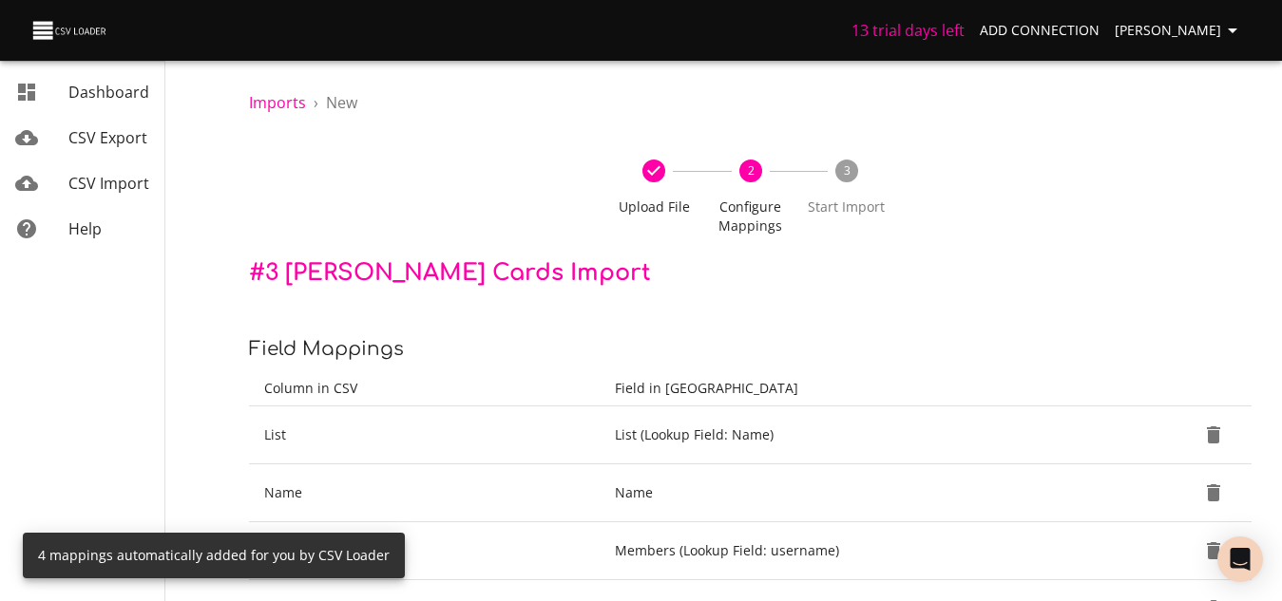
scroll to position [264, 0]
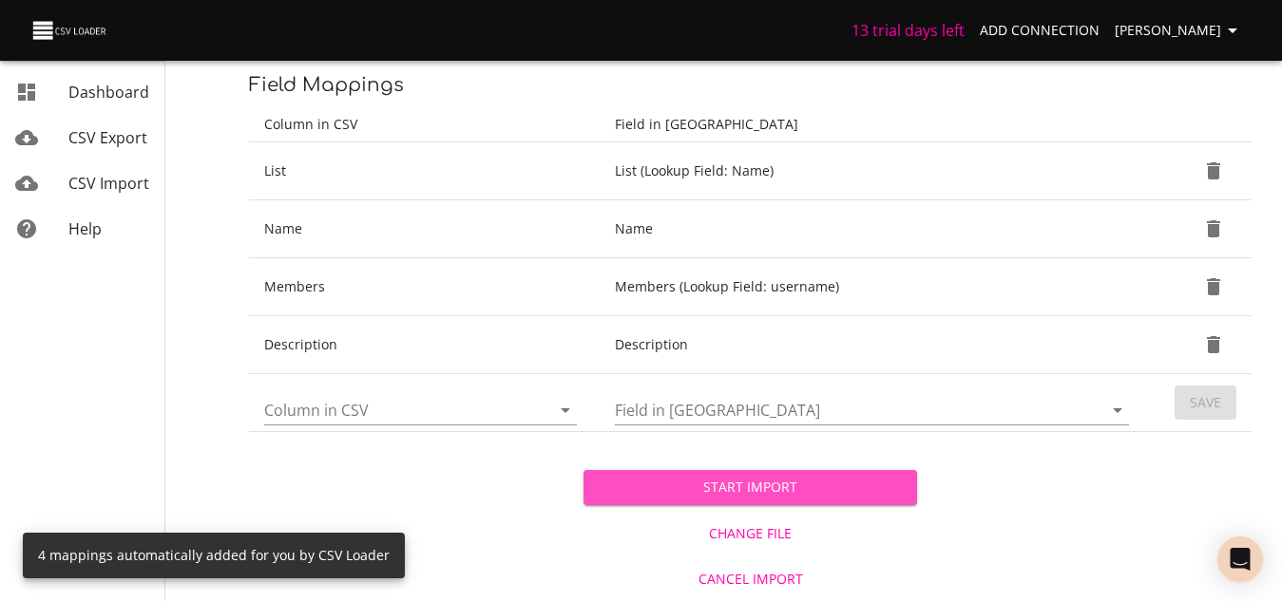
click at [774, 488] on span "Start Import" at bounding box center [751, 488] width 304 height 24
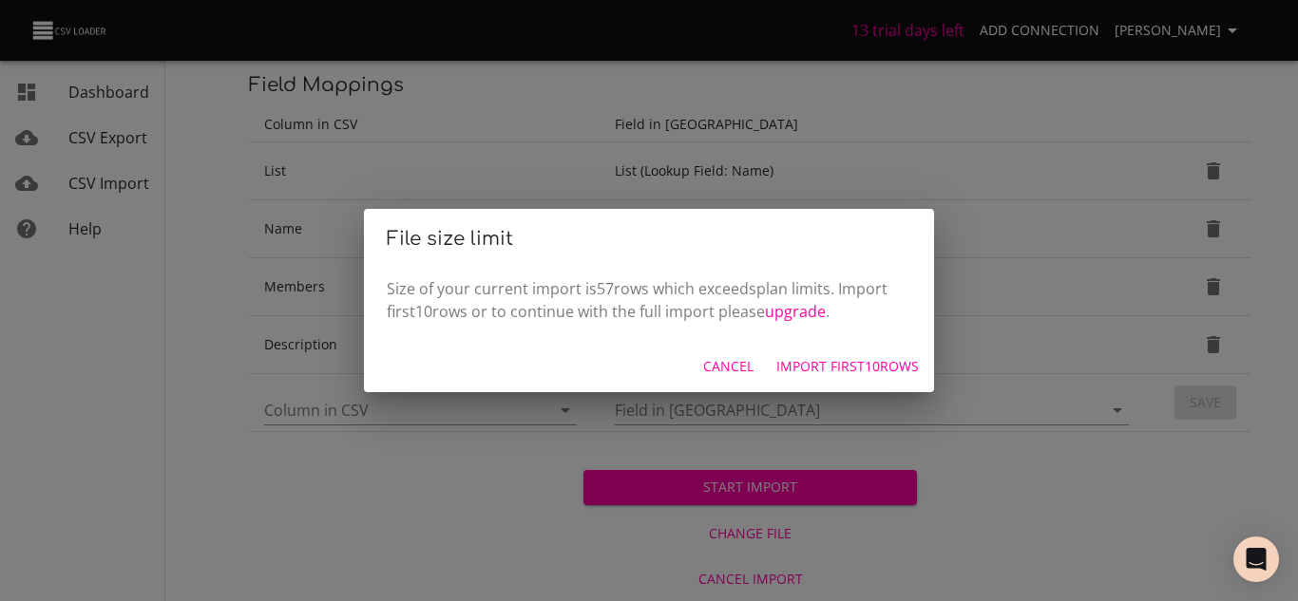
click at [820, 359] on span "Import first 10 rows" at bounding box center [847, 367] width 143 height 24
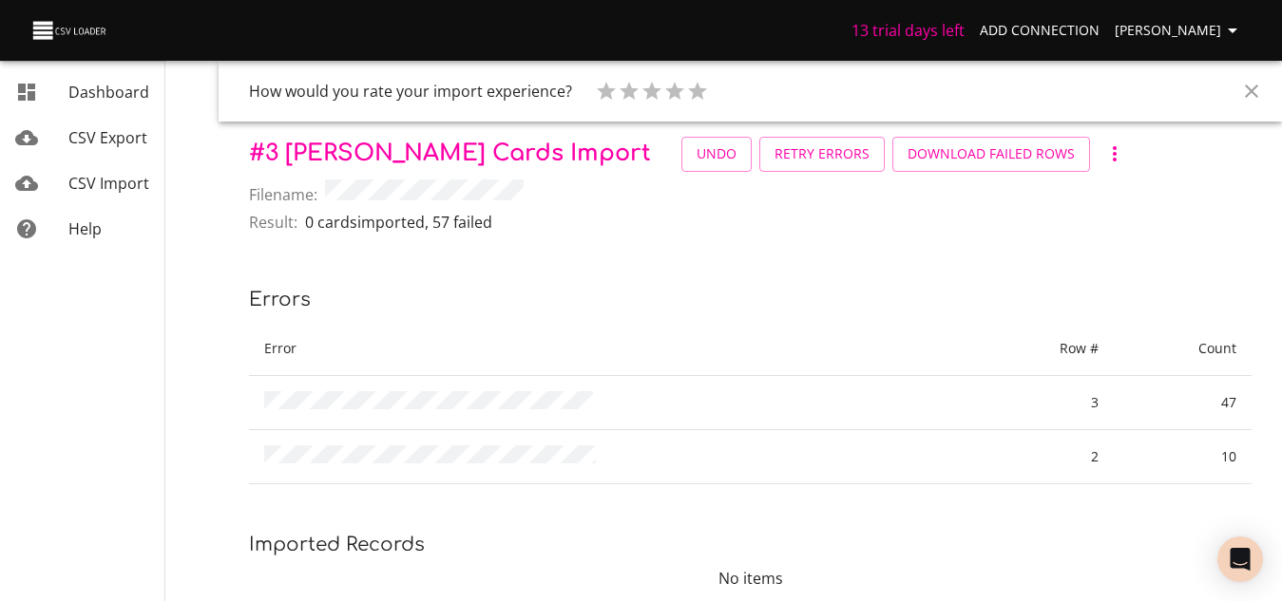
scroll to position [23, 0]
